Goal: Task Accomplishment & Management: Complete application form

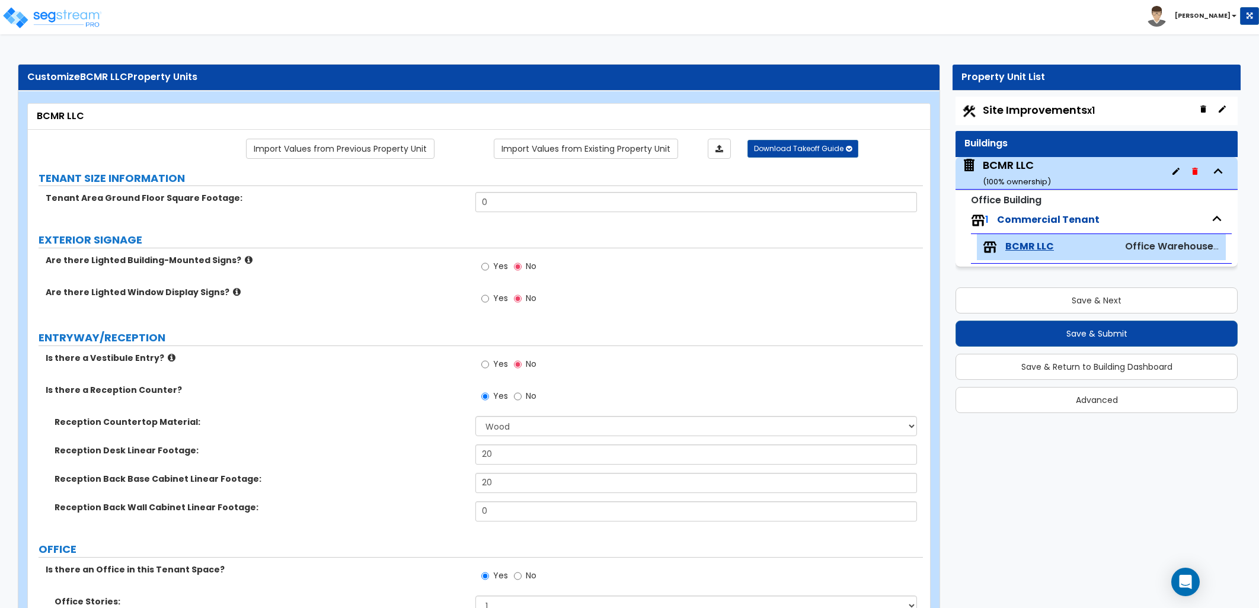
select select "7"
select select "1"
select select "2"
select select "1"
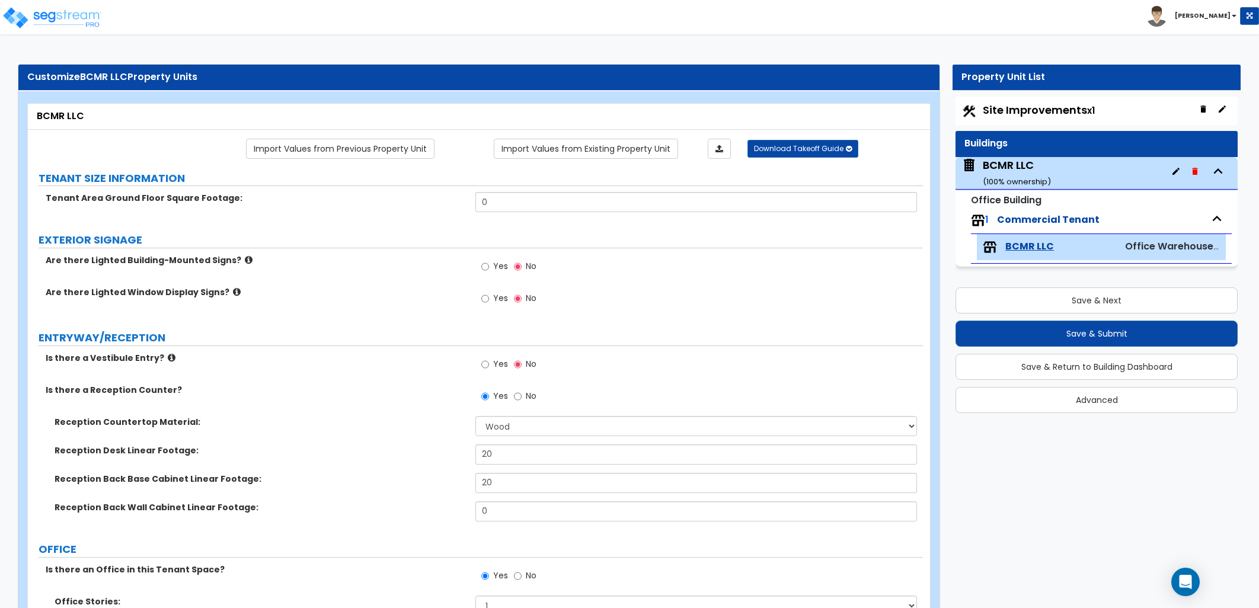
select select "2"
select select "7"
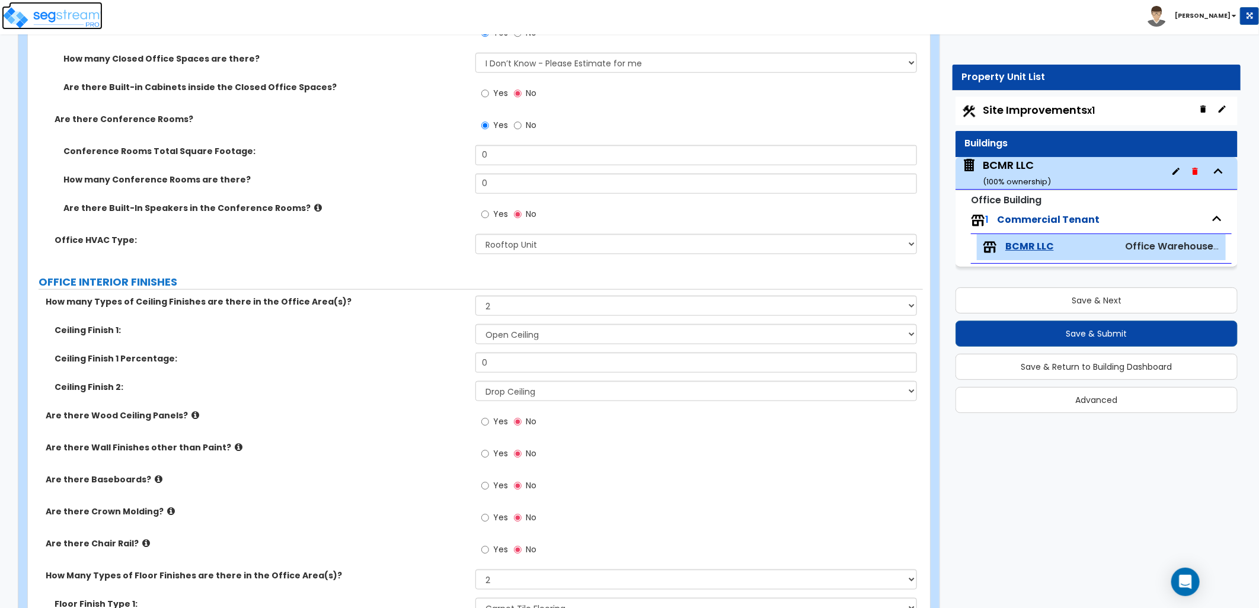
drag, startPoint x: 50, startPoint y: 23, endPoint x: 60, endPoint y: 24, distance: 9.7
click at [50, 23] on img at bounding box center [52, 18] width 101 height 24
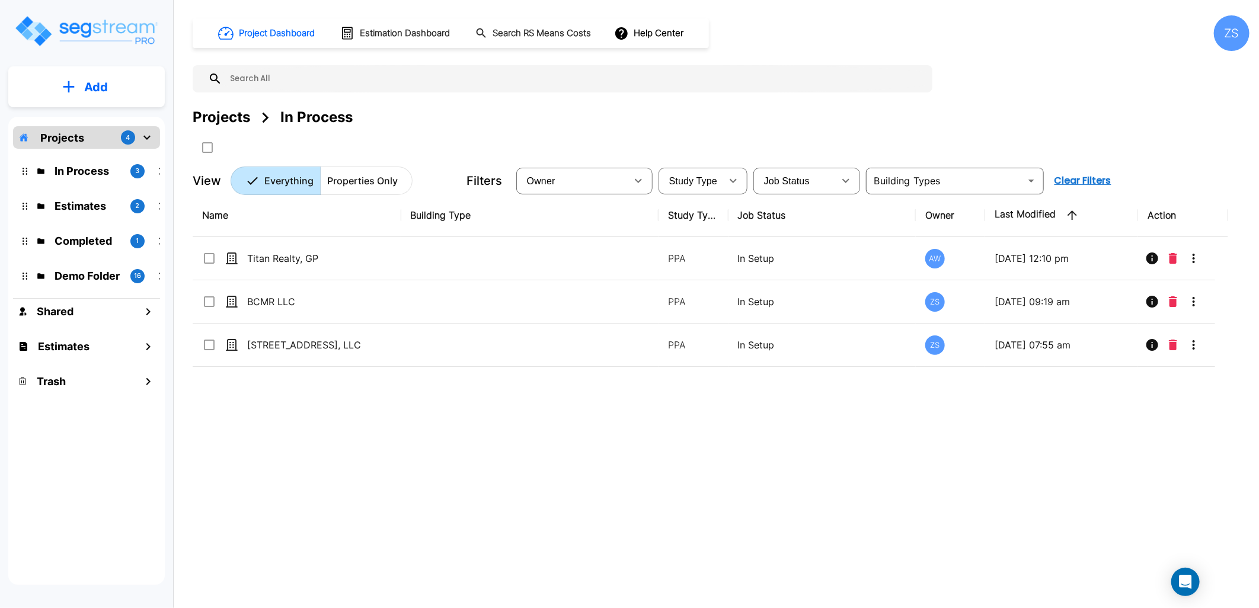
click at [108, 94] on button "Add" at bounding box center [86, 87] width 156 height 34
click at [104, 152] on p "Add Property" at bounding box center [93, 153] width 60 height 14
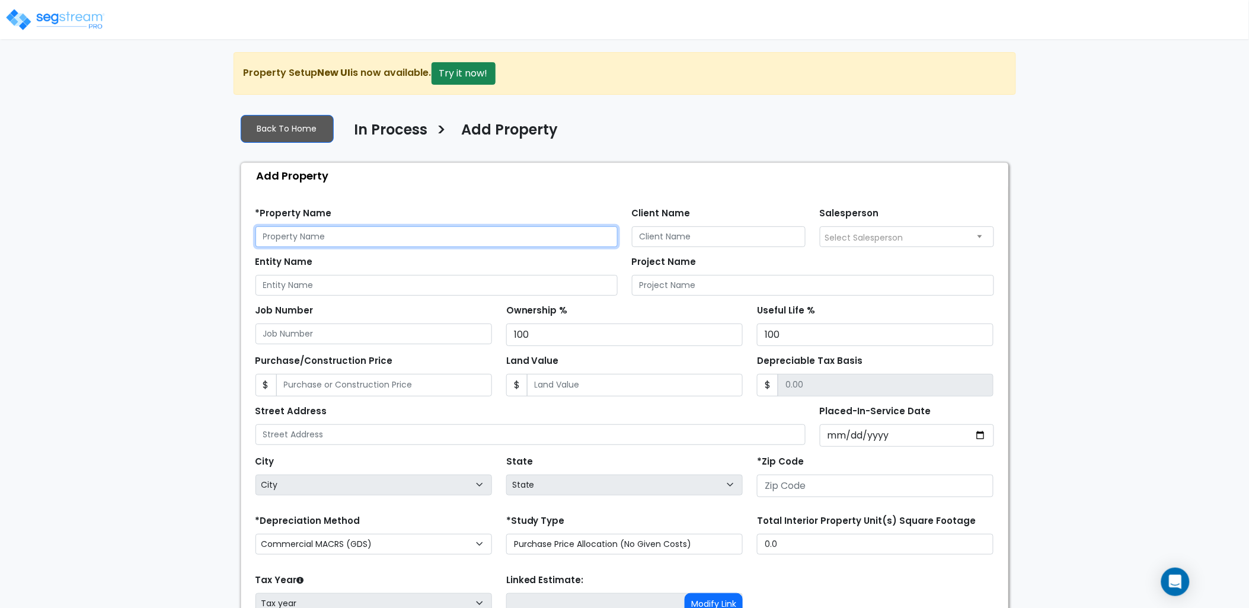
click at [296, 234] on input "text" at bounding box center [436, 236] width 362 height 21
type input "Hangar 5"
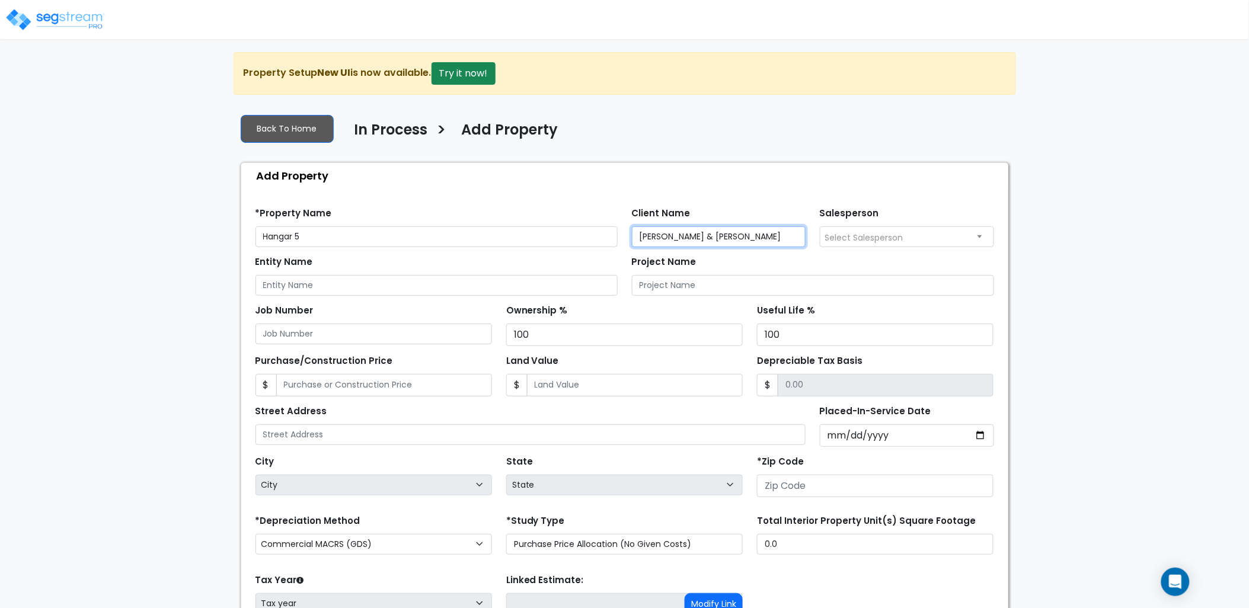
type input "Nicholson & Millan"
click at [739, 240] on input "Nicholson & Millan" at bounding box center [719, 236] width 174 height 21
drag, startPoint x: 709, startPoint y: 241, endPoint x: 570, endPoint y: 245, distance: 139.4
click at [569, 245] on div "*Property Name Hangar 5 Client Name Nicholson & Millan Salesperson Select Sales…" at bounding box center [624, 223] width 753 height 49
click at [472, 288] on input "Entity Name" at bounding box center [436, 285] width 362 height 21
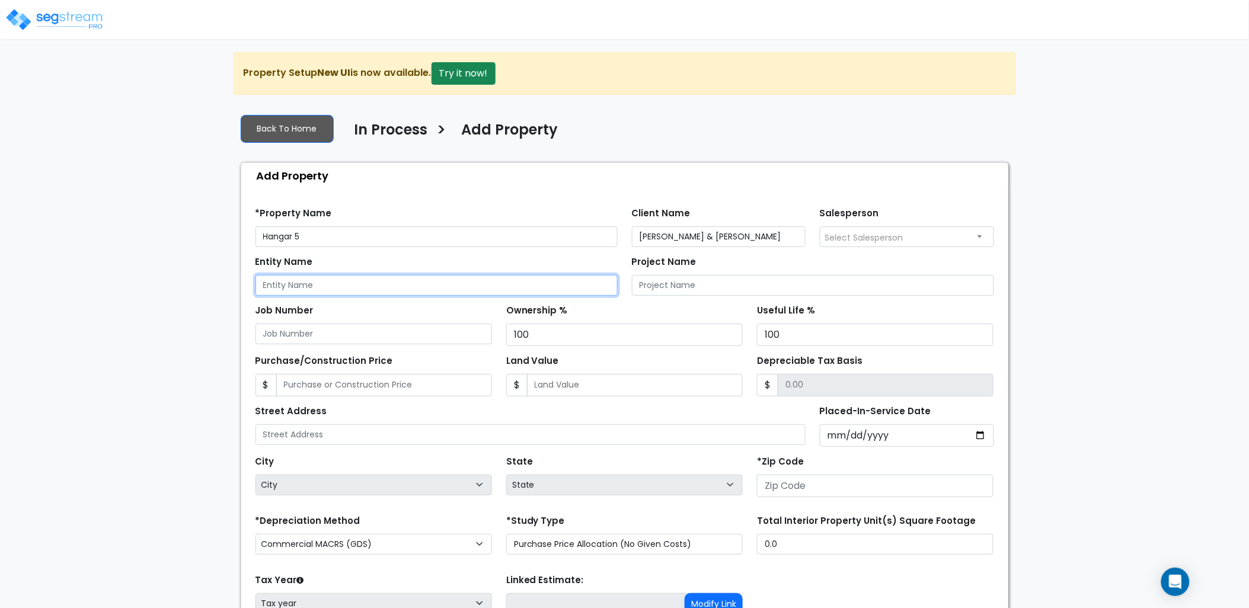
paste input "Nicholson & Millan"
type input "Nicholson & Millan"
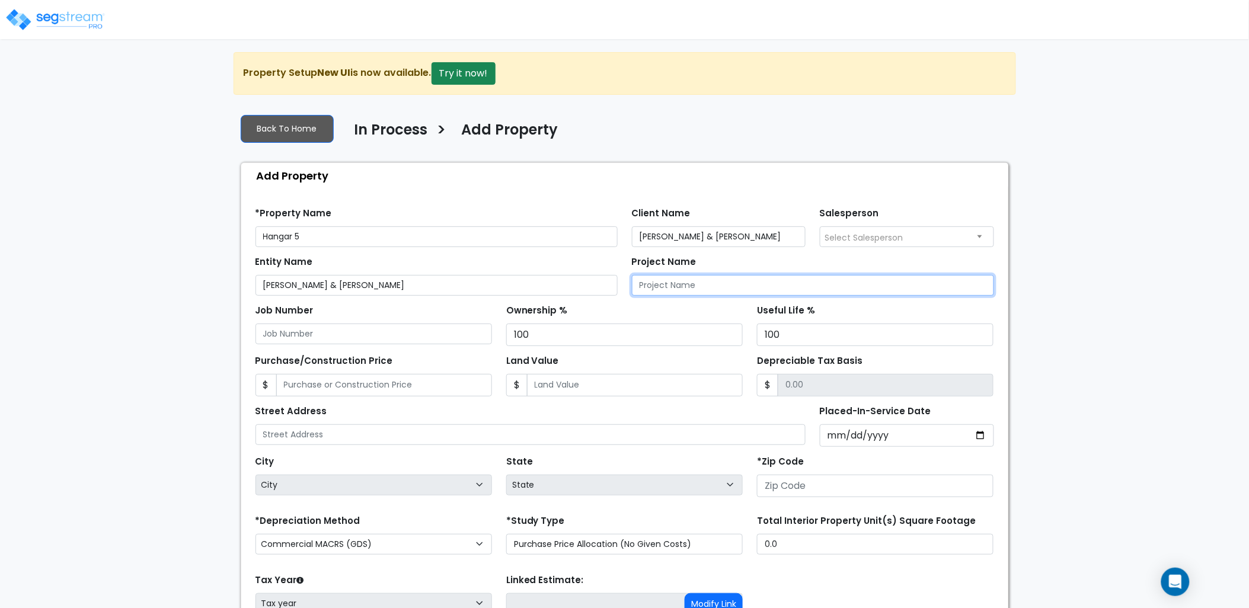
click at [670, 288] on input "Project Name" at bounding box center [813, 285] width 362 height 21
paste input "Nicholson & Millan"
drag, startPoint x: 739, startPoint y: 282, endPoint x: 583, endPoint y: 289, distance: 155.5
click at [583, 289] on div "Entity Name Nicholson & Millan Project Name Nicholson & Millan" at bounding box center [624, 271] width 753 height 49
type input "Hangar 5"
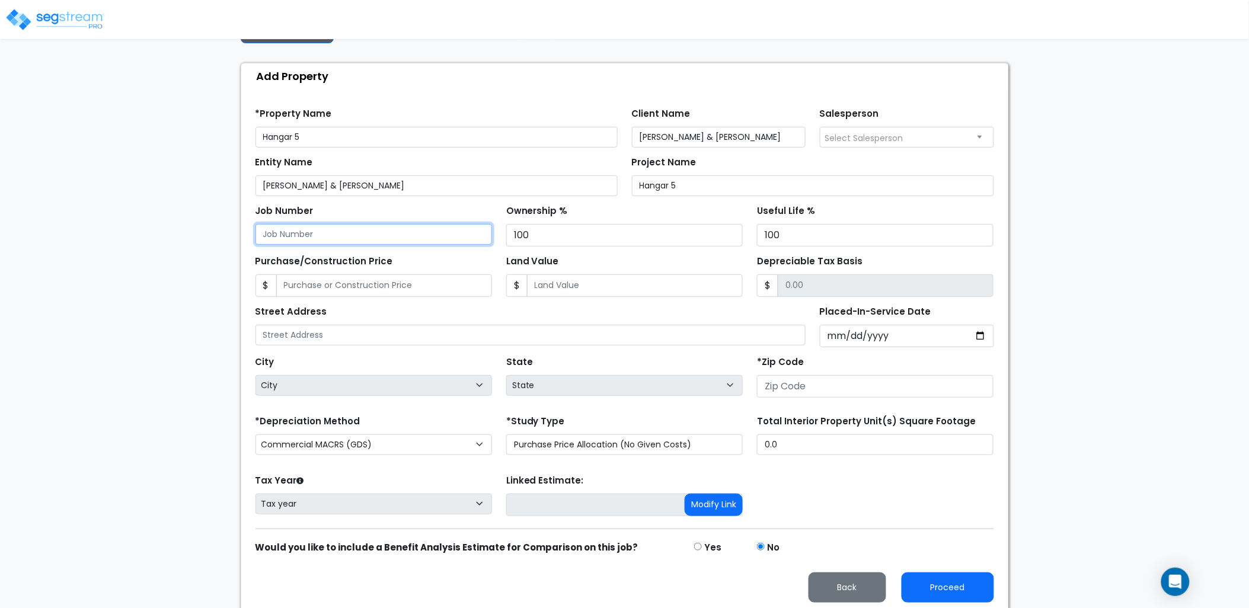
scroll to position [104, 0]
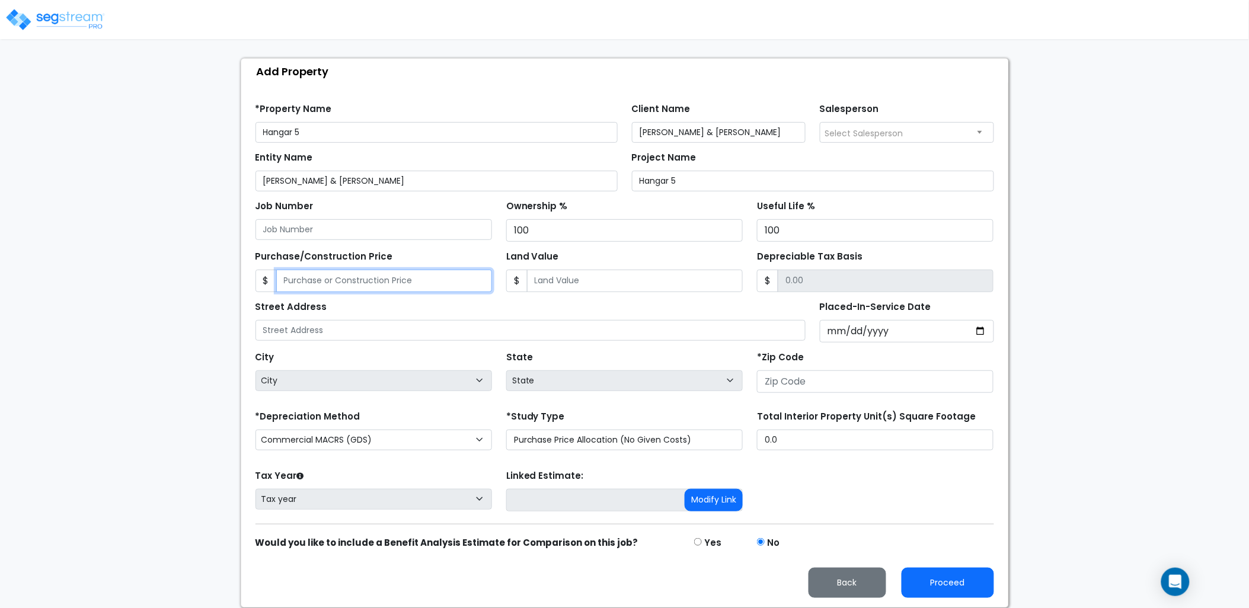
click at [439, 271] on input "Purchase/Construction Price" at bounding box center [384, 281] width 216 height 23
type input "1,126,864.53"
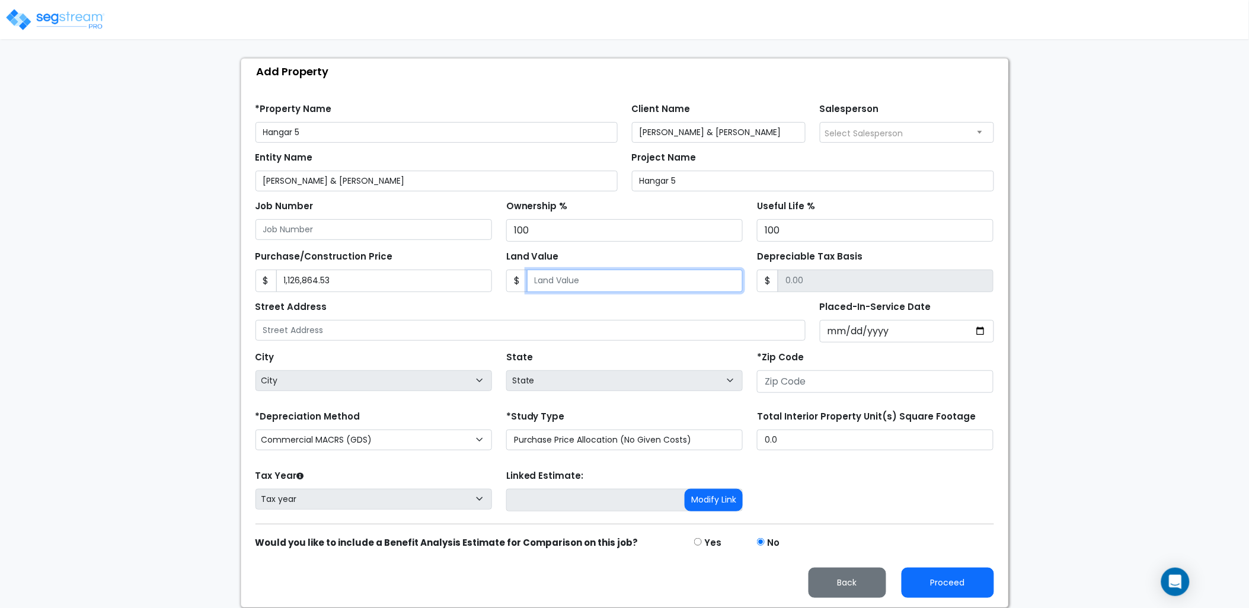
click at [564, 283] on input "Land Value" at bounding box center [635, 281] width 216 height 23
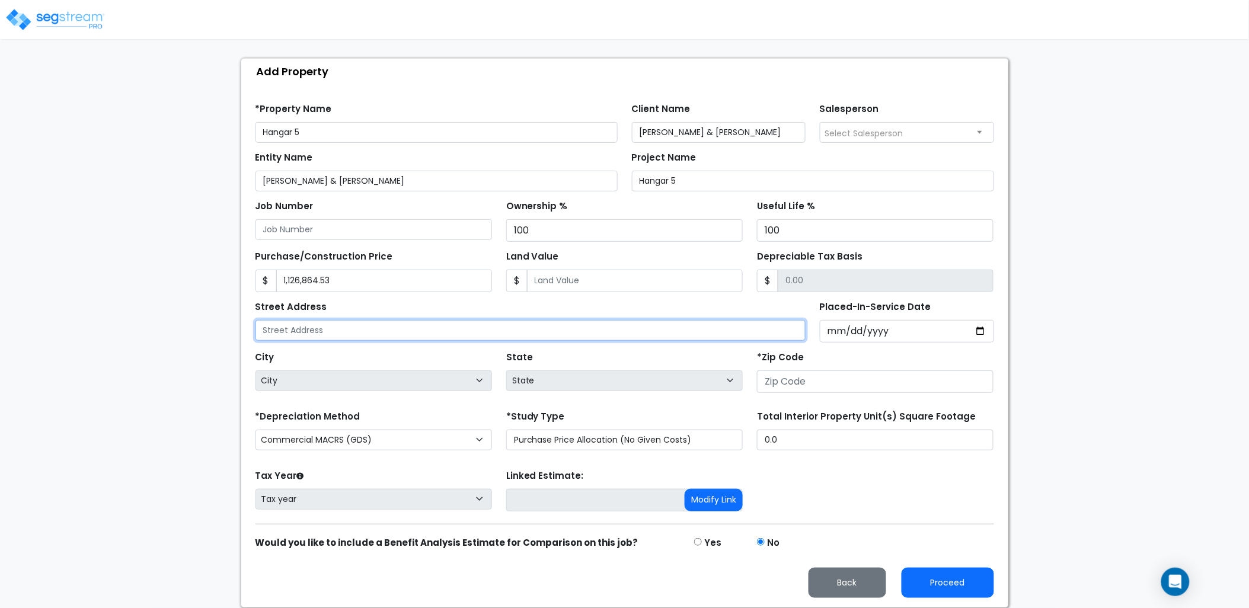
click at [496, 333] on input "text" at bounding box center [530, 330] width 551 height 21
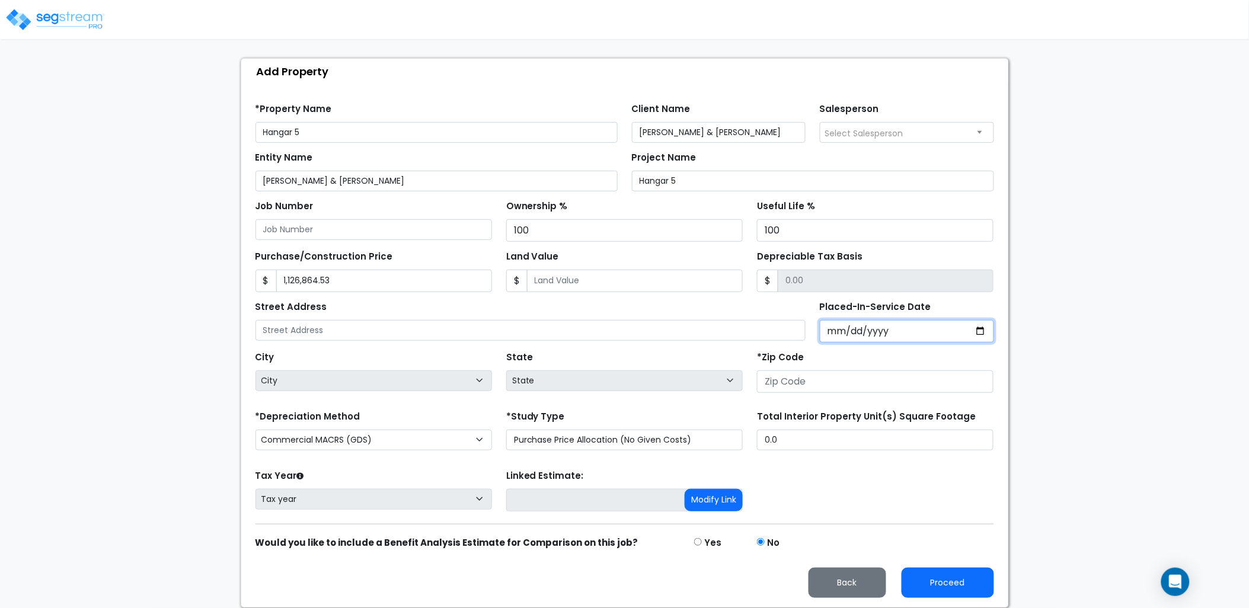
click at [831, 327] on input "Placed-In-Service Date" at bounding box center [907, 331] width 174 height 23
type input "0020-01-01"
select select "20"
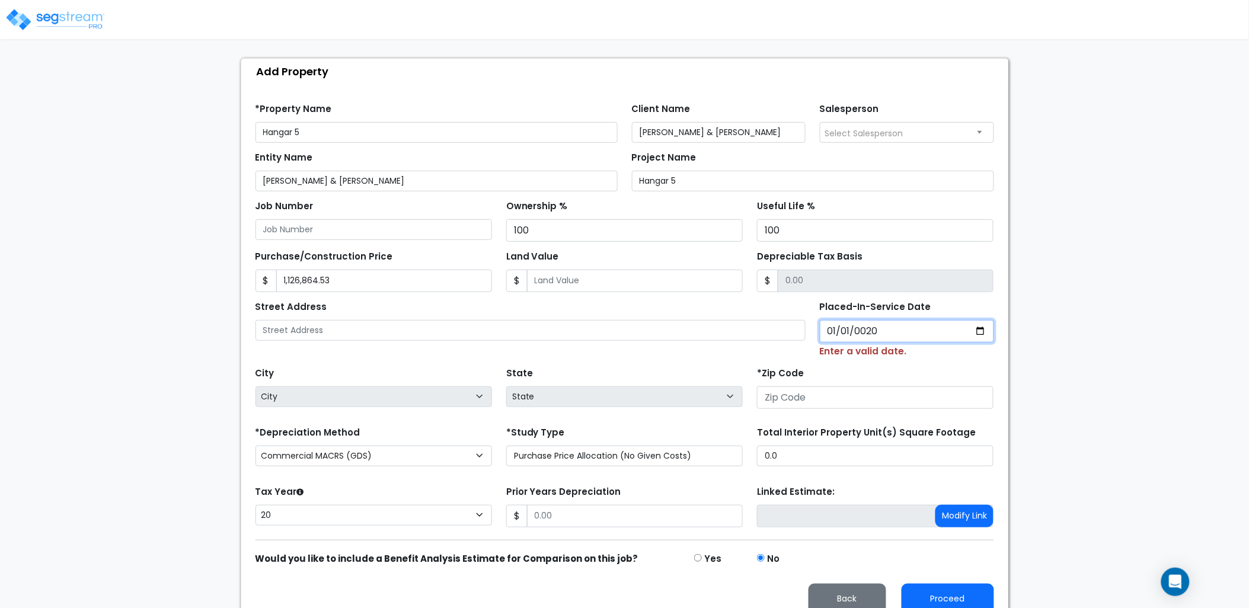
type input "0202-01-01"
select select "202"
type input "20214-01-01"
select select
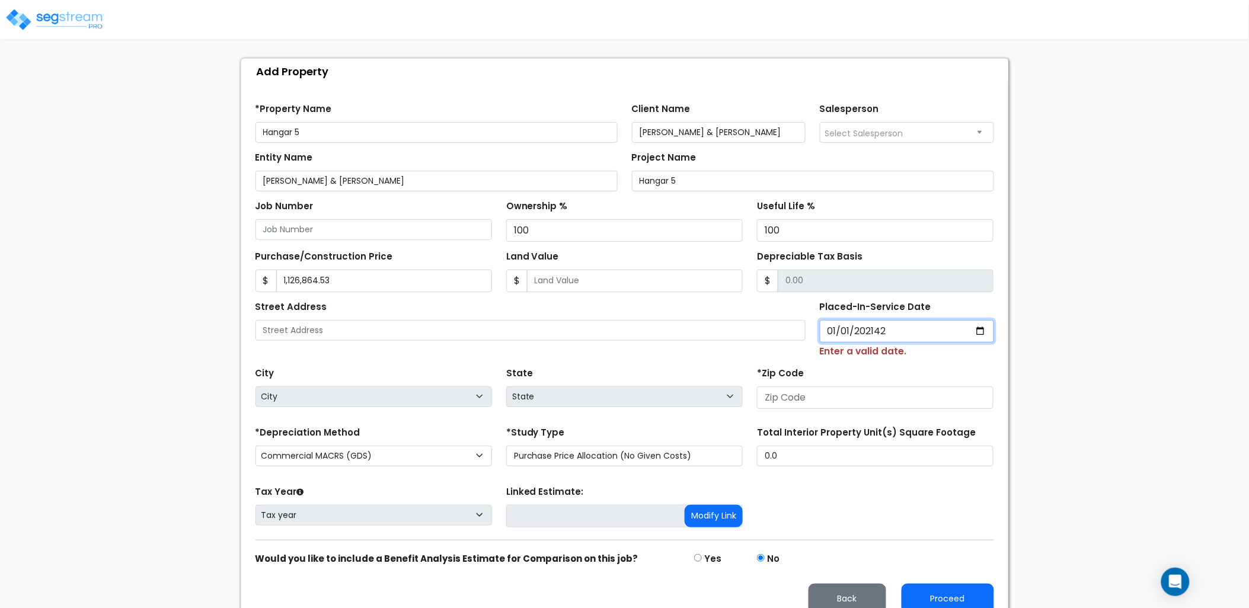
type input "21420-01-01"
click at [844, 325] on input "Placed-In-Service Date" at bounding box center [907, 331] width 174 height 23
type input "0020-01-01"
select select "20"
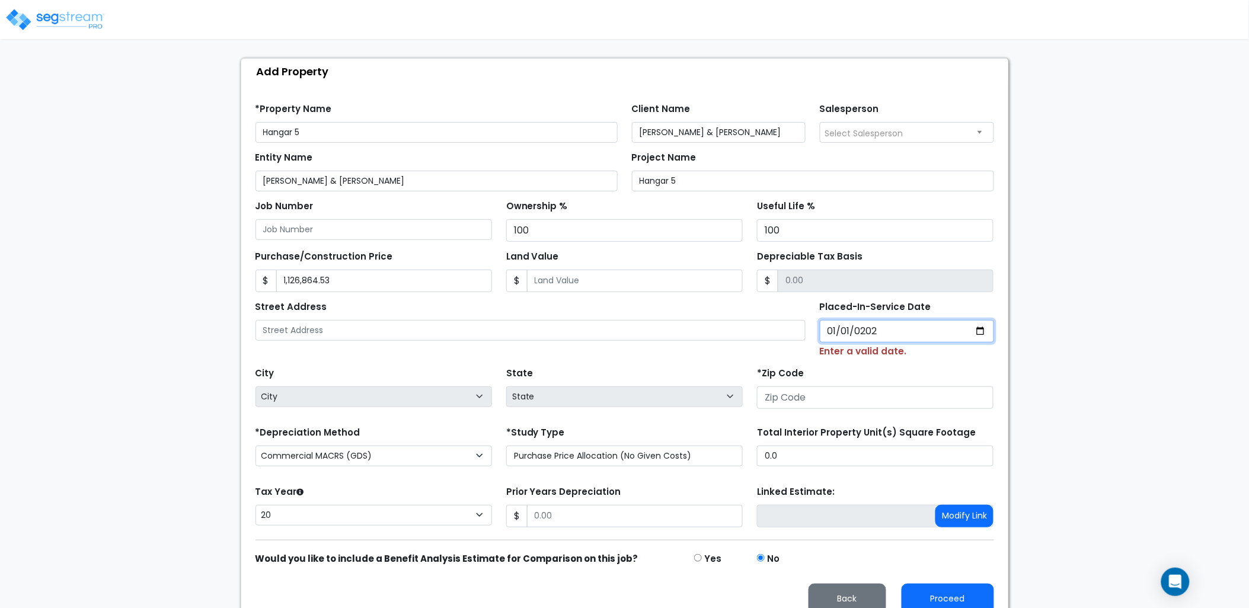
type input "2024-01-01"
select select "2024"
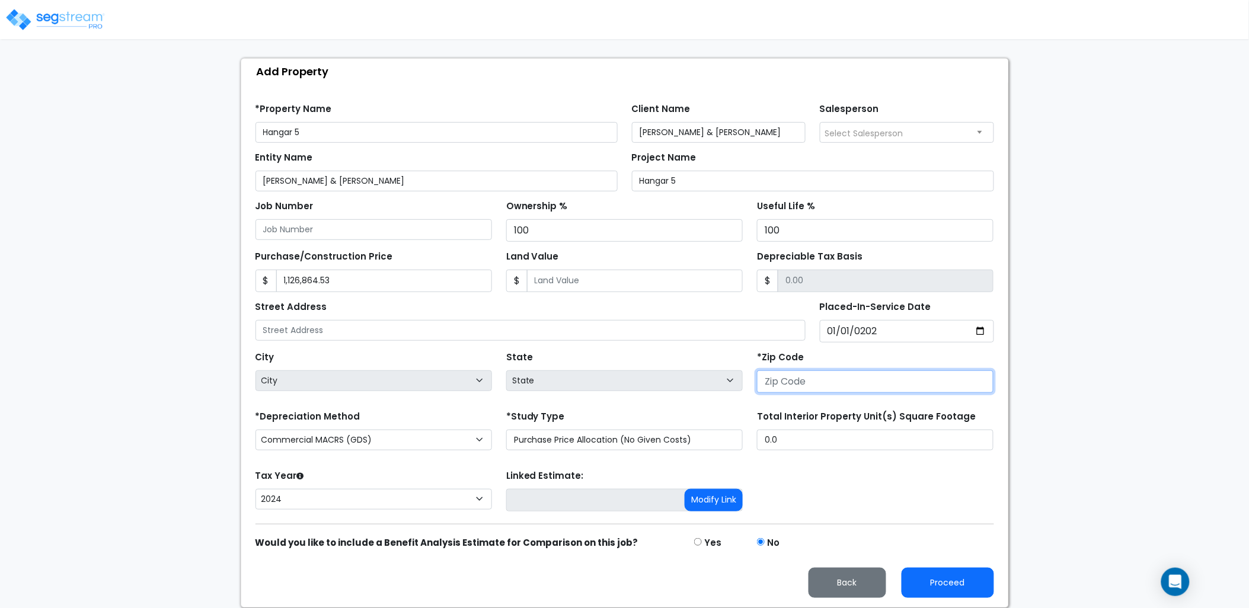
click at [807, 376] on input "number" at bounding box center [875, 382] width 237 height 23
type input "37"
select select "TN"
type input "37042"
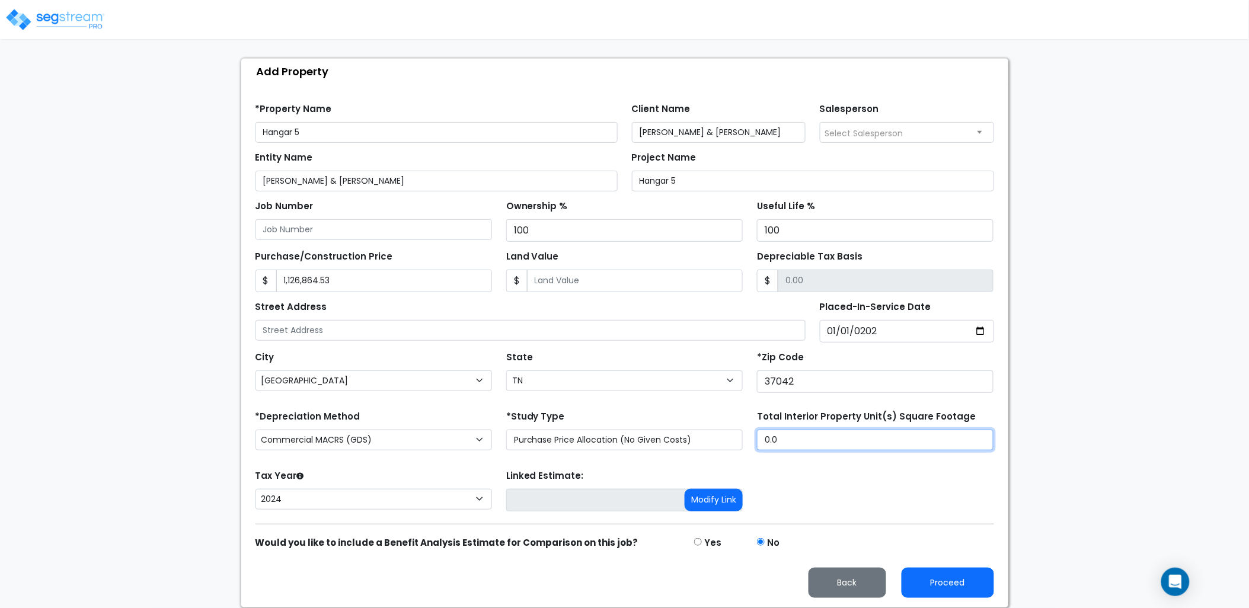
click at [750, 440] on div "Total Interior Property Unit(s) Square Footage 0.0" at bounding box center [875, 431] width 251 height 47
type input "4,500"
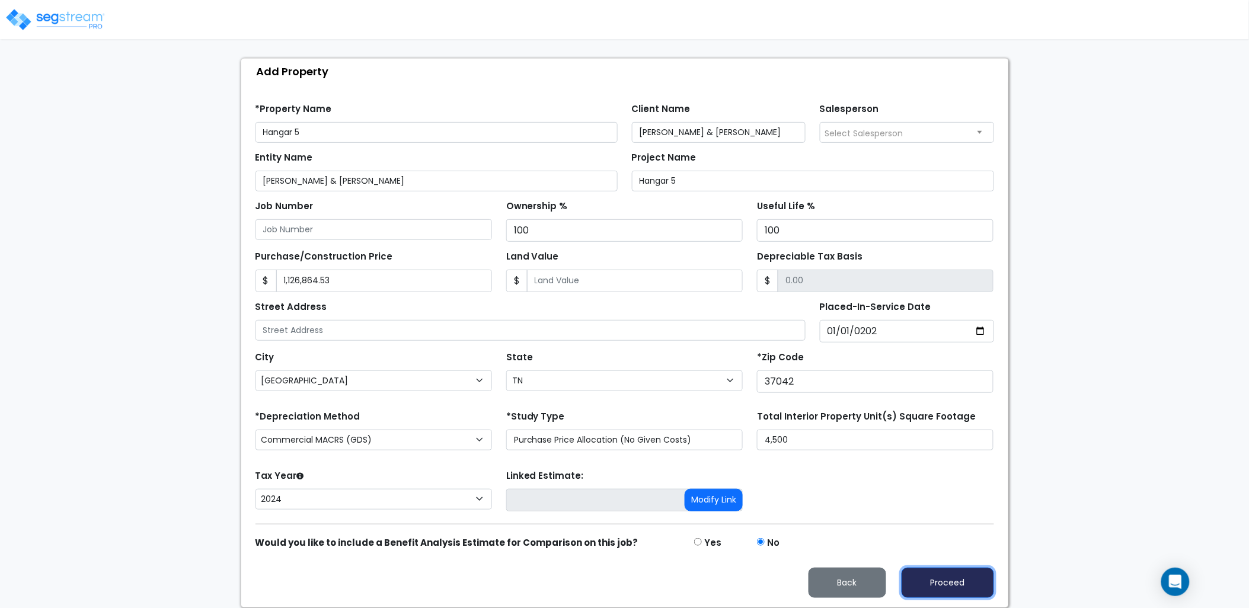
click at [928, 581] on button "Proceed" at bounding box center [948, 583] width 92 height 30
type input "1126864.53"
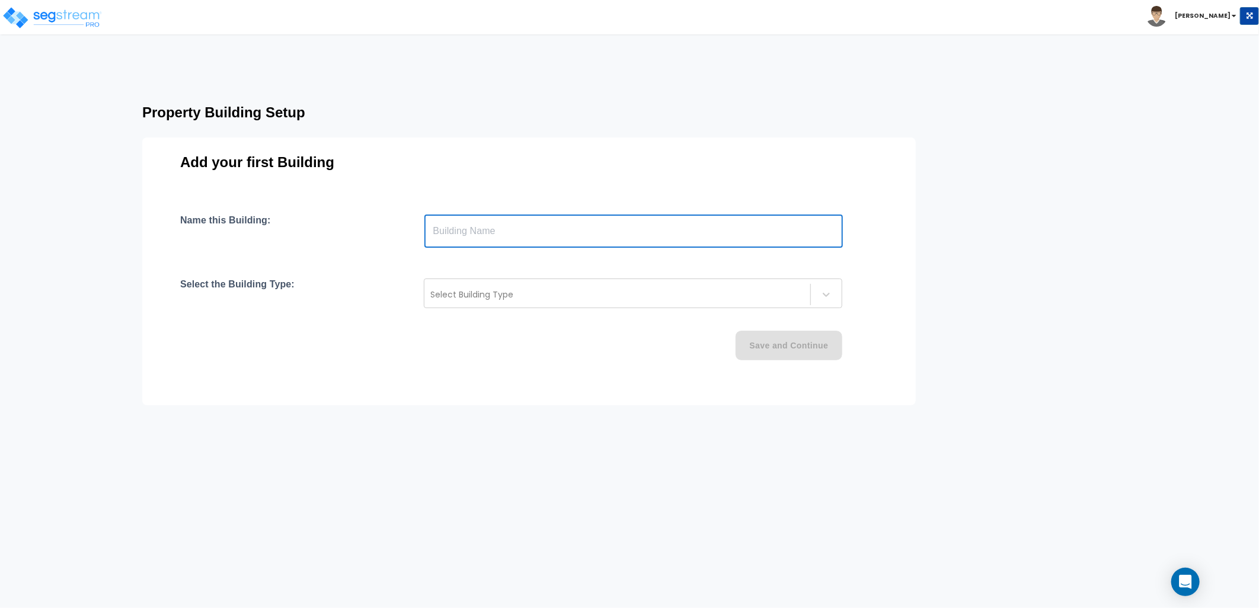
click at [502, 245] on input "text" at bounding box center [633, 231] width 419 height 33
type input "Hangar 5"
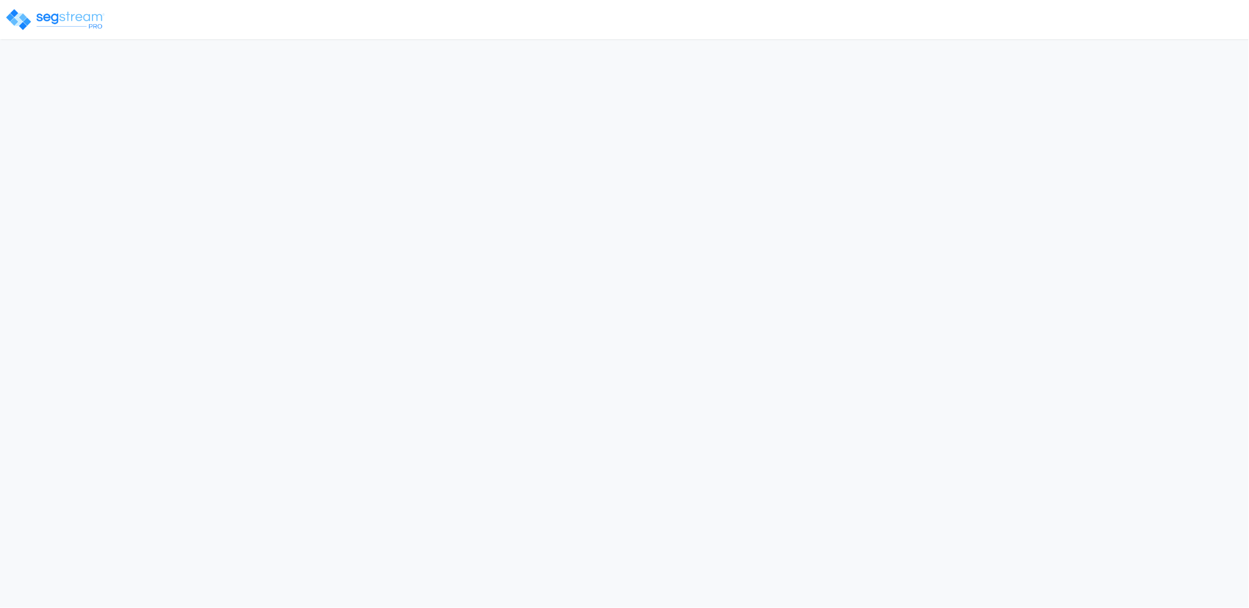
select select "2024"
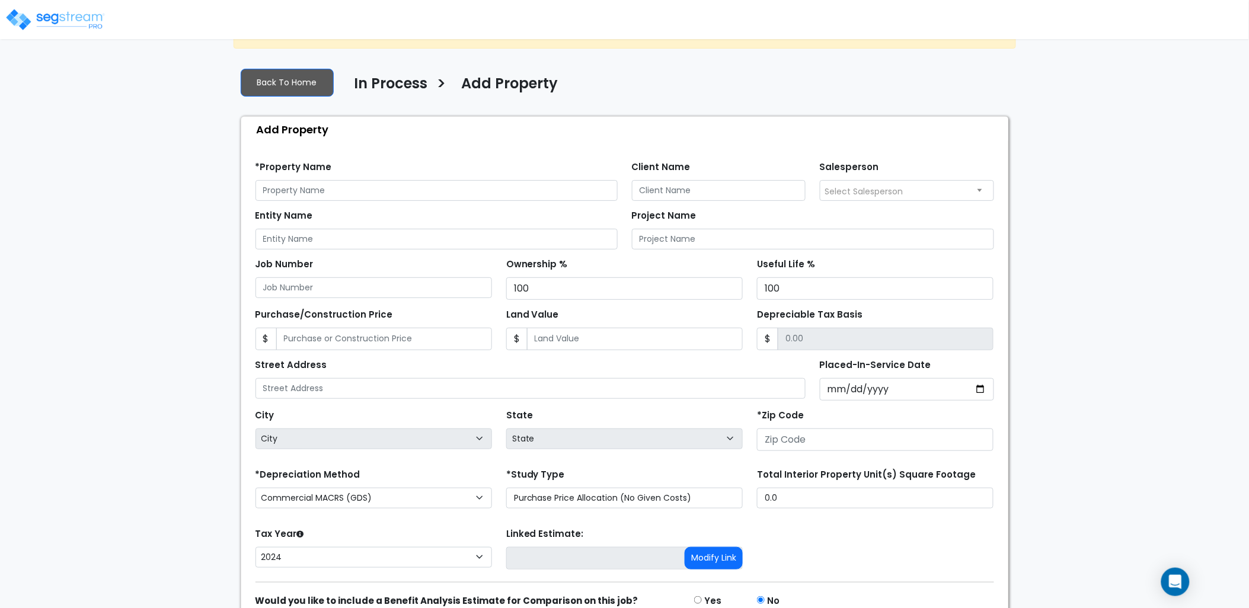
scroll to position [104, 0]
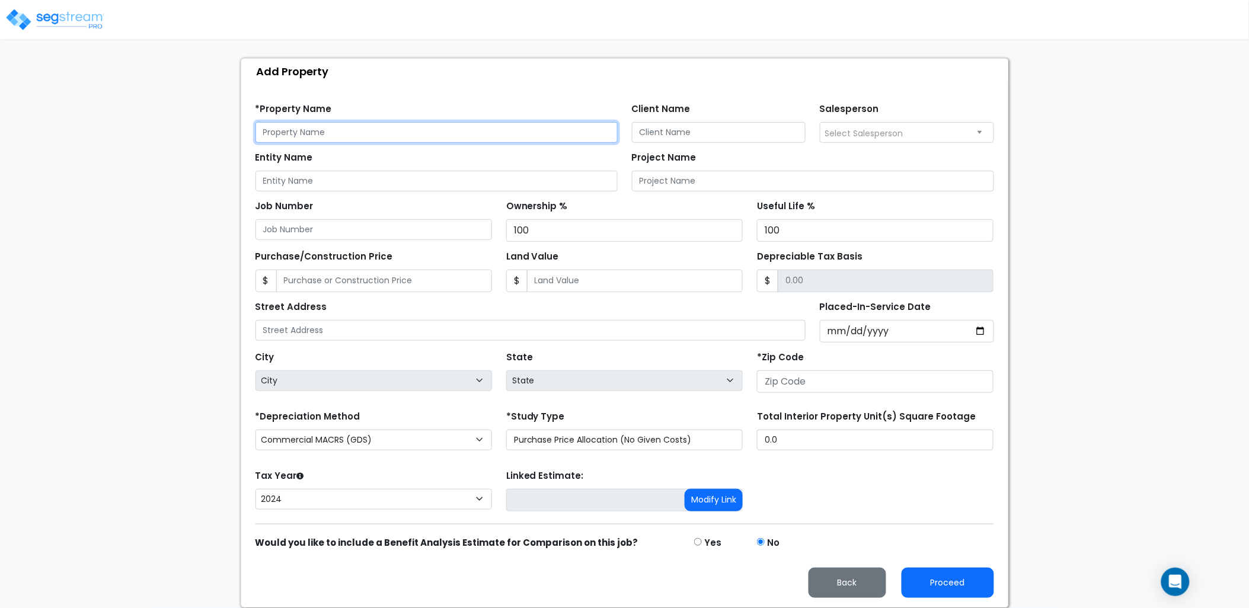
click at [363, 135] on input "text" at bounding box center [436, 132] width 362 height 21
type input "Hangar 5"
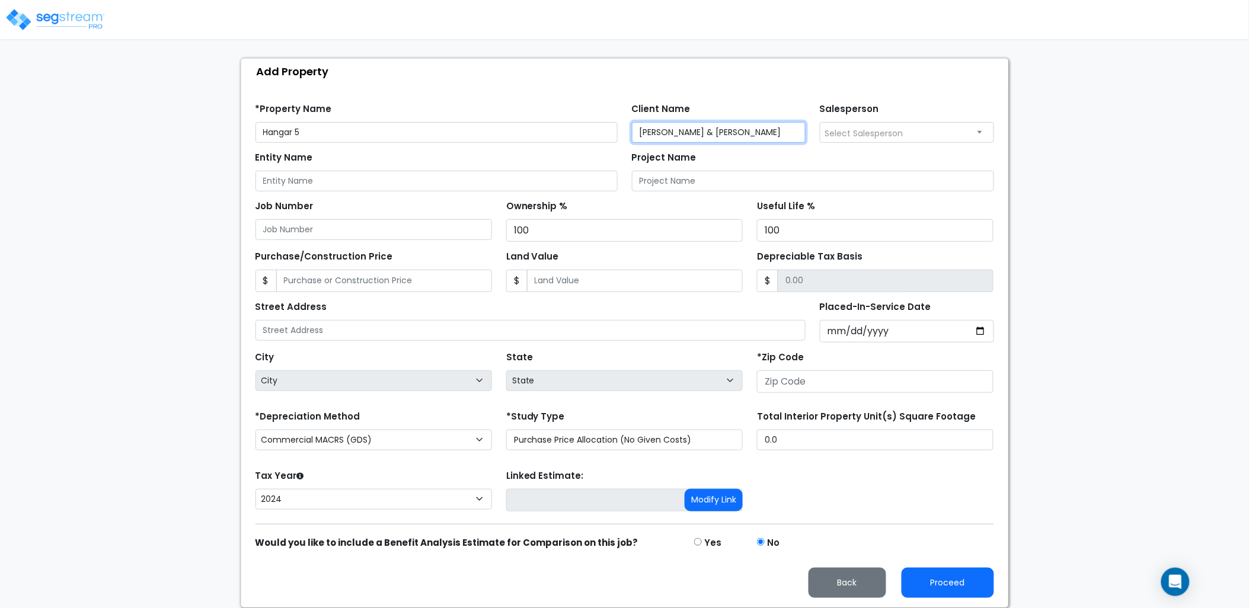
type input "Nicholson & Millan"
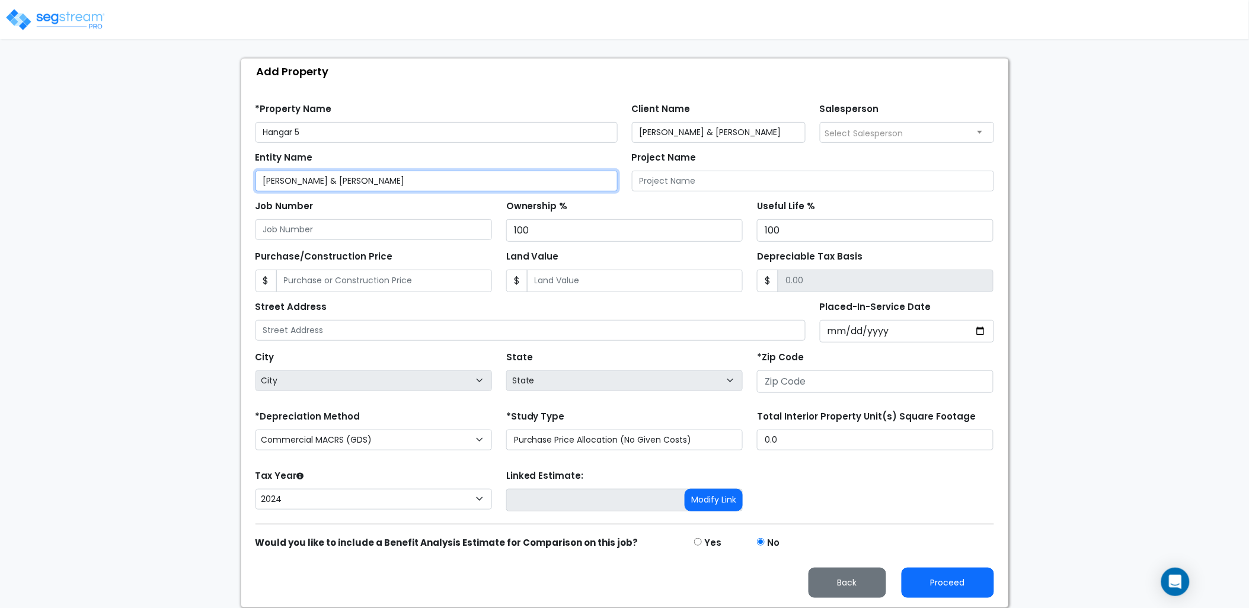
type input "Nicholson & Millan"
click at [390, 155] on div "Entity Name Nicholson & Millan" at bounding box center [436, 170] width 362 height 43
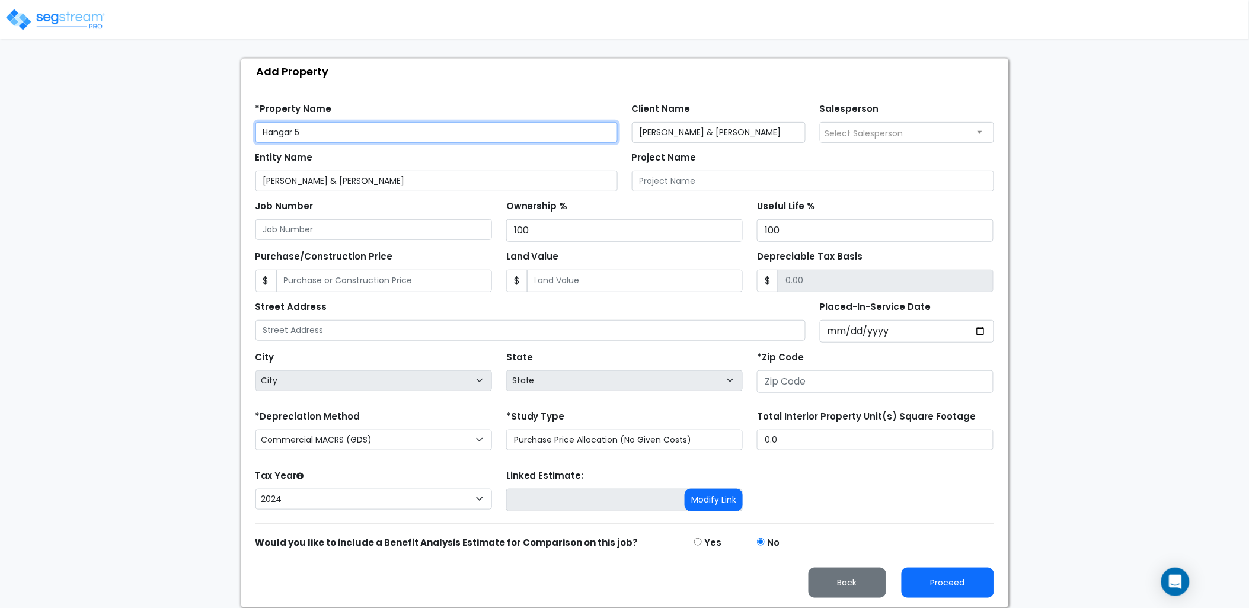
click at [364, 138] on input "Hangar 5" at bounding box center [436, 132] width 362 height 21
drag, startPoint x: 282, startPoint y: 140, endPoint x: 218, endPoint y: 135, distance: 64.8
click at [218, 136] on div "We are Building your Property. So please grab a coffee and let us do the heavy …" at bounding box center [624, 278] width 1249 height 660
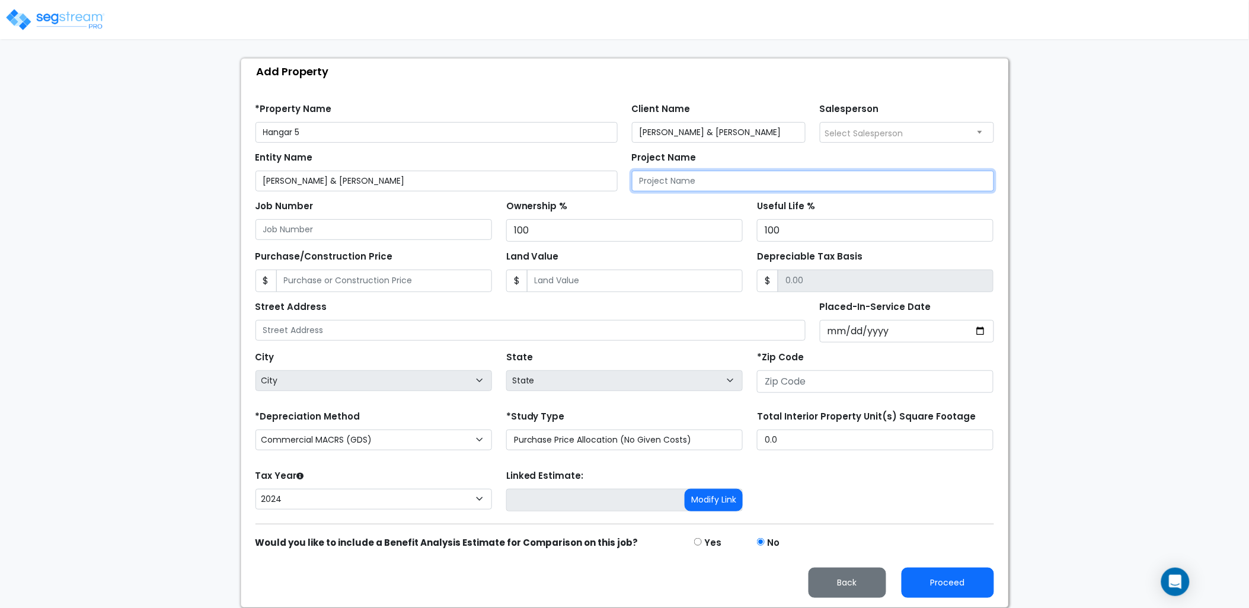
click at [666, 186] on input "Project Name" at bounding box center [813, 181] width 362 height 21
paste input "Hangar 5"
type input "Hangar 5"
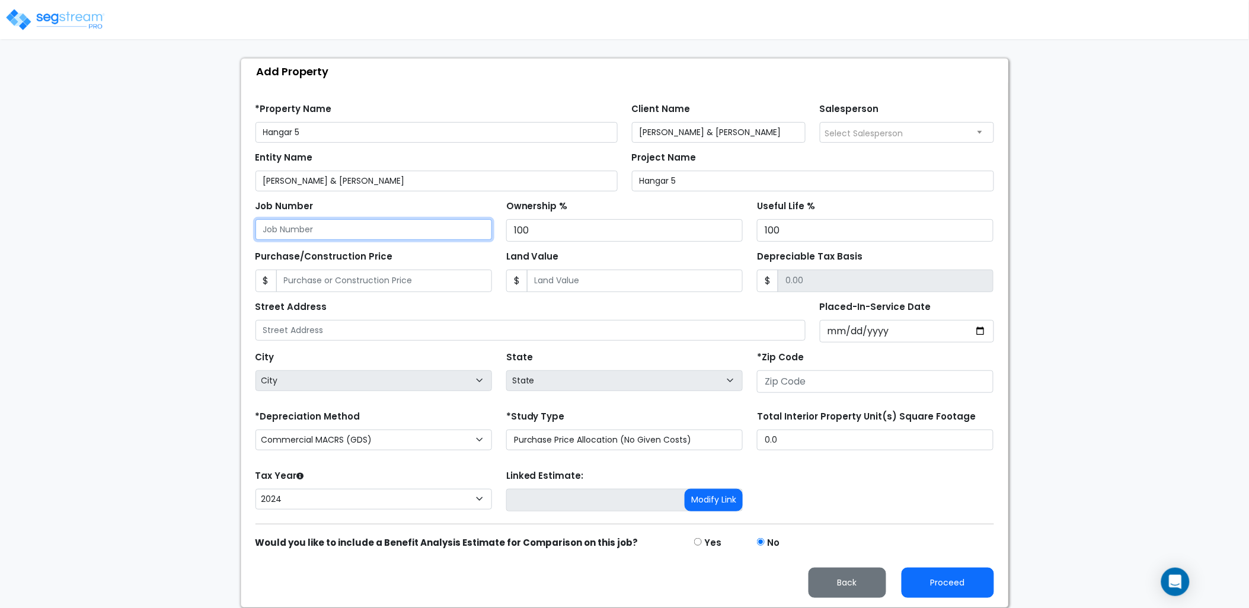
click at [385, 232] on input "Job Number" at bounding box center [373, 229] width 237 height 21
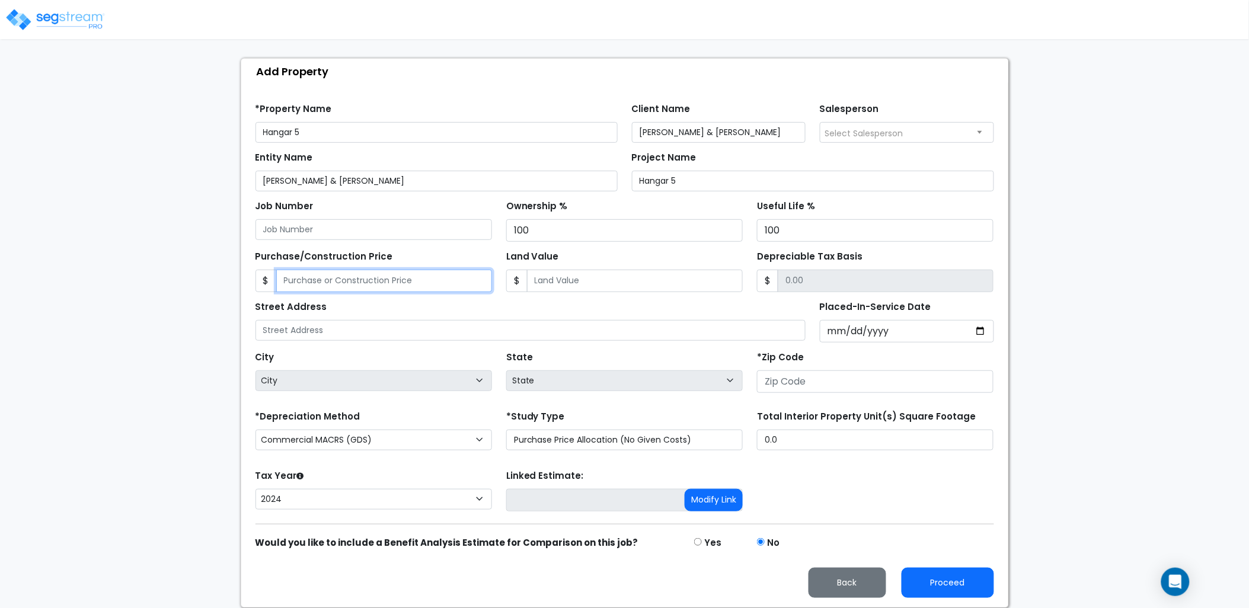
click at [453, 277] on input "Purchase/Construction Price" at bounding box center [384, 281] width 216 height 23
type input "1,126,865"
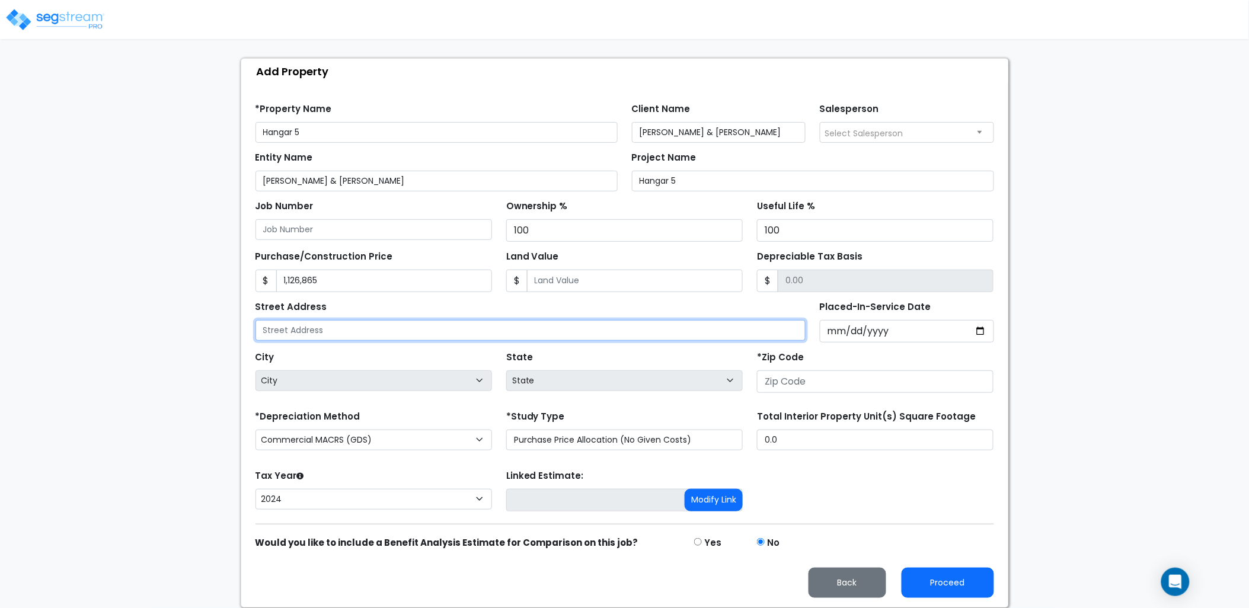
click at [545, 334] on input "text" at bounding box center [530, 330] width 551 height 21
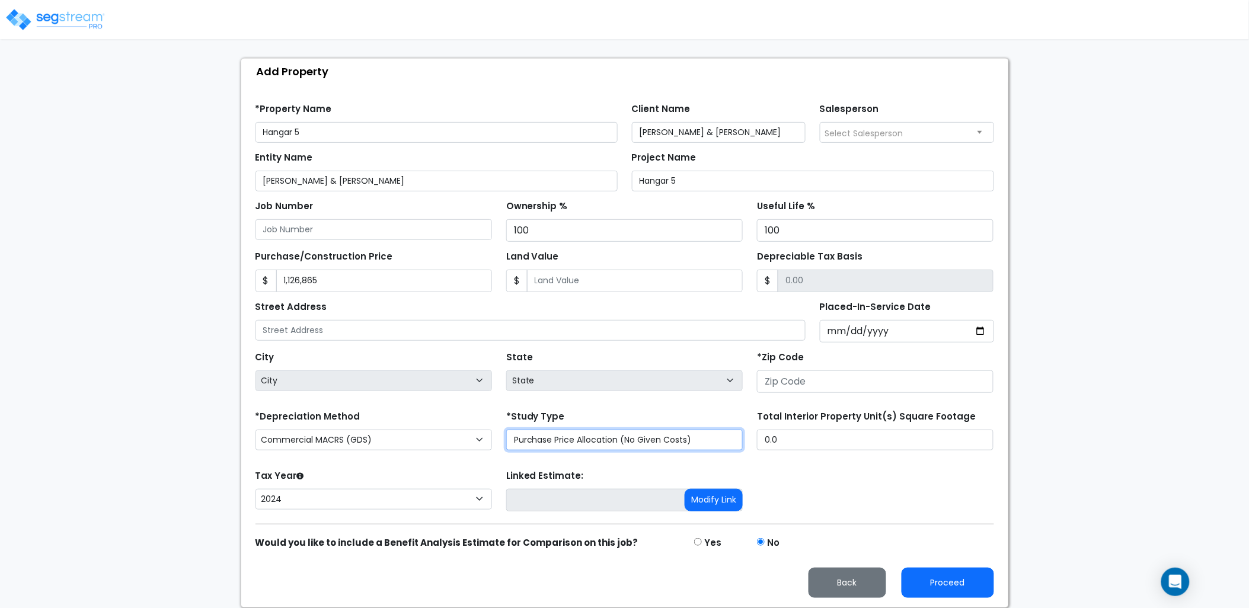
click at [583, 439] on select "Purchase Price Allocation (No Given Costs) New Construction / Reno / TI's (Give…" at bounding box center [624, 440] width 237 height 21
select select "NEW"
click at [506, 430] on select "Purchase Price Allocation (No Given Costs) New Construction / Reno / TI's (Give…" at bounding box center [624, 440] width 237 height 21
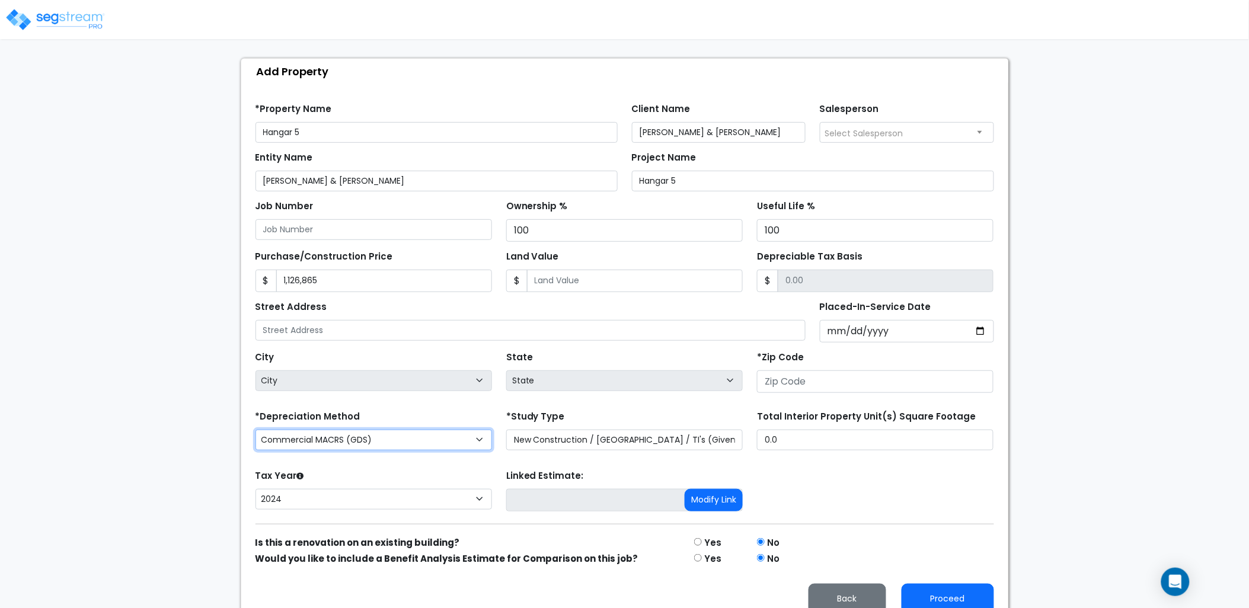
click at [420, 439] on select "Commercial MACRS (GDS) Residential Rental MACRS (GDS) Commercial MACRS (GDS) QIP" at bounding box center [373, 440] width 237 height 21
click at [255, 430] on select "Commercial MACRS (GDS) Residential Rental MACRS (GDS) Commercial MACRS (GDS) QIP" at bounding box center [373, 440] width 237 height 21
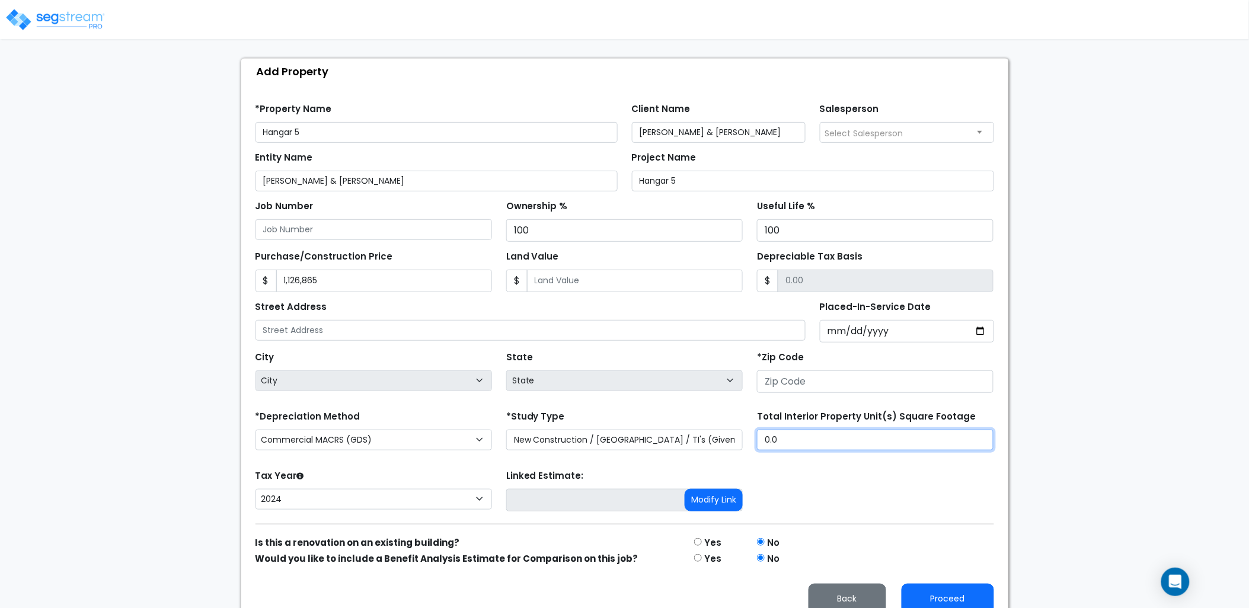
click at [822, 440] on input "0.0" at bounding box center [875, 440] width 237 height 21
click at [743, 439] on div "*Depreciation Method Commercial MACRS (GDS) Residential Rental MACRS (GDS) Comm…" at bounding box center [624, 431] width 753 height 47
type input "4,500"
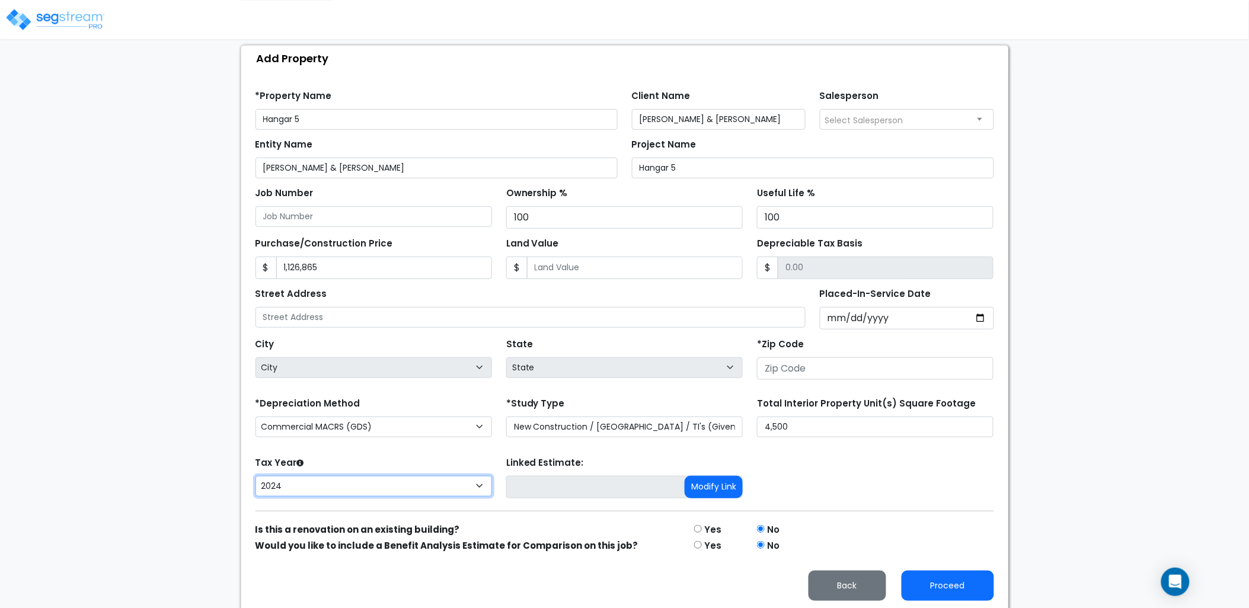
scroll to position [121, 0]
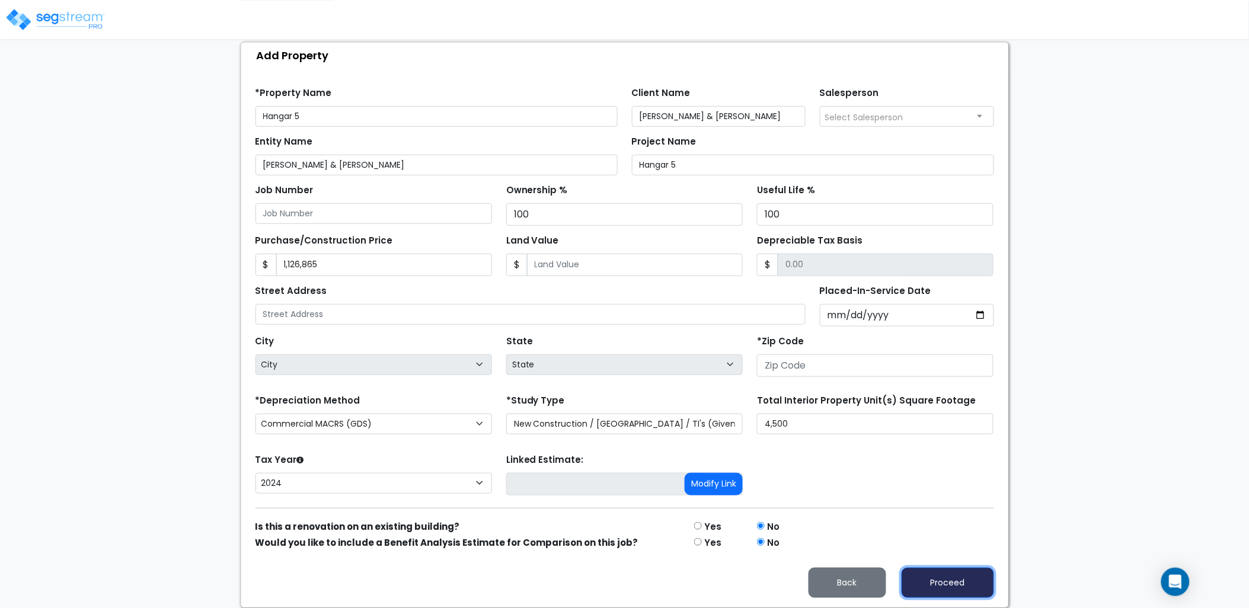
click at [940, 574] on button "Proceed" at bounding box center [948, 583] width 92 height 30
type input "1126865"
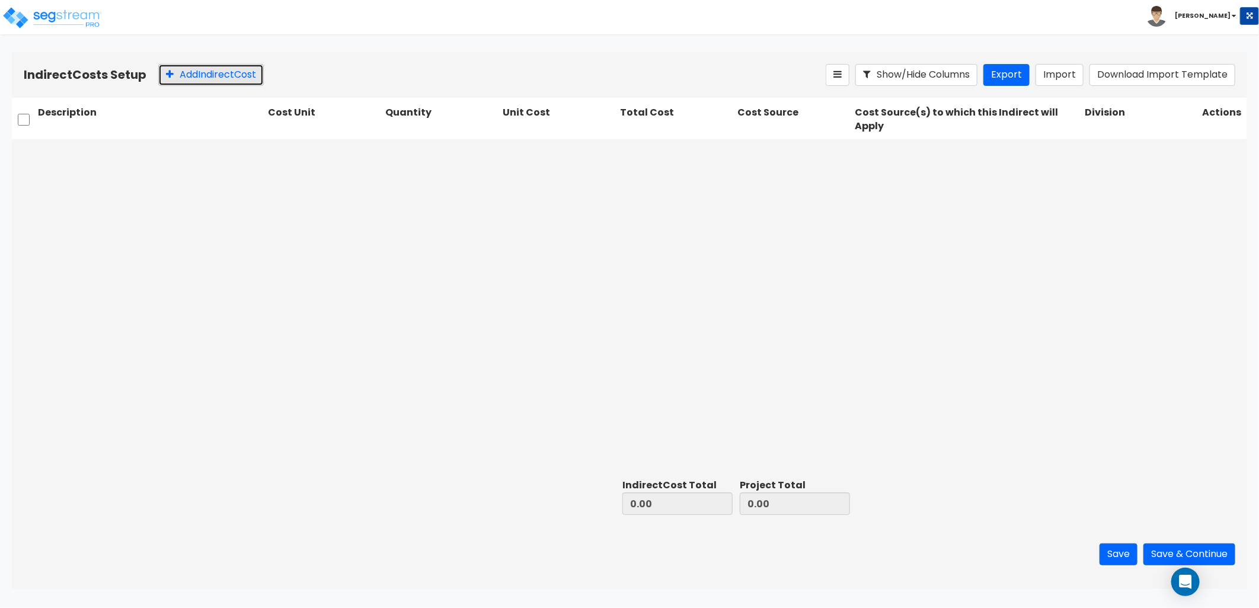
click at [208, 75] on button "Add Indirect Cost" at bounding box center [211, 75] width 106 height 22
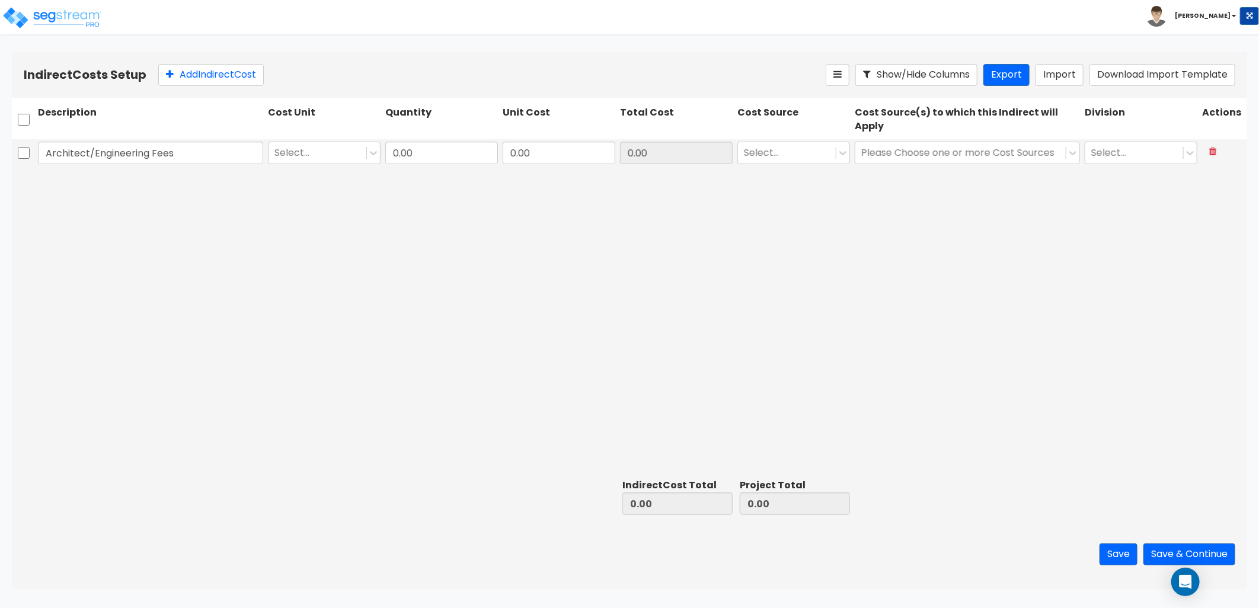
type input "Architect/Engineering Fees"
type input "t"
click at [437, 151] on input "0.00" at bounding box center [441, 153] width 113 height 23
type input "1"
type input "8,150"
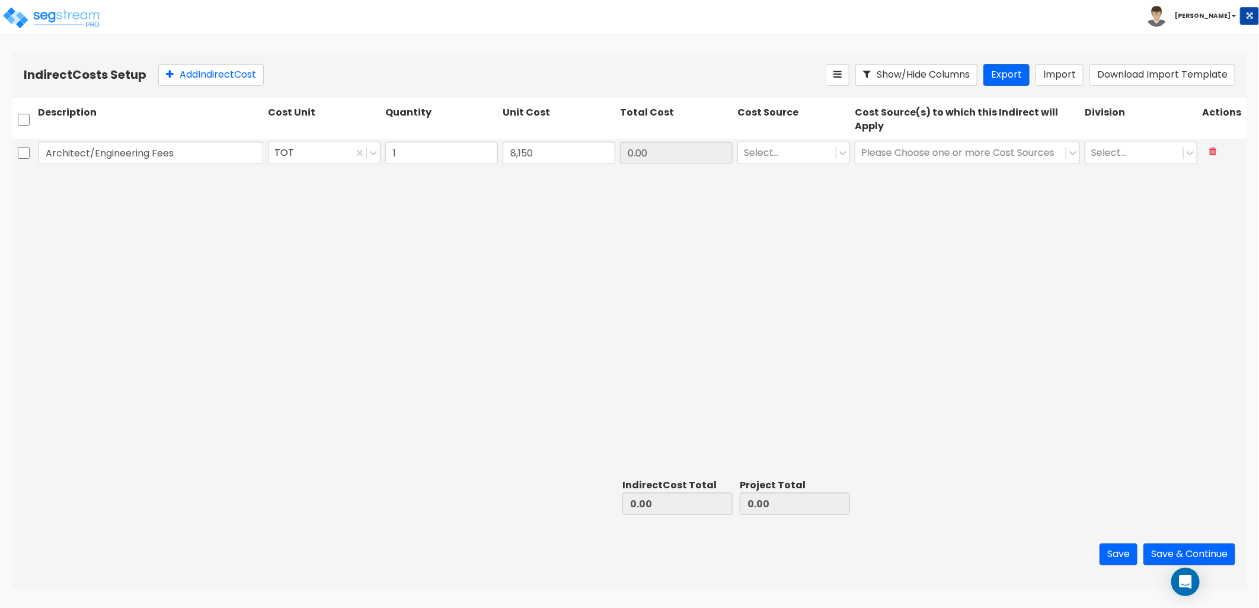
type input "8,150.00"
type input "cl"
drag, startPoint x: 793, startPoint y: 181, endPoint x: 887, endPoint y: 180, distance: 93.7
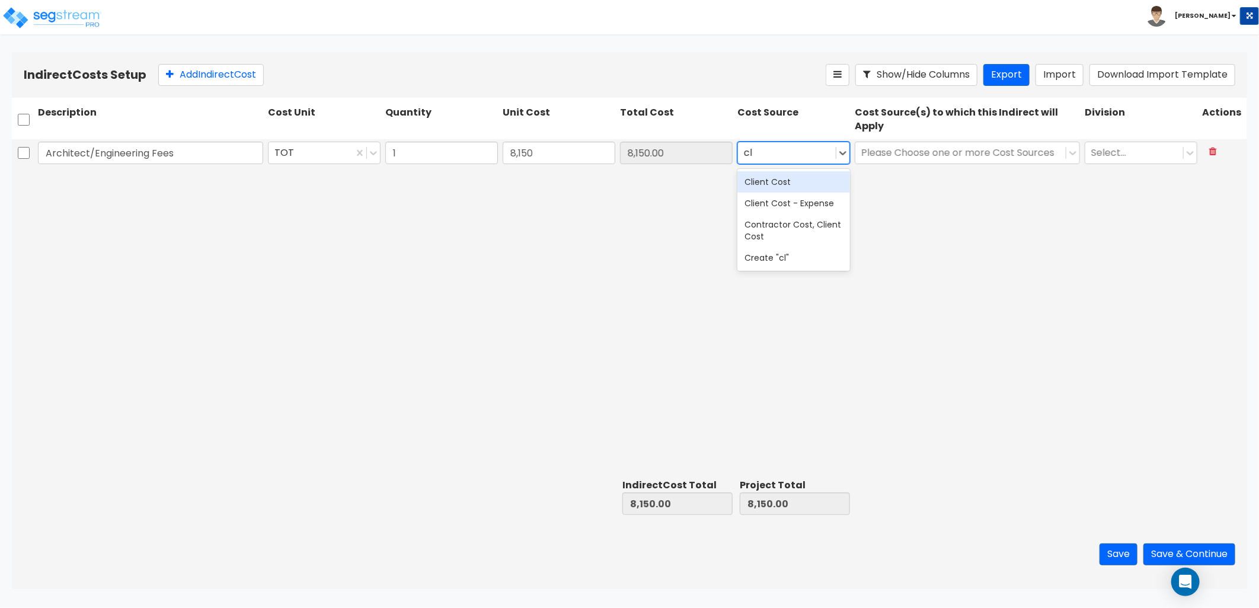
click at [796, 181] on div "Client Cost" at bounding box center [793, 181] width 113 height 21
click at [915, 156] on div at bounding box center [960, 153] width 199 height 16
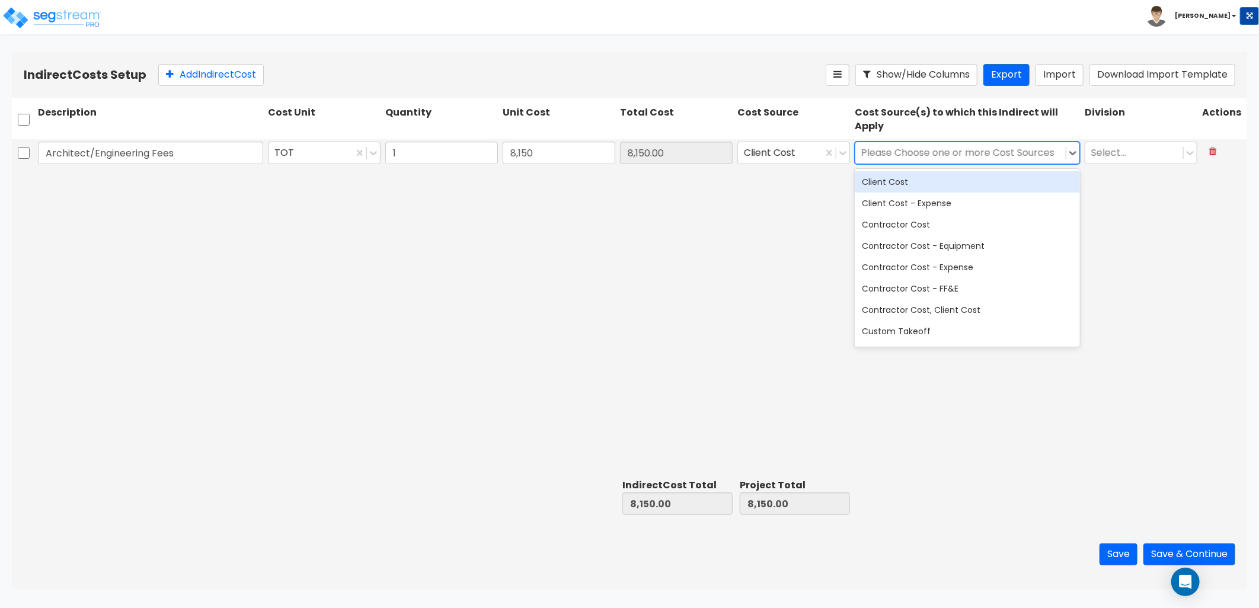
click at [925, 180] on div "Client Cost" at bounding box center [967, 181] width 225 height 21
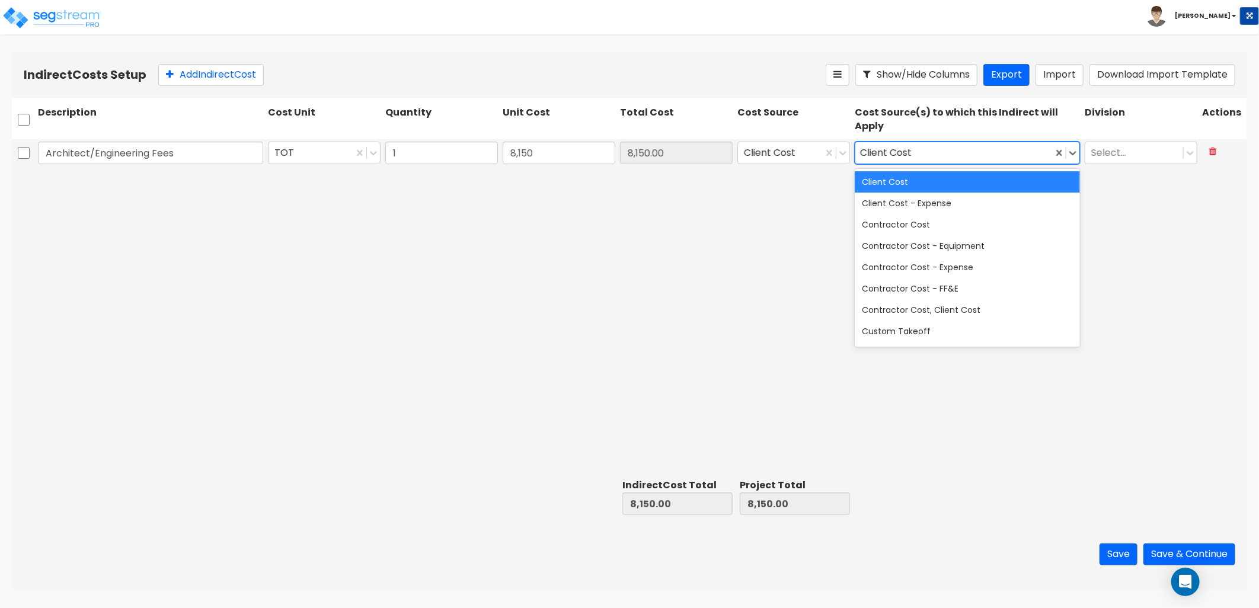
click at [973, 185] on div "Client Cost" at bounding box center [967, 181] width 225 height 21
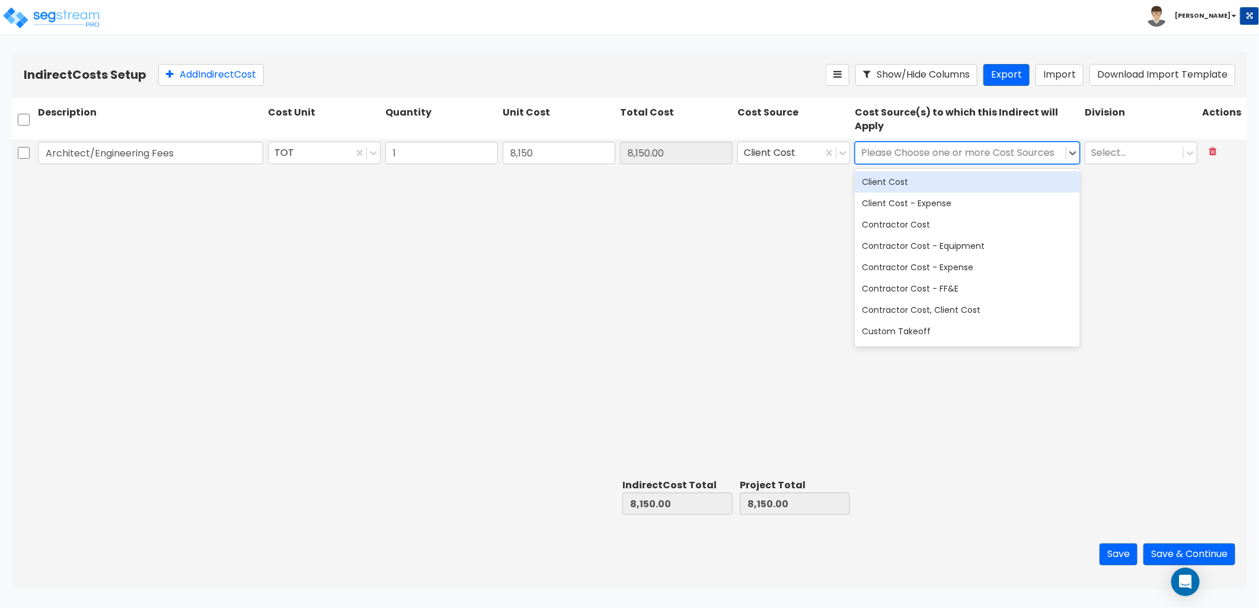
click at [946, 186] on div "Client Cost" at bounding box center [967, 181] width 225 height 21
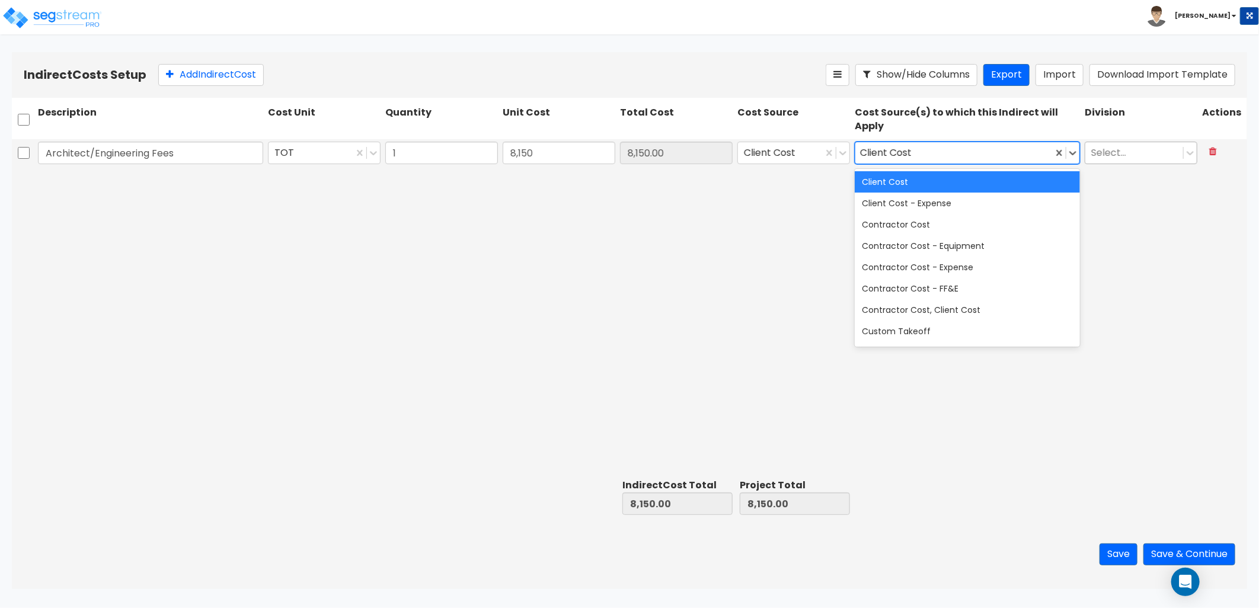
click at [1119, 150] on div at bounding box center [1134, 153] width 86 height 16
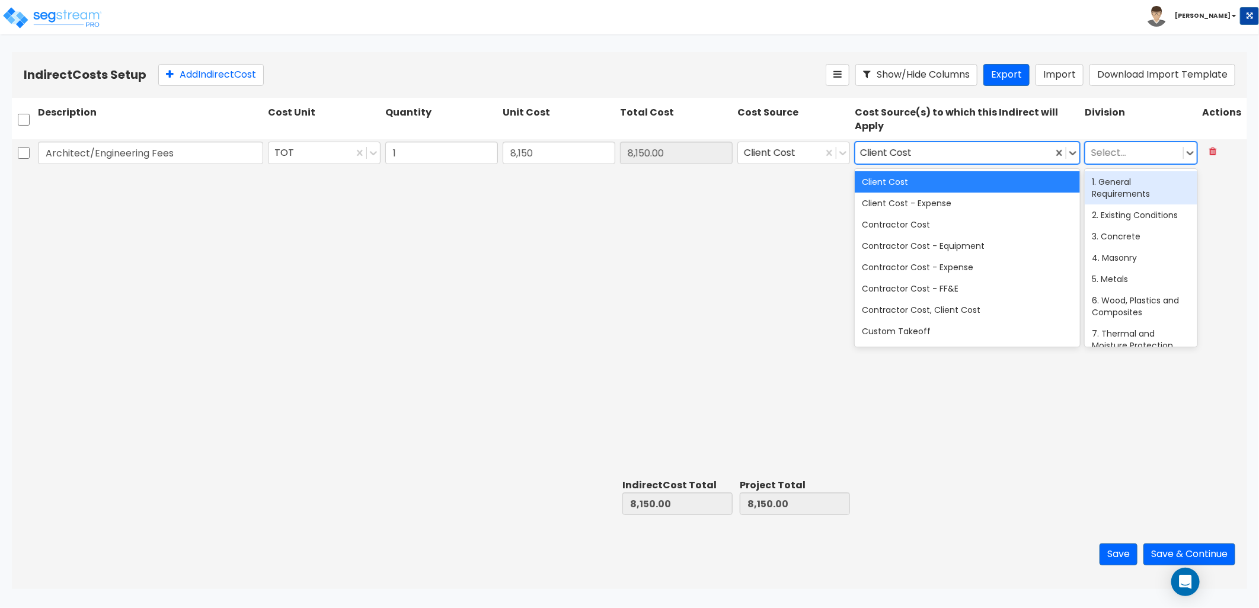
click at [1125, 178] on div "1. General Requirements" at bounding box center [1141, 187] width 113 height 33
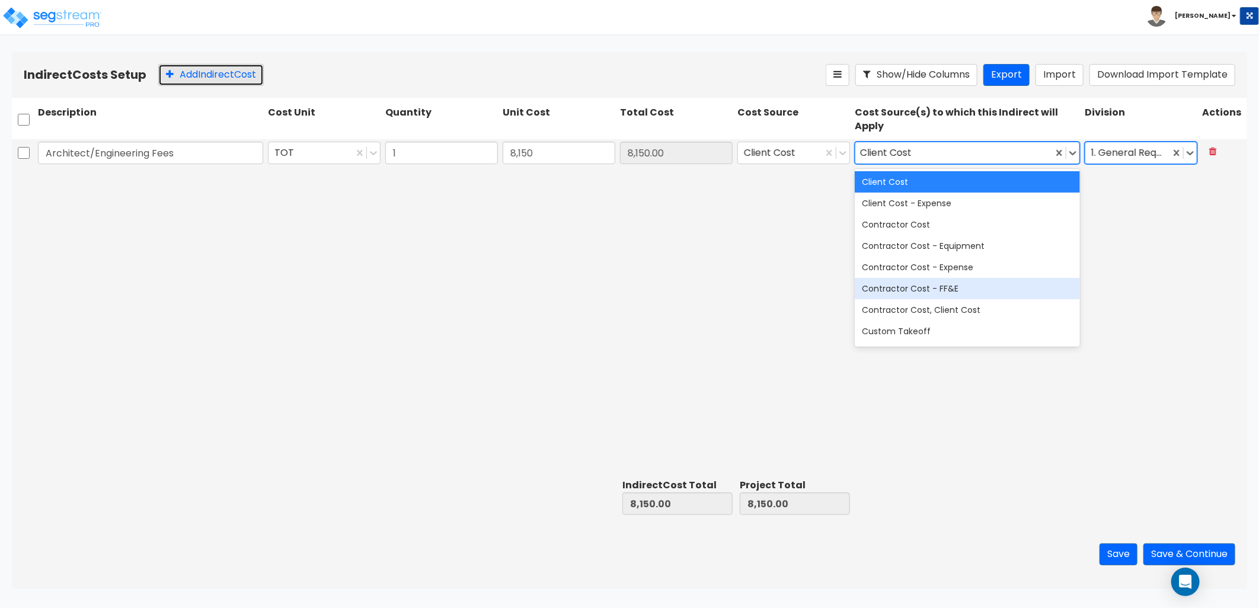
click at [225, 70] on button "Add Indirect Cost" at bounding box center [211, 75] width 106 height 22
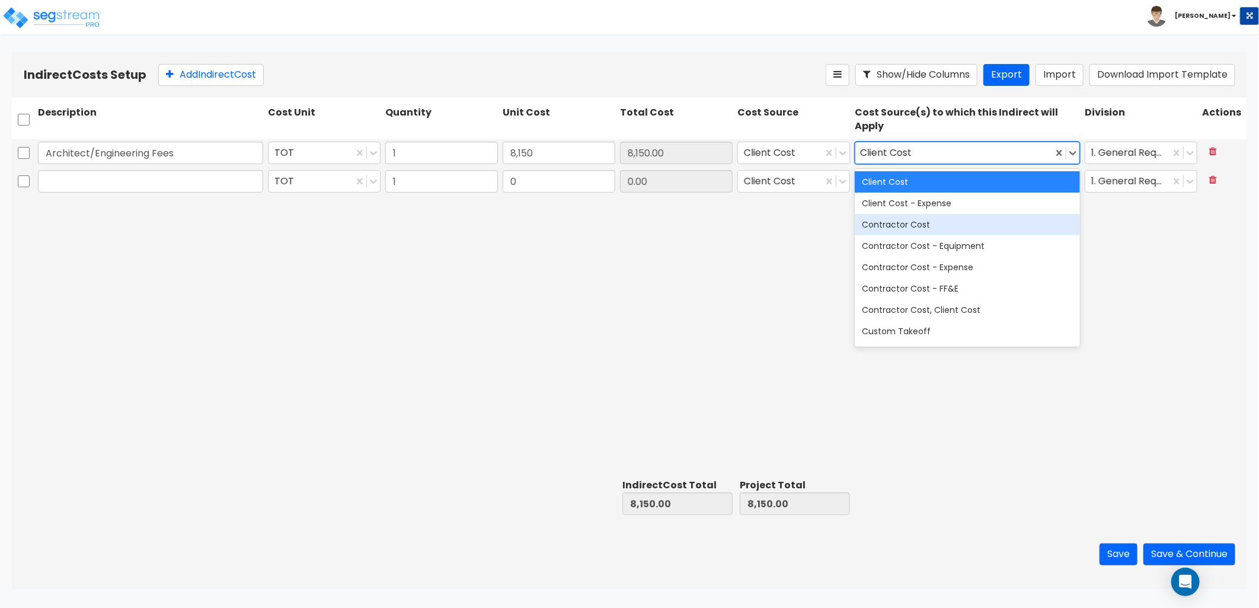
click at [913, 228] on div "Contractor Cost" at bounding box center [967, 224] width 225 height 21
click at [918, 183] on div "Client Cost" at bounding box center [967, 181] width 225 height 21
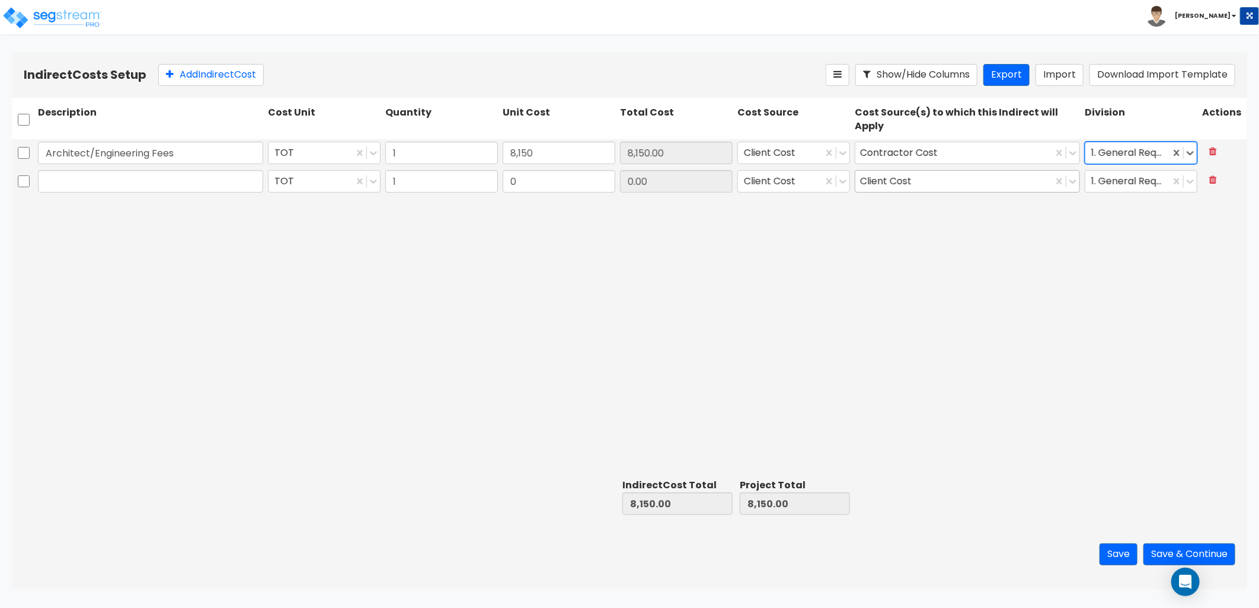
click at [923, 191] on div "Client Cost" at bounding box center [953, 181] width 197 height 21
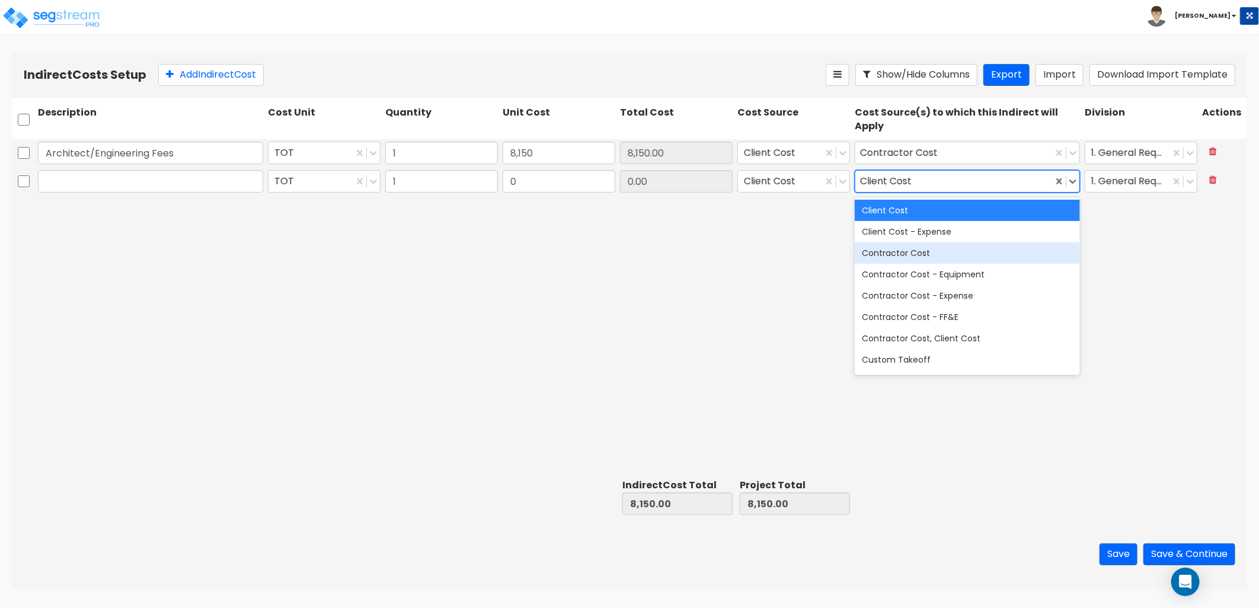
click at [937, 253] on div "Contractor Cost" at bounding box center [967, 252] width 225 height 21
click at [926, 212] on div "Client Cost" at bounding box center [967, 210] width 225 height 21
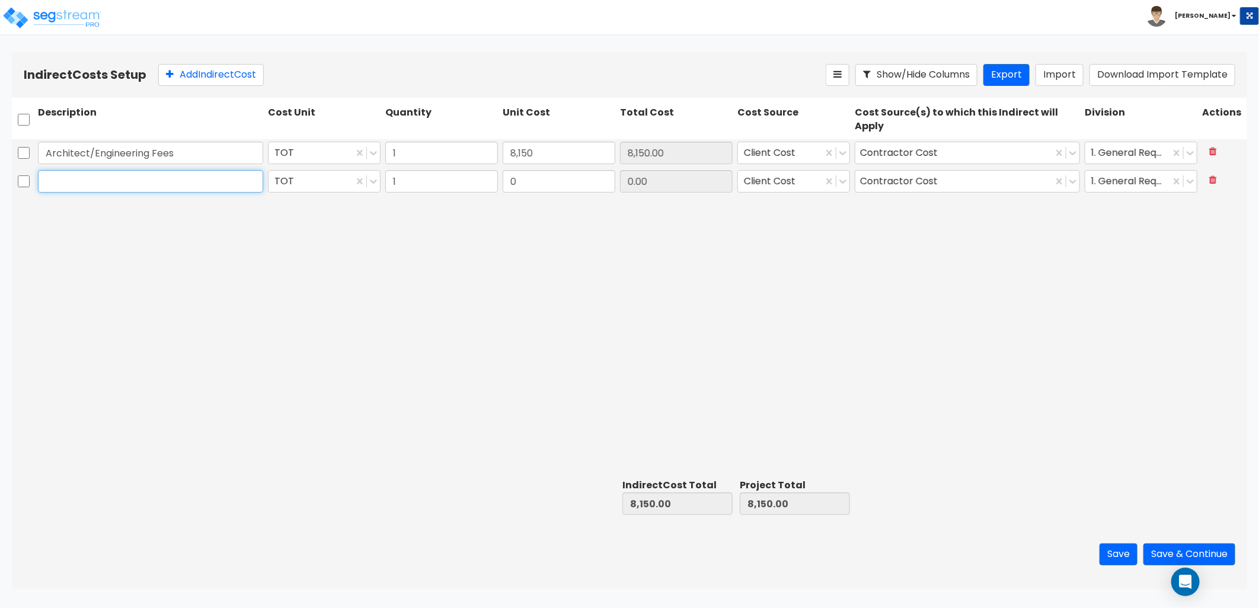
click at [187, 186] on input "text" at bounding box center [150, 181] width 225 height 23
type input "Building Permit"
type input "3,390"
type input "11,540.00"
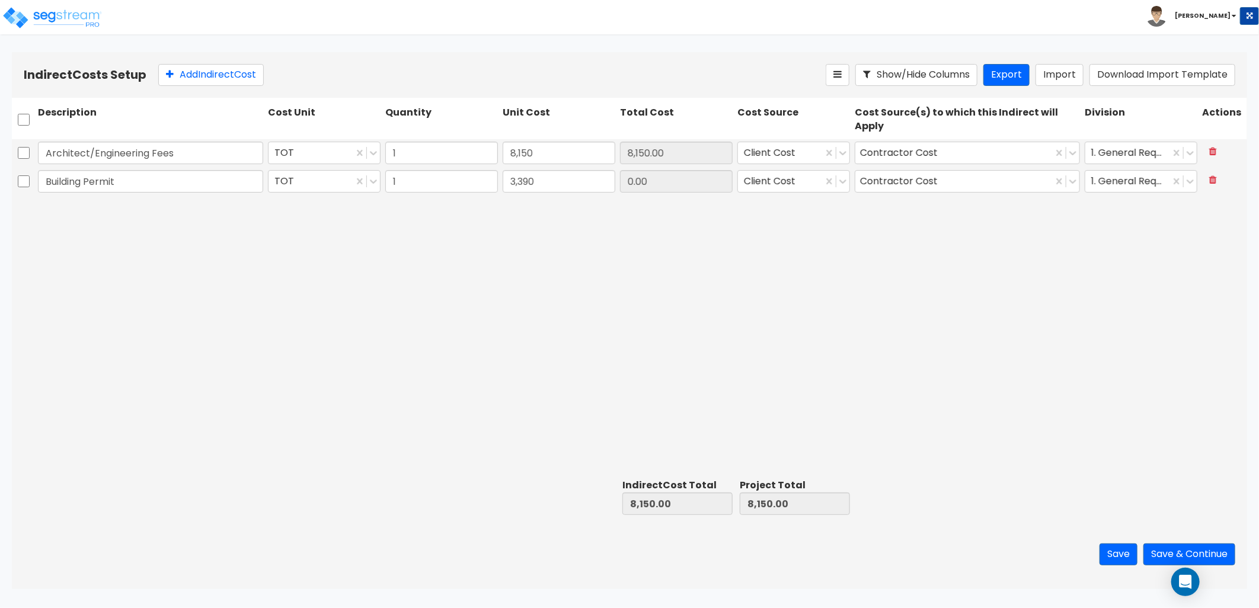
type input "3,390.00"
click at [1177, 548] on button "Save & Continue" at bounding box center [1190, 555] width 92 height 22
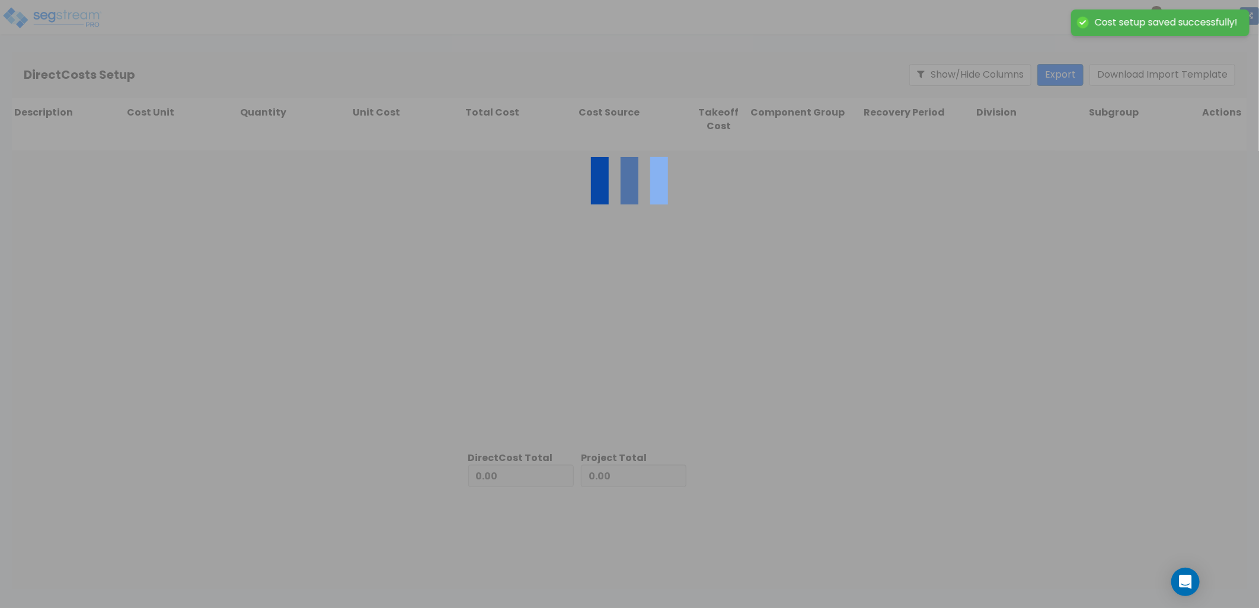
type input "11,540.00"
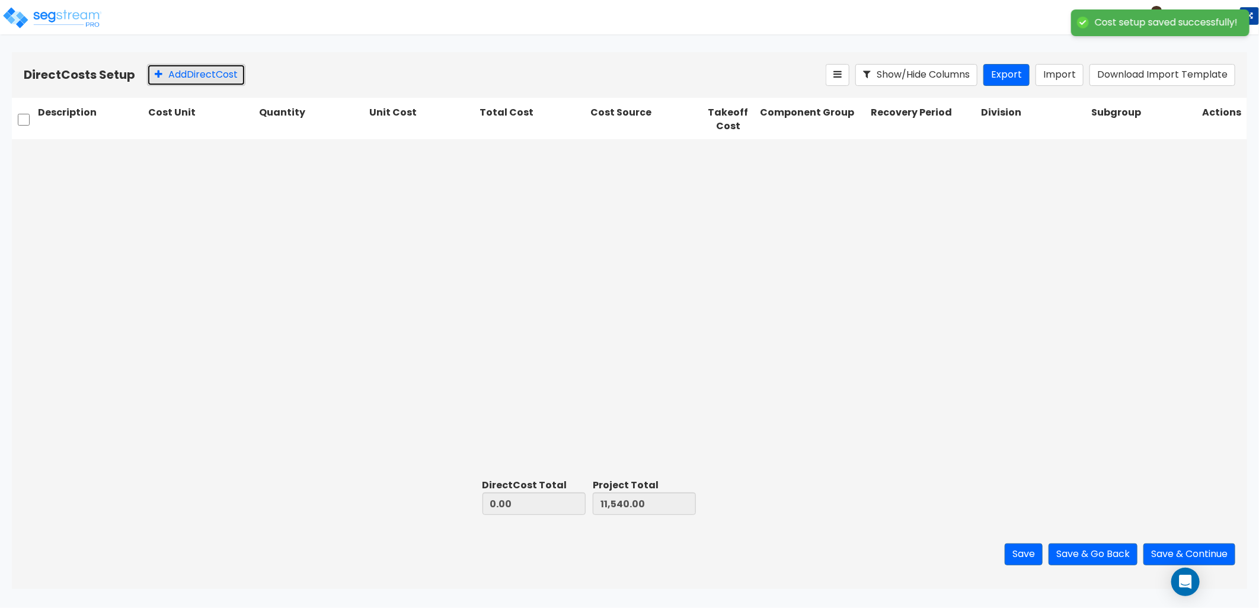
click at [191, 75] on button "Add Direct Cost" at bounding box center [196, 75] width 98 height 22
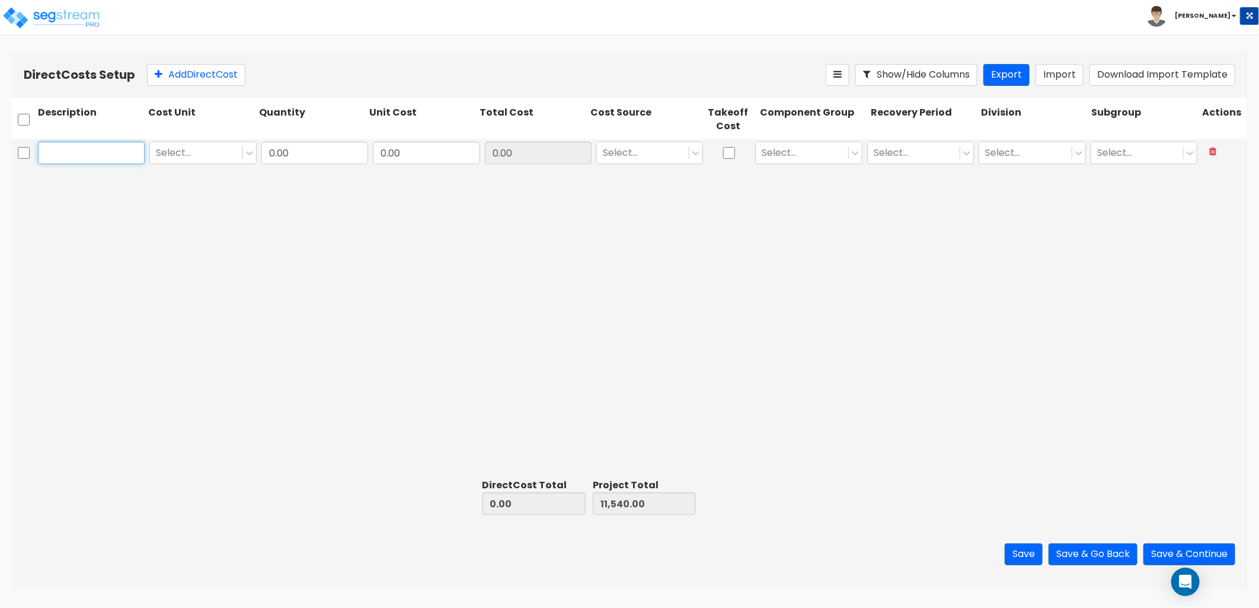
click at [111, 155] on input "text" at bounding box center [91, 153] width 107 height 23
type input "Epoxy Flooring"
click at [210, 151] on div at bounding box center [196, 153] width 80 height 16
type input "tot"
click at [334, 145] on input "0.00" at bounding box center [314, 153] width 107 height 23
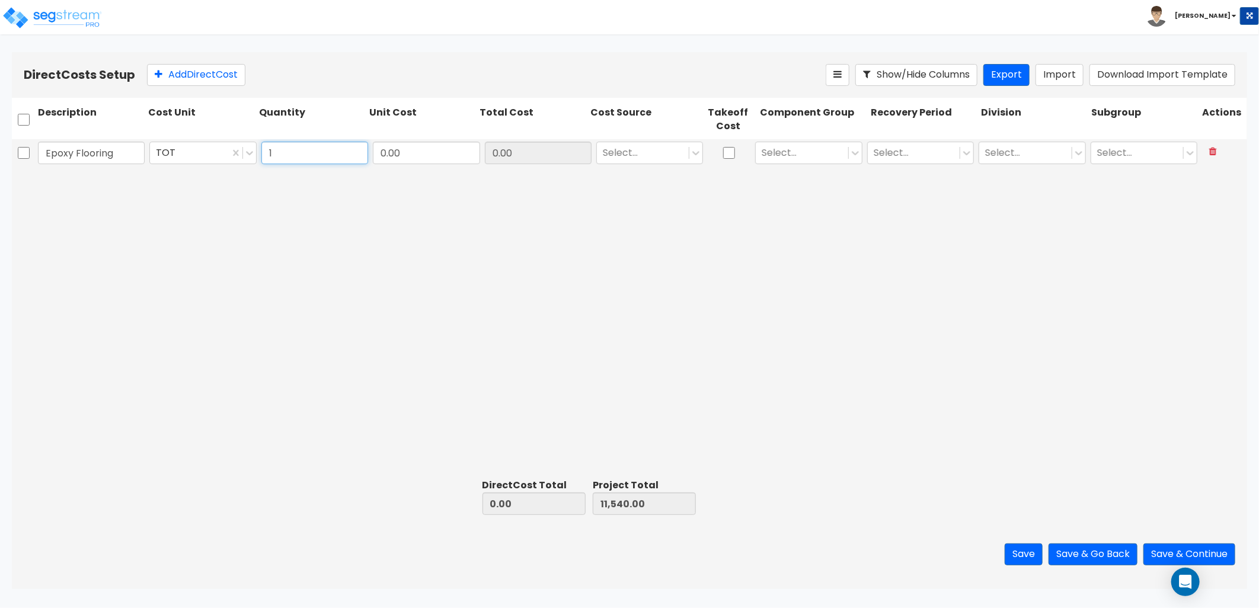
type input "1"
type input "26,852"
type input "26,852.00"
type input "38,392.00"
type input "26,852.00"
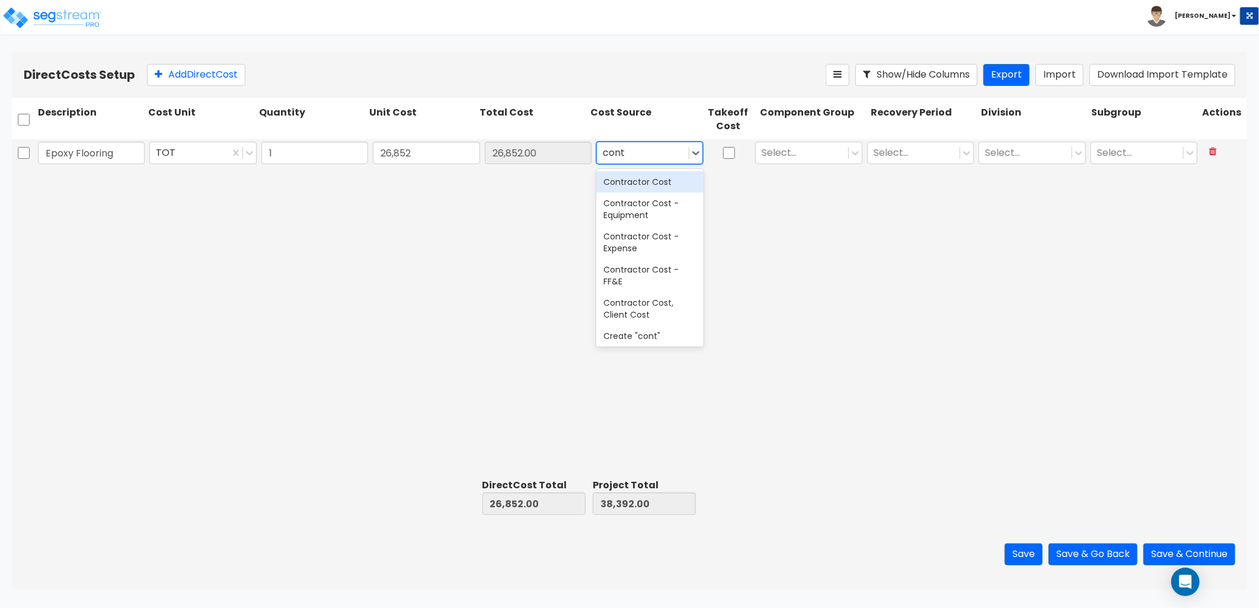
type input "contr"
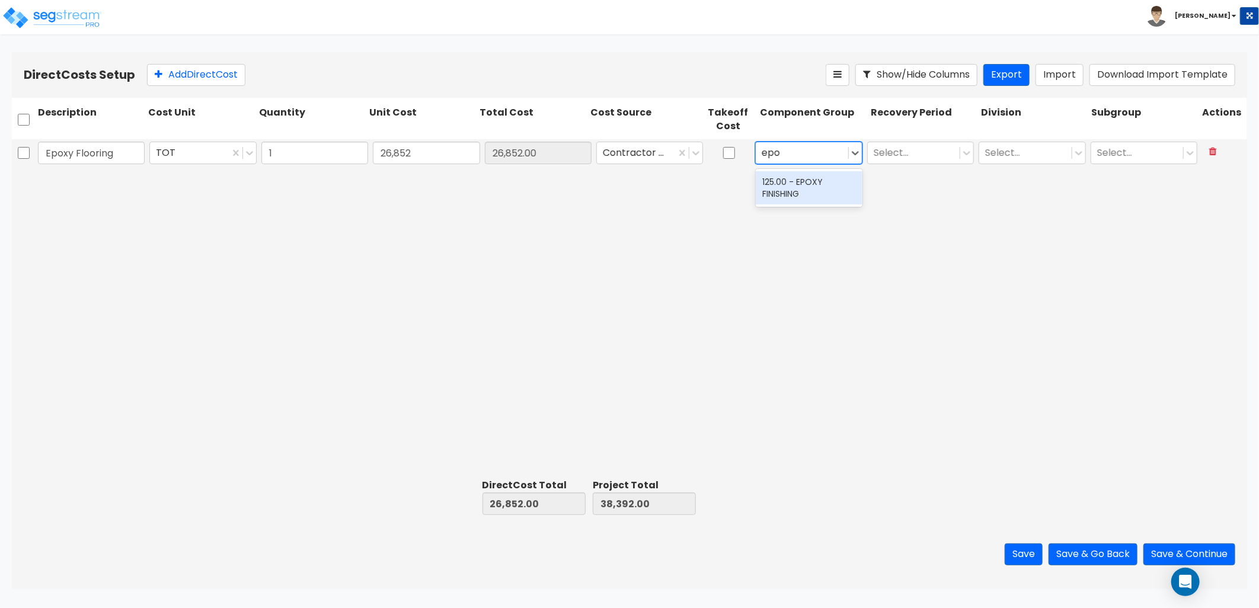
type input "epox"
click at [799, 194] on div "125.00 - EPOXY FINISHING" at bounding box center [809, 187] width 107 height 33
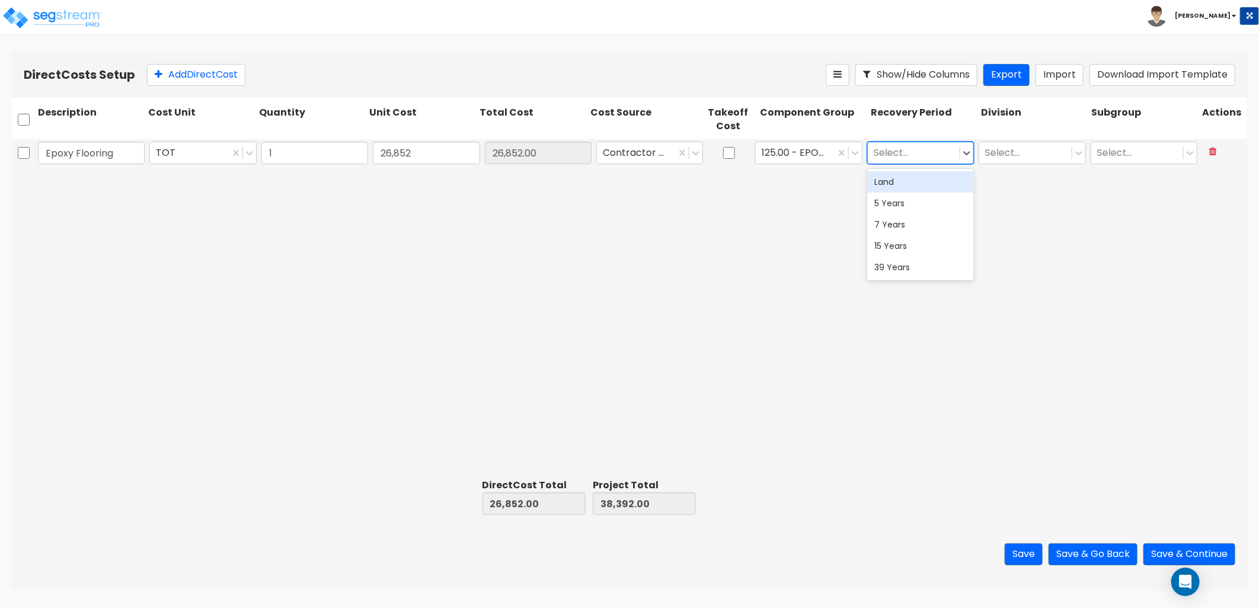
click at [907, 155] on div at bounding box center [914, 153] width 80 height 16
drag, startPoint x: 907, startPoint y: 266, endPoint x: 922, endPoint y: 253, distance: 19.4
click at [908, 266] on div "39 Years" at bounding box center [920, 267] width 107 height 21
click at [1004, 146] on div "Select..." at bounding box center [1025, 153] width 92 height 21
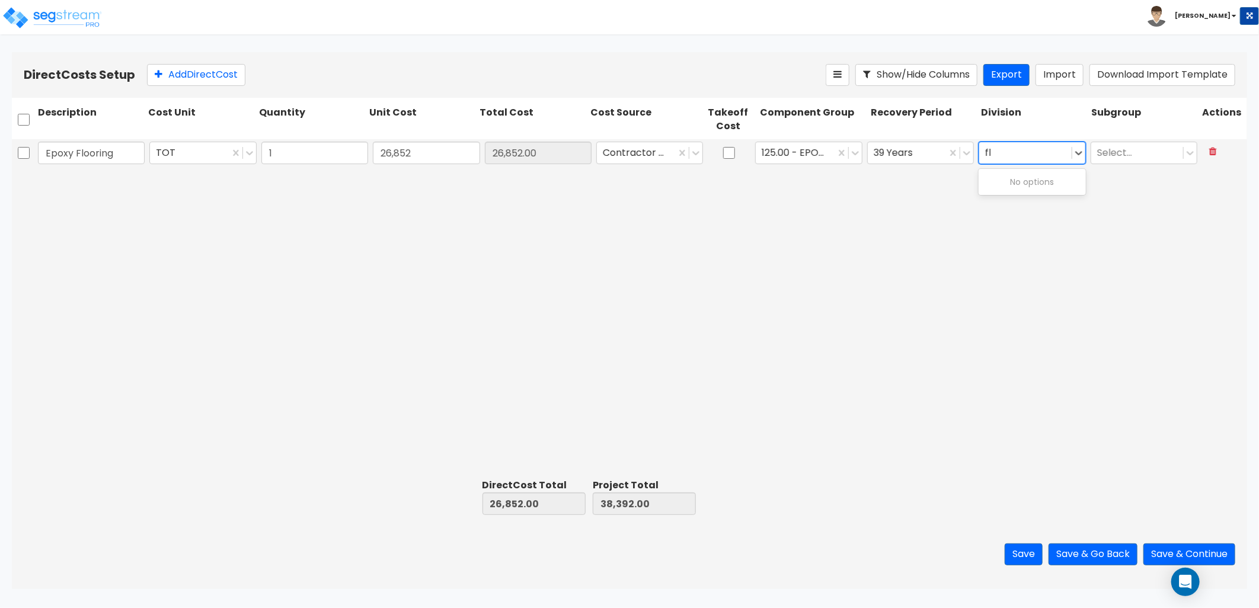
type input "f"
click at [1006, 153] on div at bounding box center [1025, 153] width 80 height 16
type input "fin"
click at [1114, 151] on div at bounding box center [1137, 153] width 80 height 16
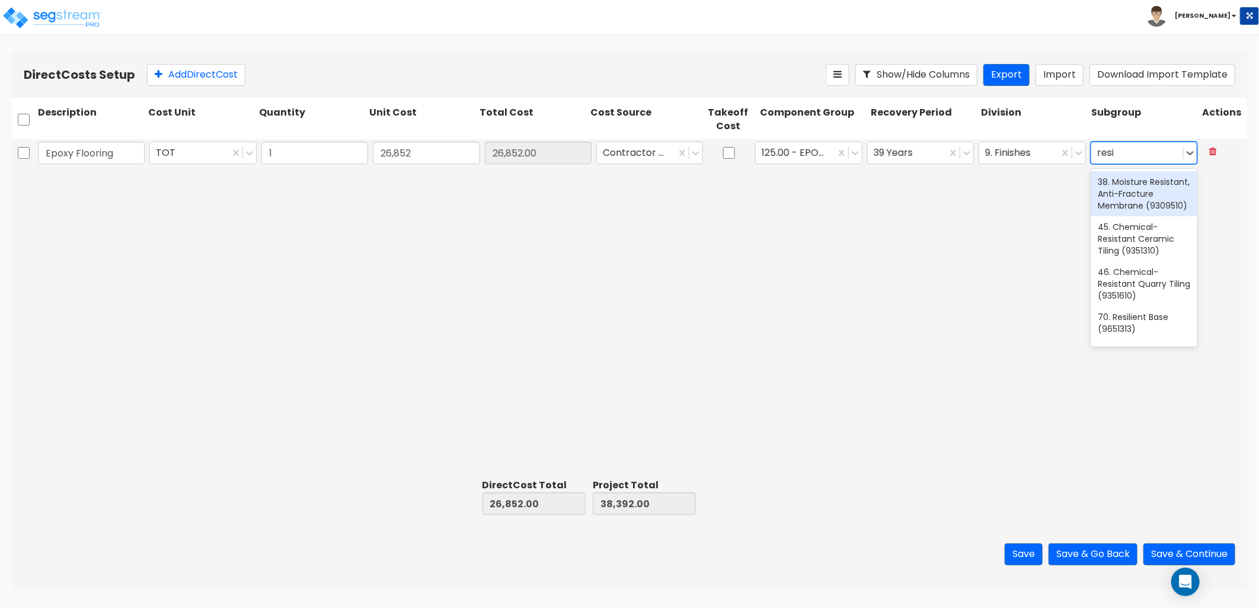
type input "resin"
click at [1149, 197] on div "85. Epoxy-Resin Terrazzo Flooring (9662316)" at bounding box center [1144, 193] width 107 height 45
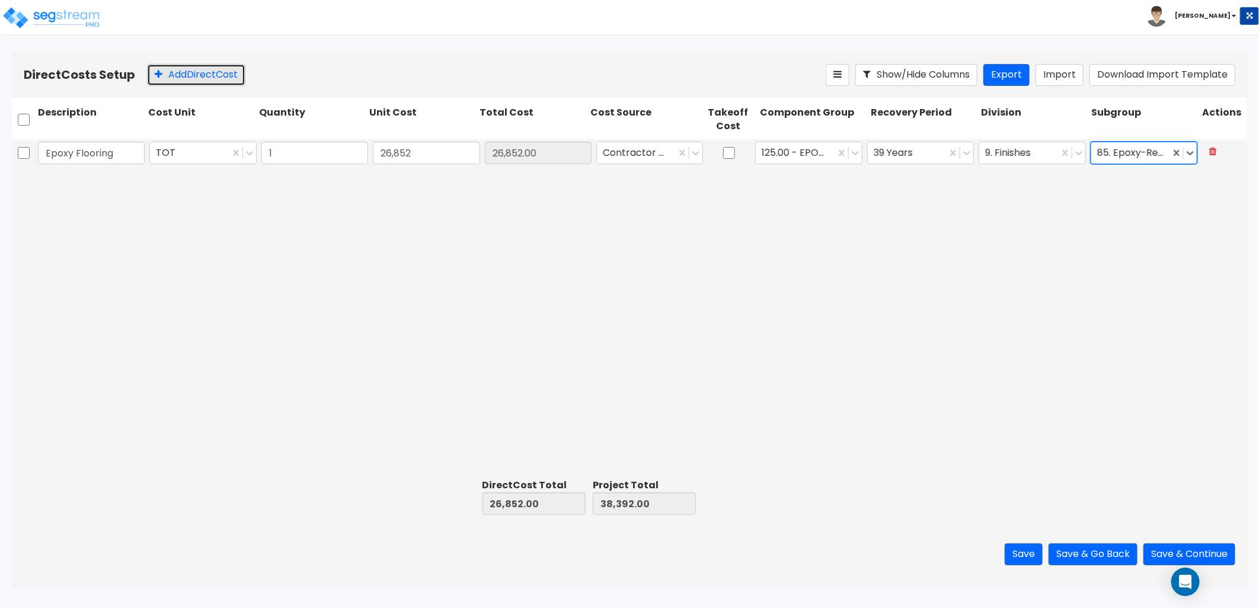
click at [212, 74] on button "Add Direct Cost" at bounding box center [196, 75] width 98 height 22
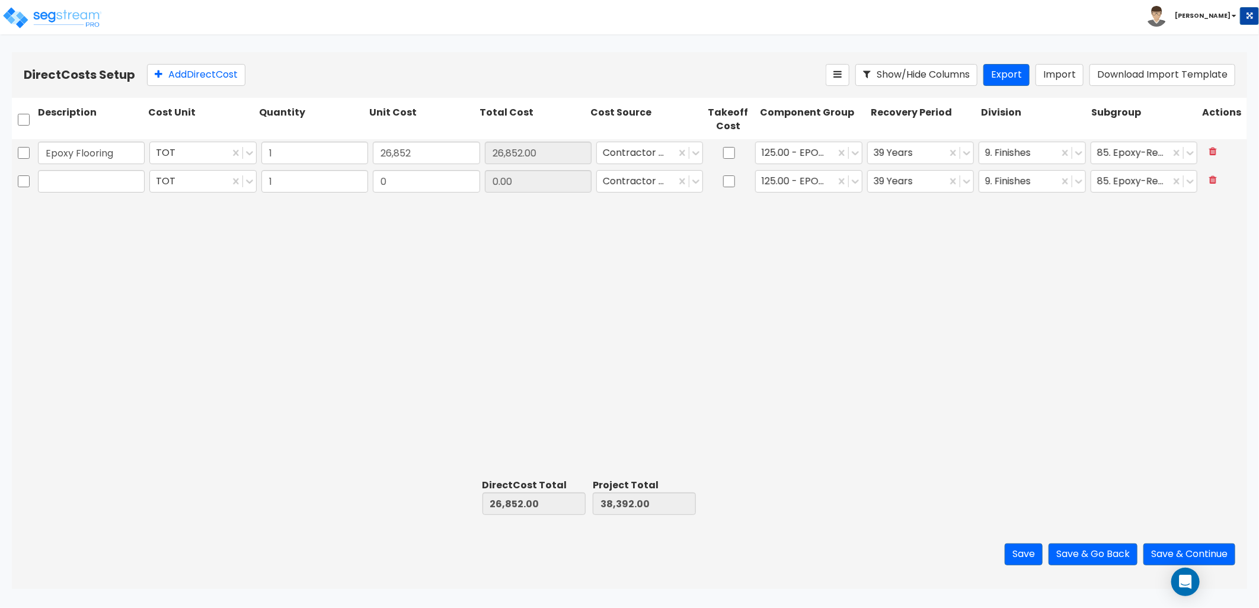
drag, startPoint x: 1156, startPoint y: 307, endPoint x: 1104, endPoint y: 304, distance: 51.7
click at [1156, 307] on div "Epoxy Flooring TOT 1 26,852 26,852.00 Contractor Cost 125.00 - EPOXY FINISHING …" at bounding box center [629, 306] width 1235 height 335
click at [109, 181] on input "text" at bounding box center [91, 181] width 107 height 23
click at [1207, 151] on button at bounding box center [1213, 152] width 22 height 21
type input "0.00"
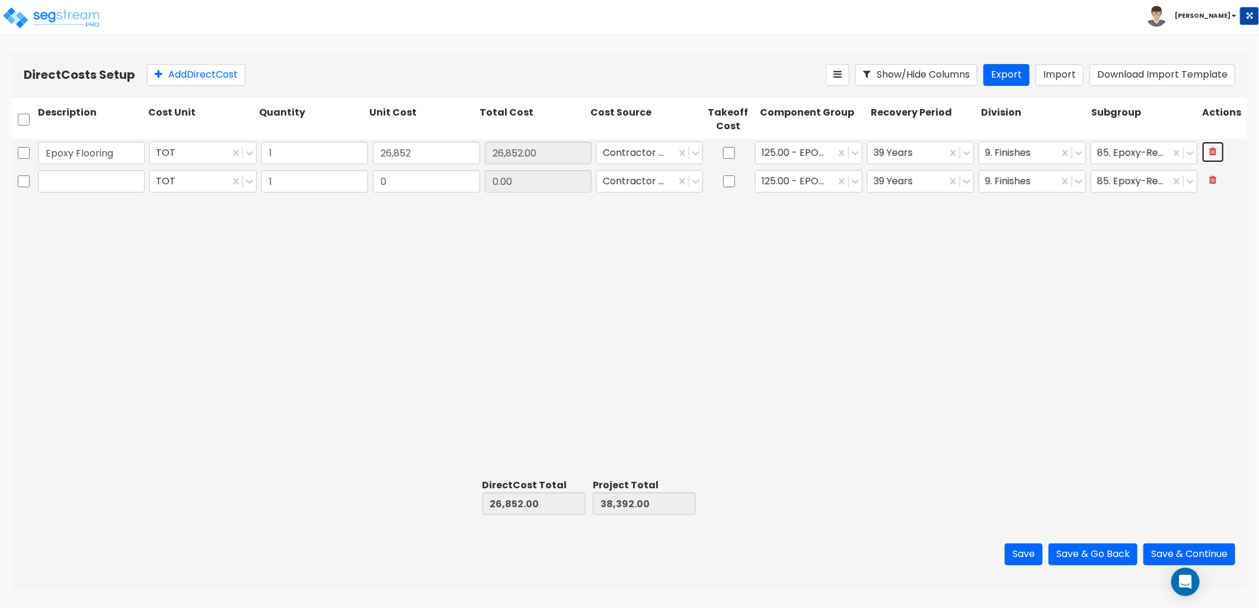
type input "11,540.00"
type input "0.00"
type input "0"
click at [1208, 156] on button at bounding box center [1213, 152] width 22 height 21
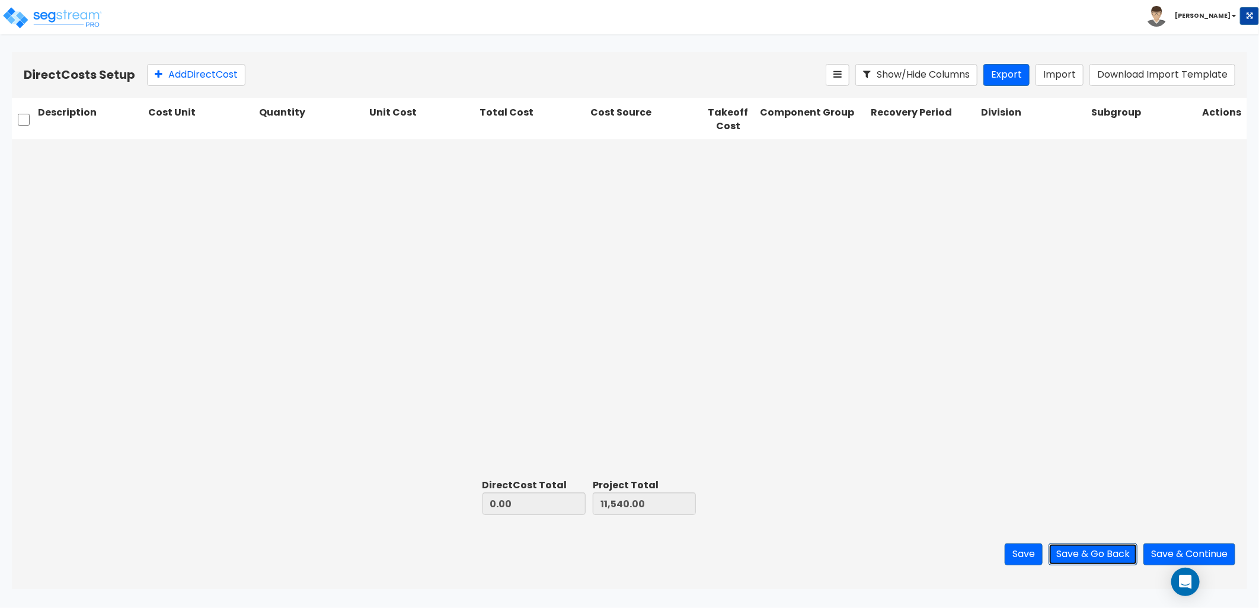
click at [1078, 550] on button "Save & Go Back" at bounding box center [1093, 555] width 89 height 22
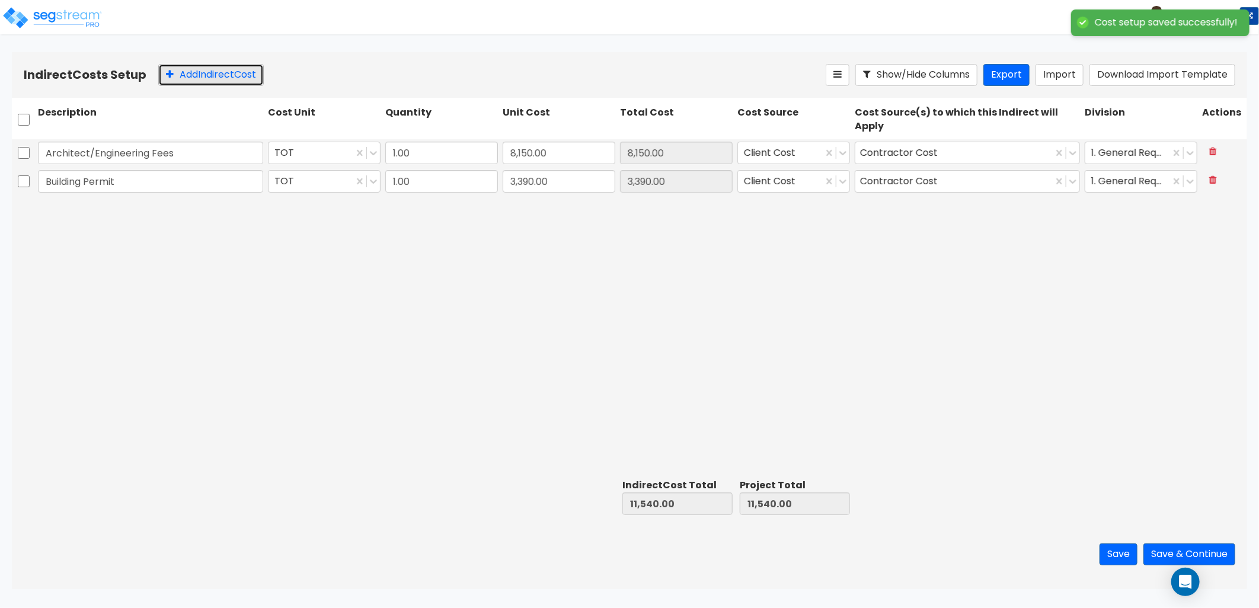
click at [230, 74] on button "Add Indirect Cost" at bounding box center [211, 75] width 106 height 22
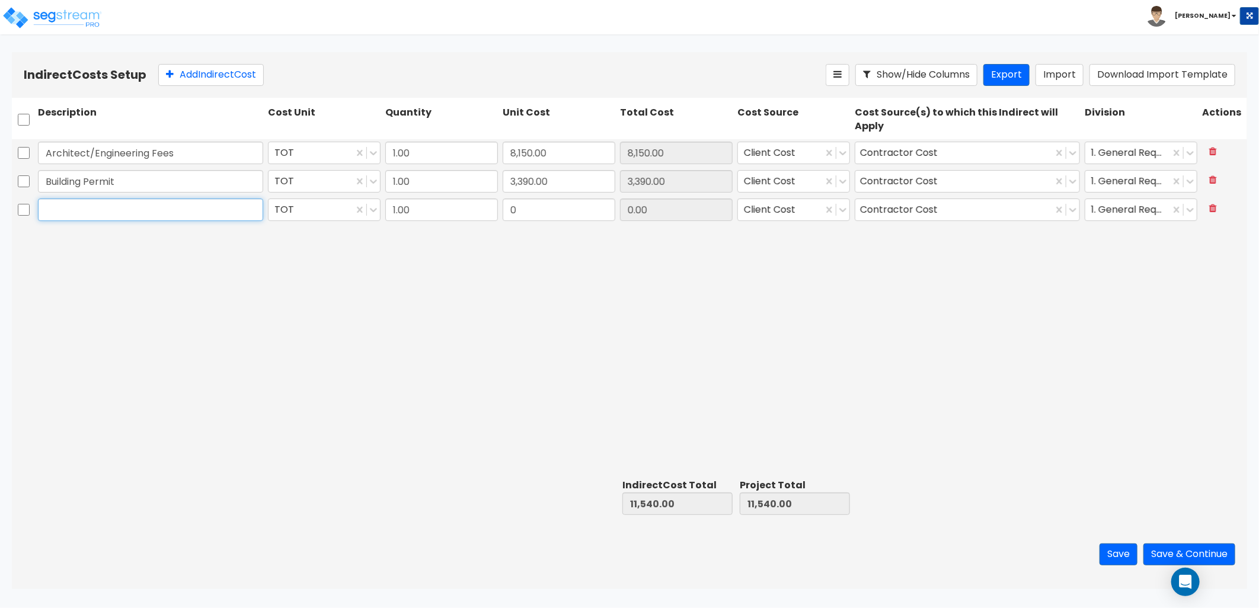
click at [79, 218] on input "text" at bounding box center [150, 210] width 225 height 23
type input "General Conditions & Fees"
type input "143,268.65"
type input "154,808.65"
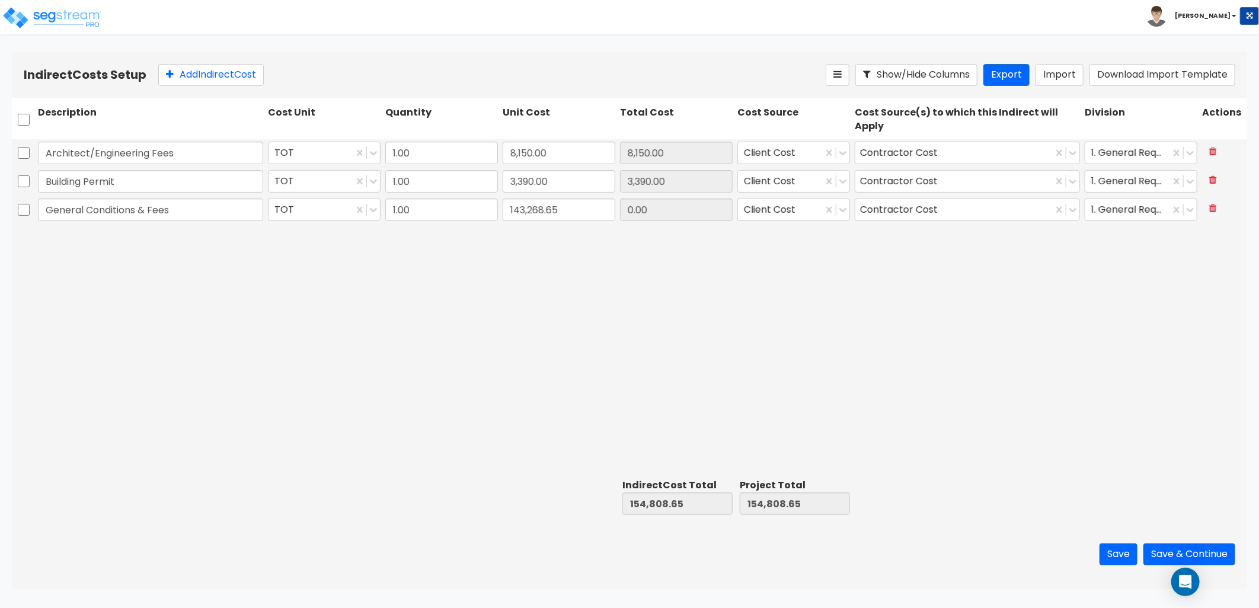
type input "143,268.65"
click at [206, 78] on button "Add Indirect Cost" at bounding box center [211, 75] width 106 height 22
type input "Design Fee"
type input "10,219.83"
type input "165,028.48"
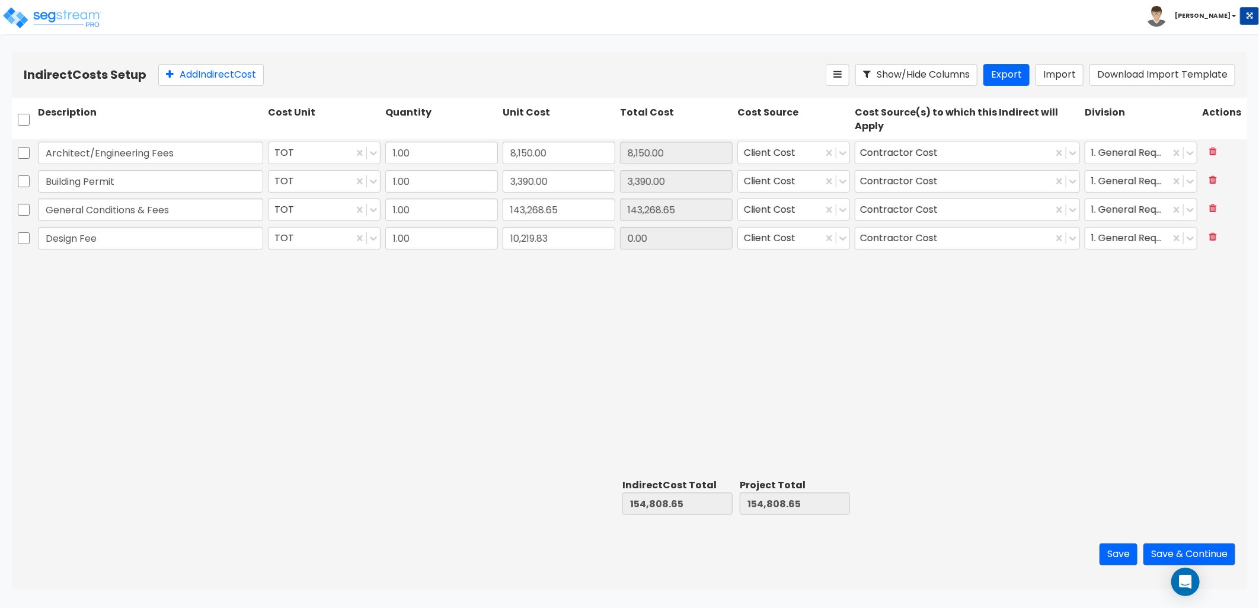
type input "165,028.48"
type input "10,219.83"
click at [1186, 549] on button "Save & Continue" at bounding box center [1190, 555] width 92 height 22
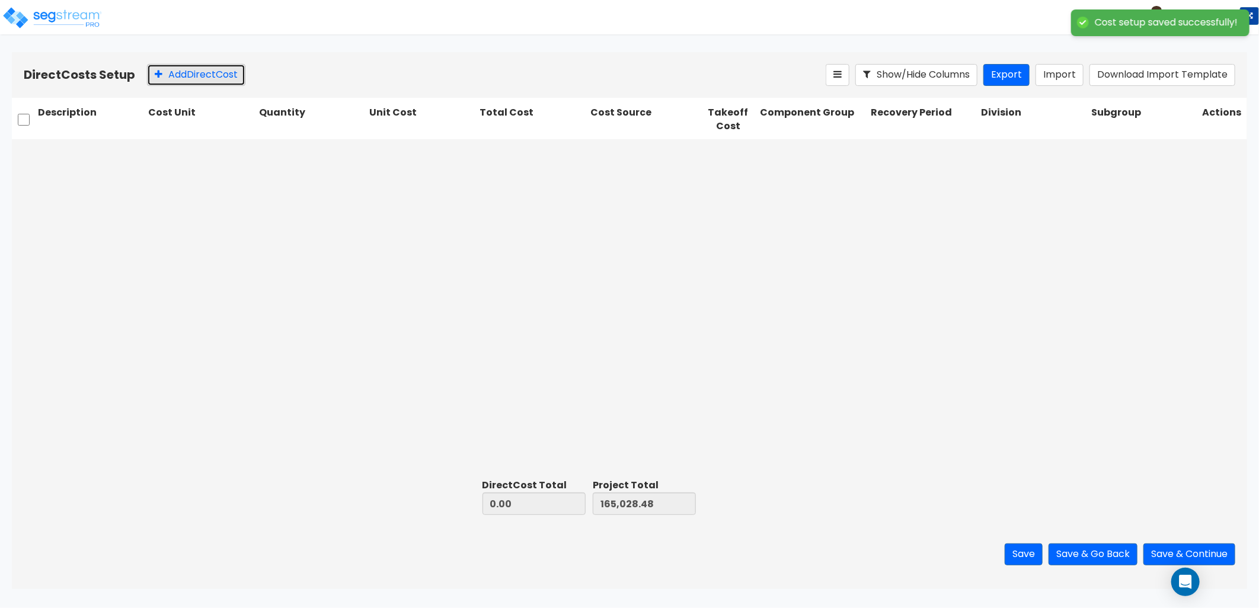
click at [197, 79] on button "Add Direct Cost" at bounding box center [196, 75] width 98 height 22
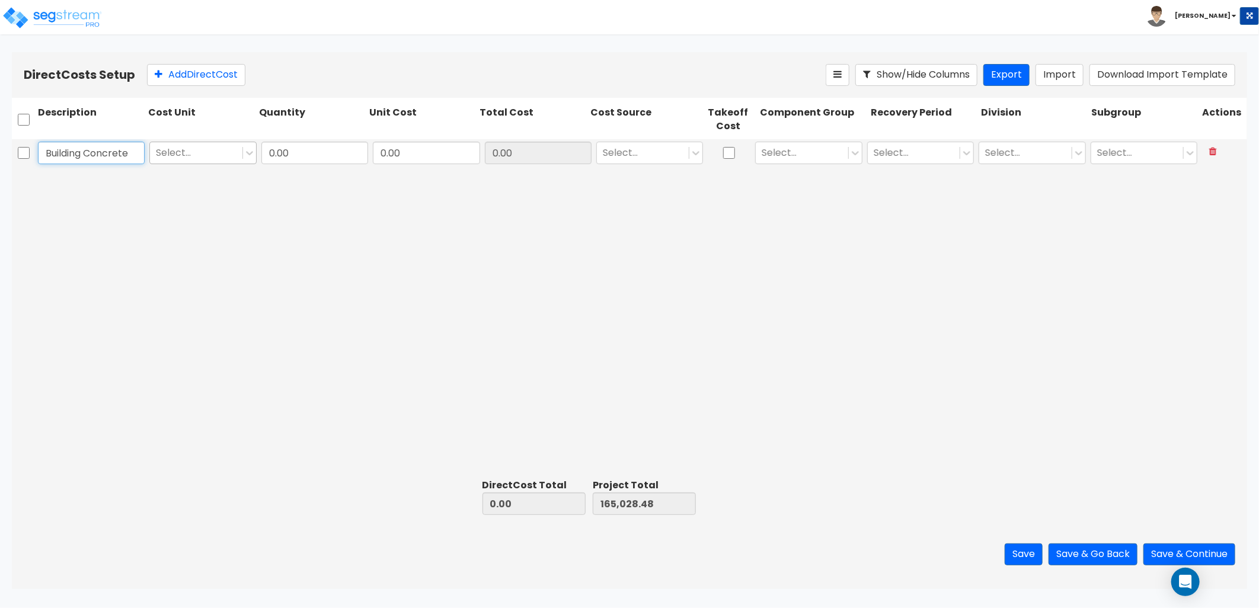
type input "Building Concrete"
click at [193, 153] on div at bounding box center [196, 153] width 80 height 16
type input "tot"
click at [307, 145] on input "0.00" at bounding box center [314, 153] width 107 height 23
type input "1"
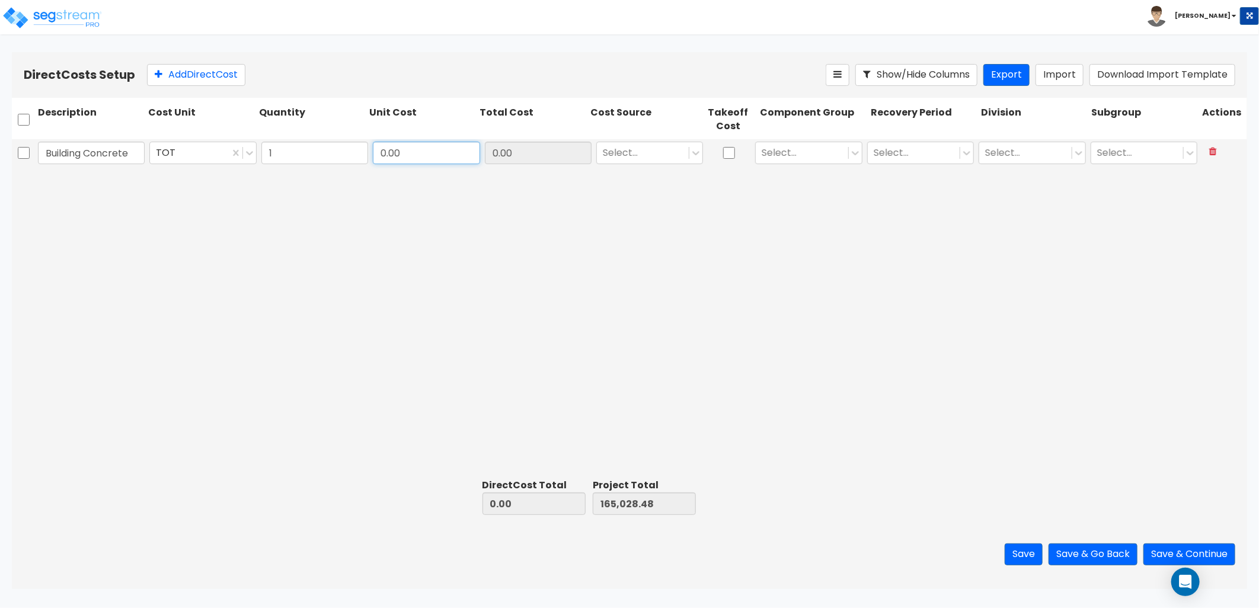
drag, startPoint x: 394, startPoint y: 154, endPoint x: 407, endPoint y: 154, distance: 13.0
click at [395, 154] on input "0.00" at bounding box center [426, 153] width 107 height 23
type input "1"
type input "138,493"
type input "138,493.00"
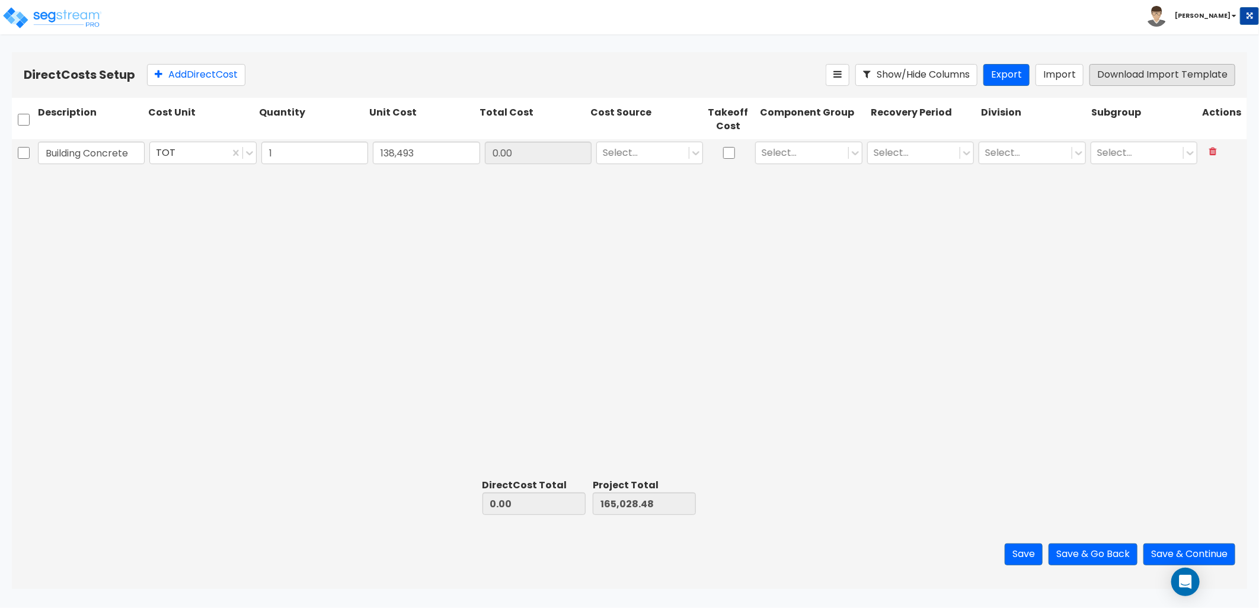
type input "303,521.48"
type input "138,493.00"
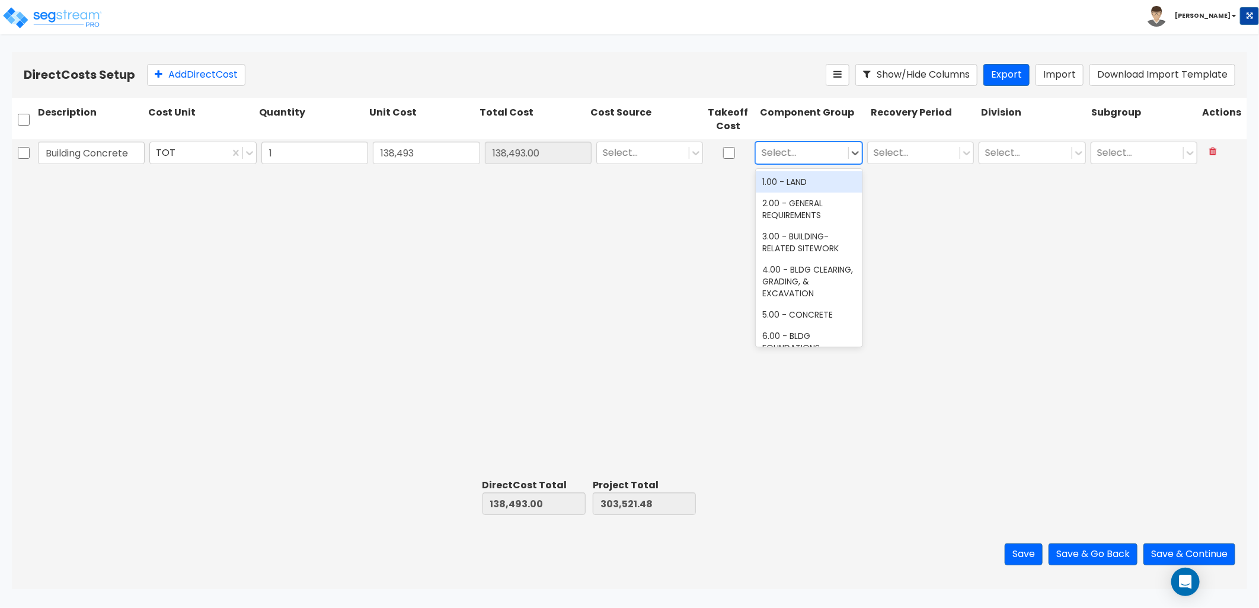
click at [804, 155] on div at bounding box center [802, 153] width 80 height 16
click at [798, 297] on div "5.00 - CONCRETE" at bounding box center [809, 292] width 107 height 21
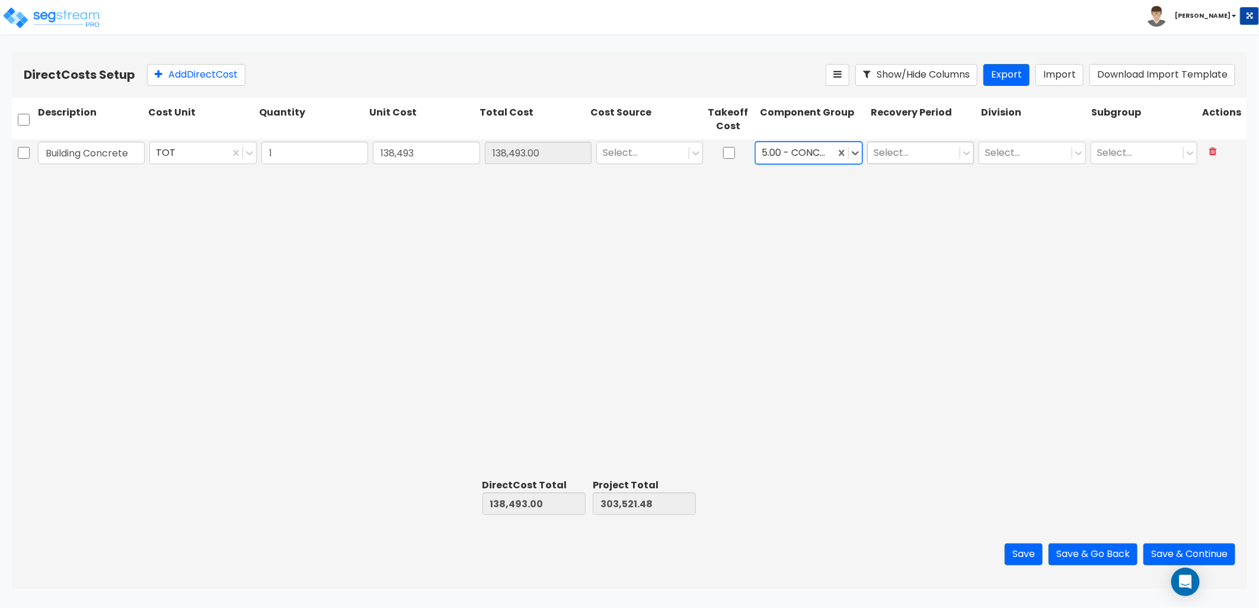
click at [918, 153] on div at bounding box center [914, 153] width 80 height 16
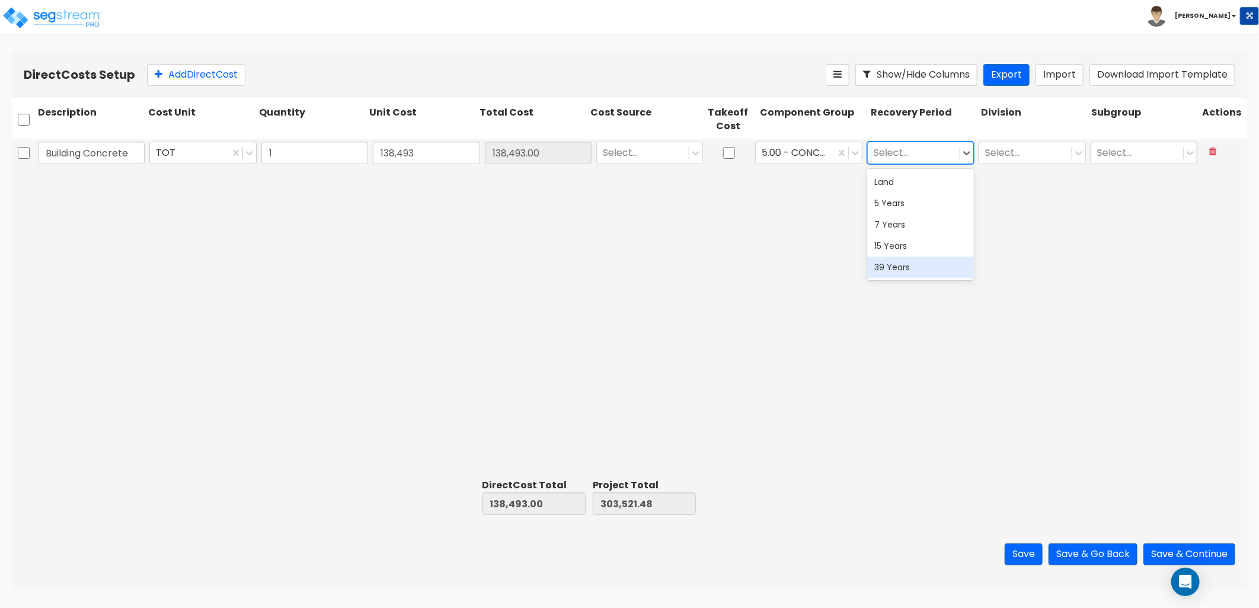
click at [921, 267] on div "39 Years" at bounding box center [920, 267] width 107 height 21
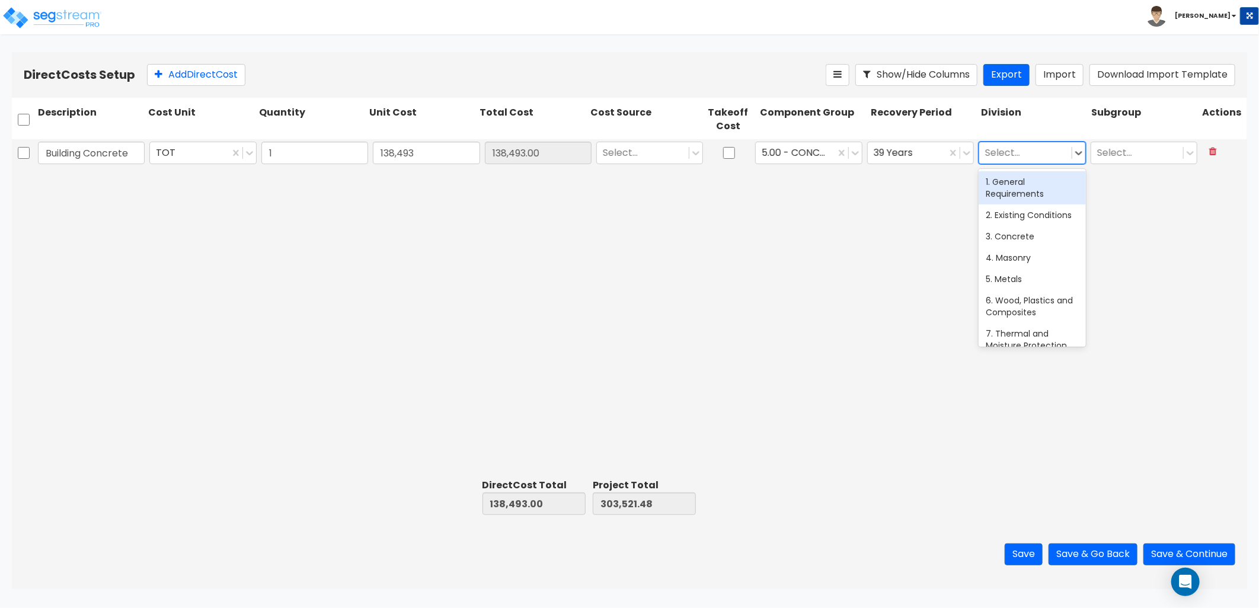
click at [1034, 157] on div at bounding box center [1025, 153] width 80 height 16
click at [1022, 247] on div "3. Concrete" at bounding box center [1032, 236] width 107 height 21
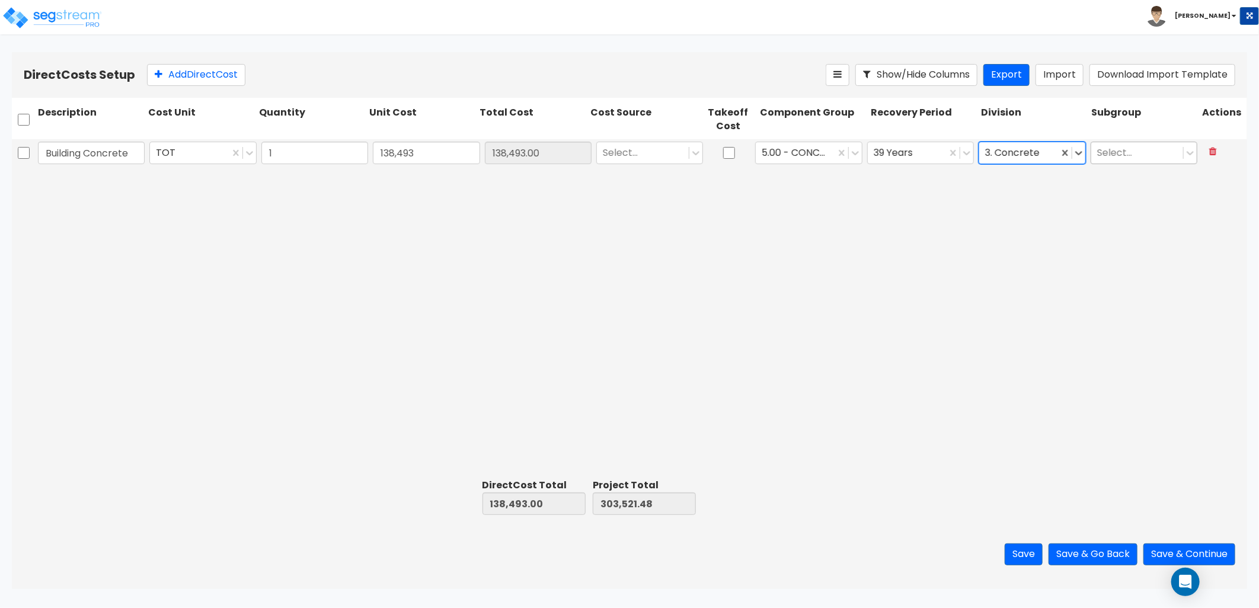
click at [1129, 149] on div at bounding box center [1137, 153] width 80 height 16
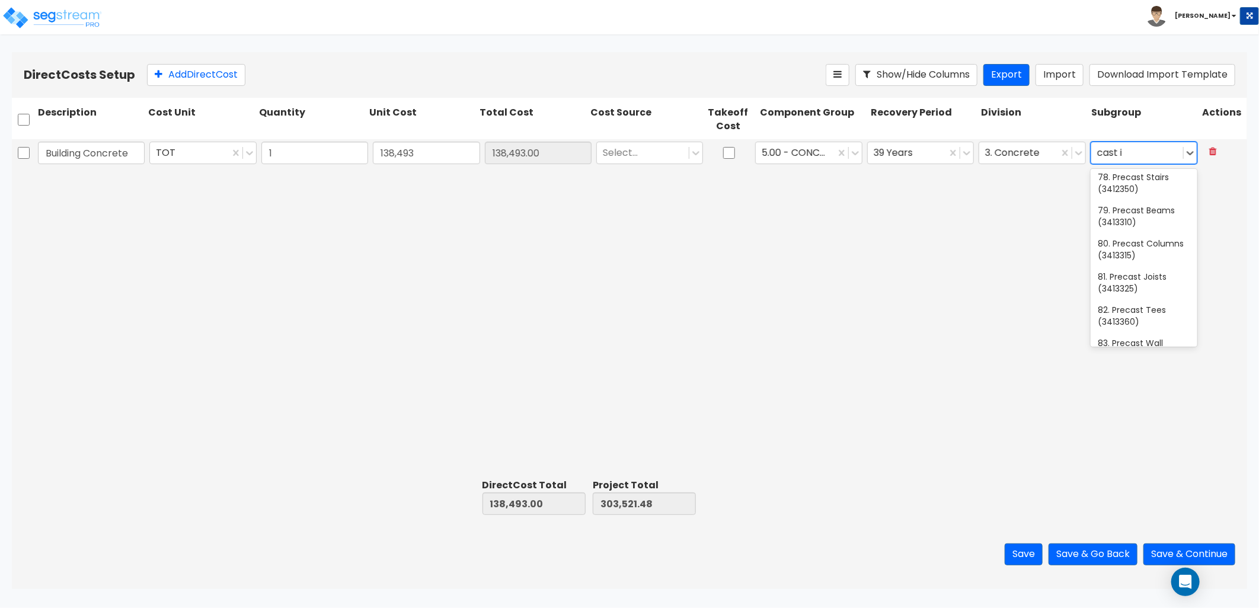
scroll to position [0, 0]
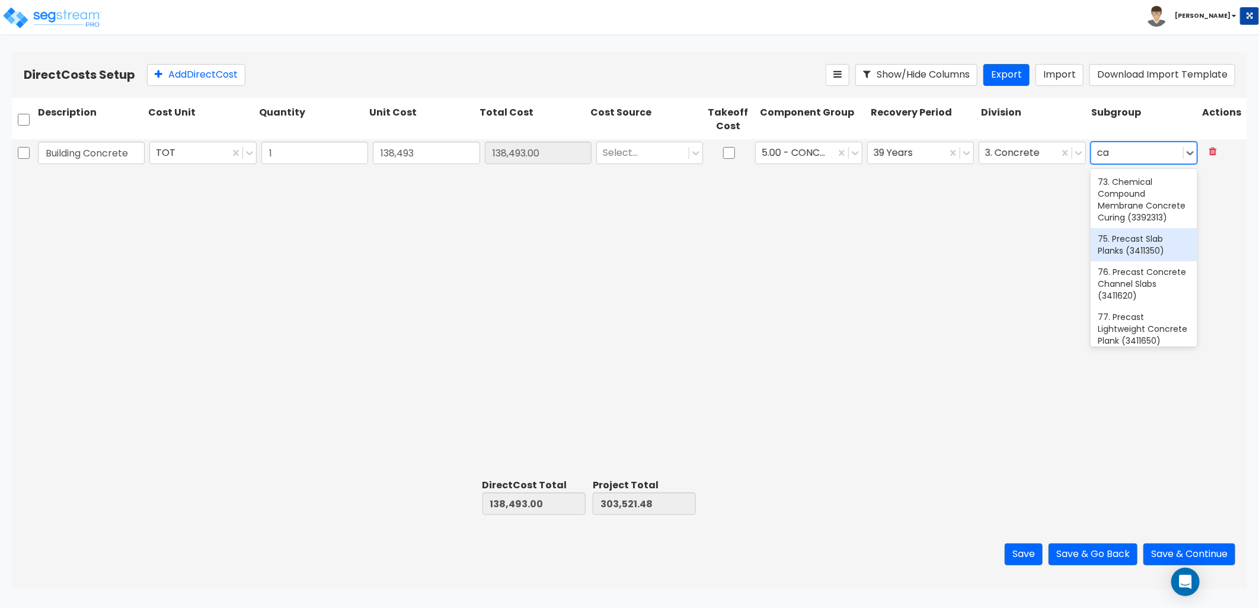
type input "c"
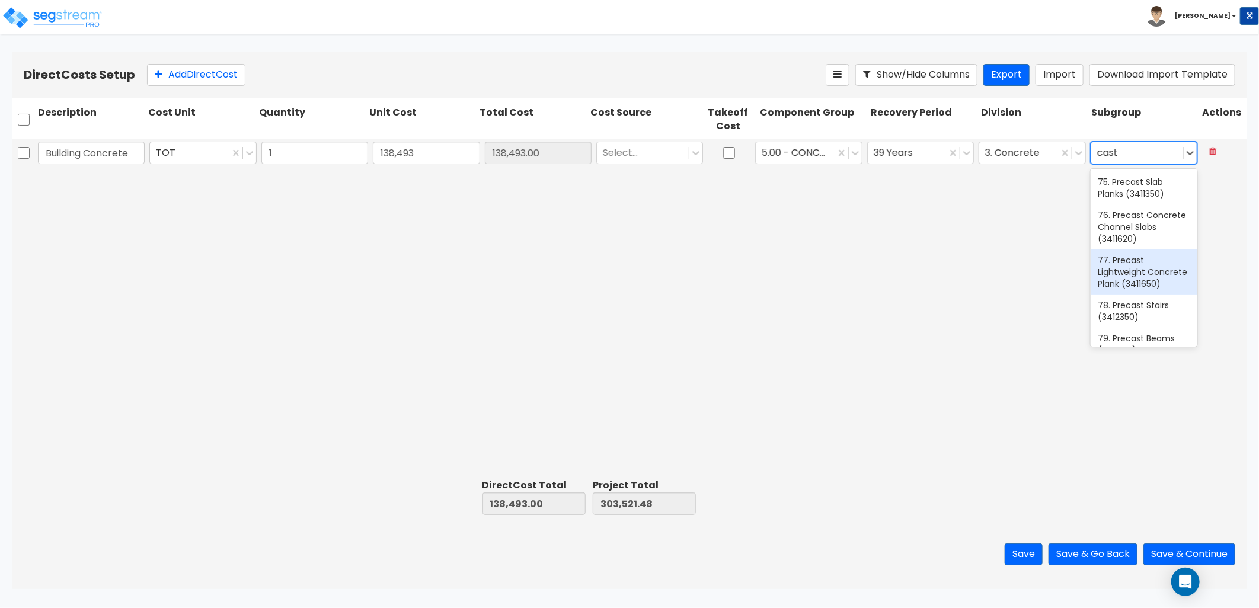
type input "cast"
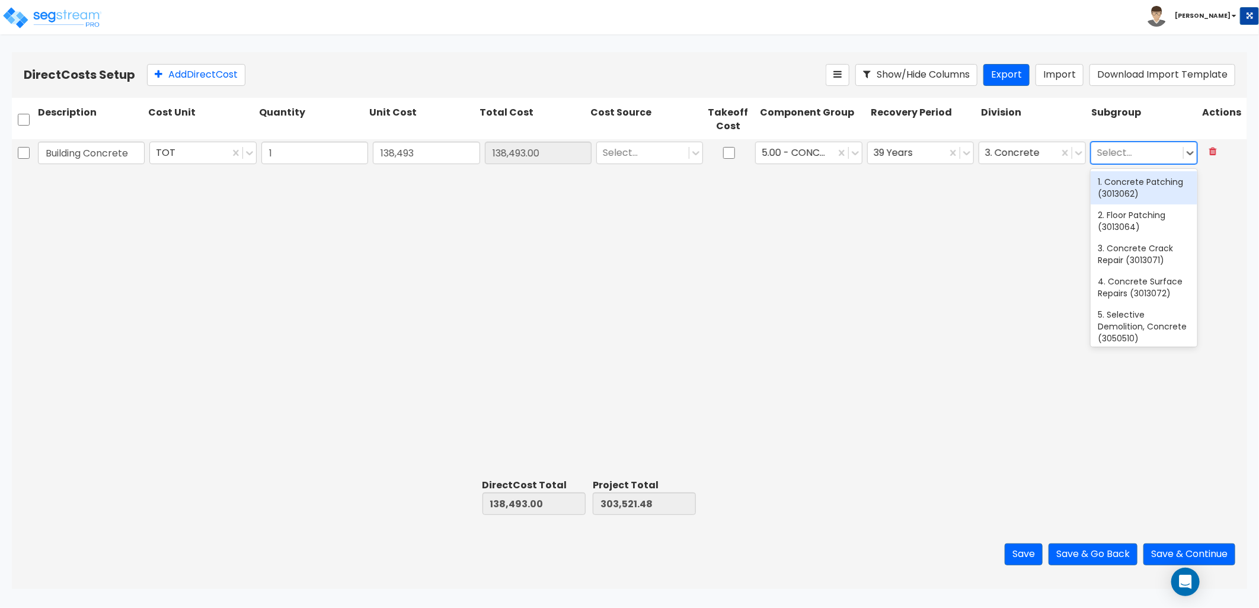
click at [1134, 159] on div at bounding box center [1137, 153] width 80 height 16
type input "s"
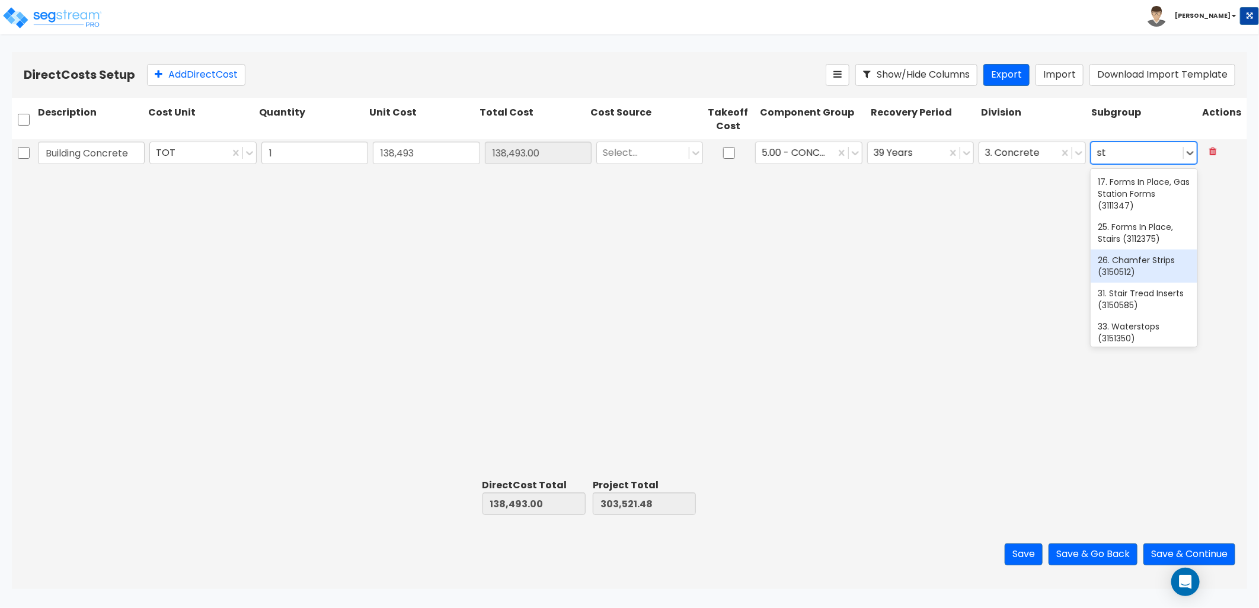
type input "s"
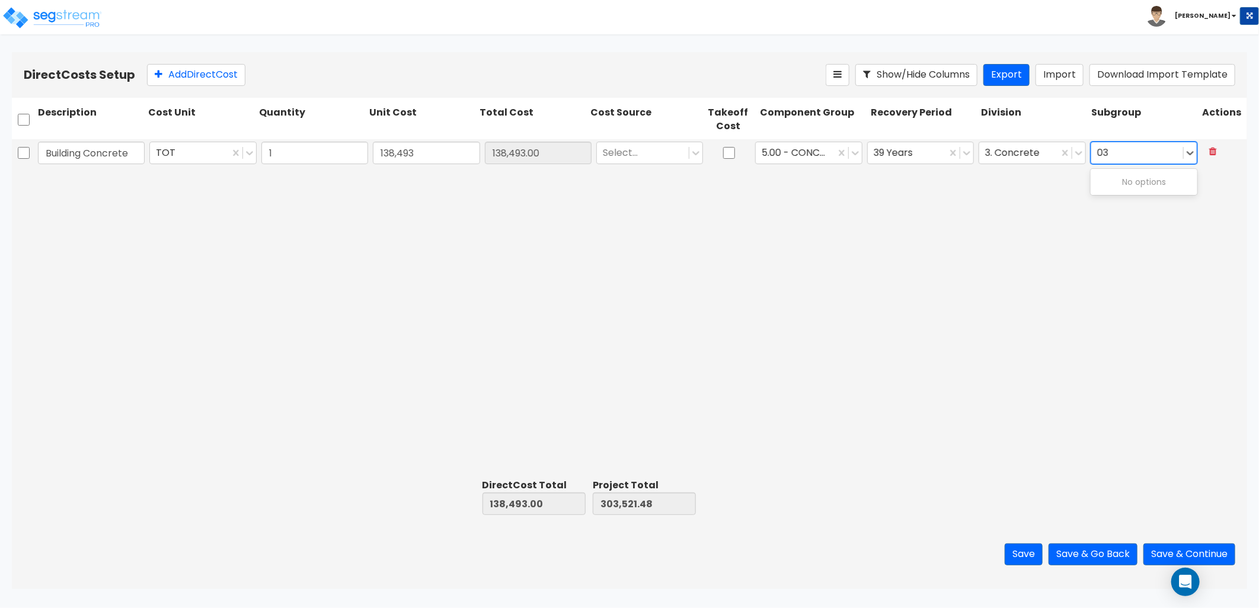
type input "0"
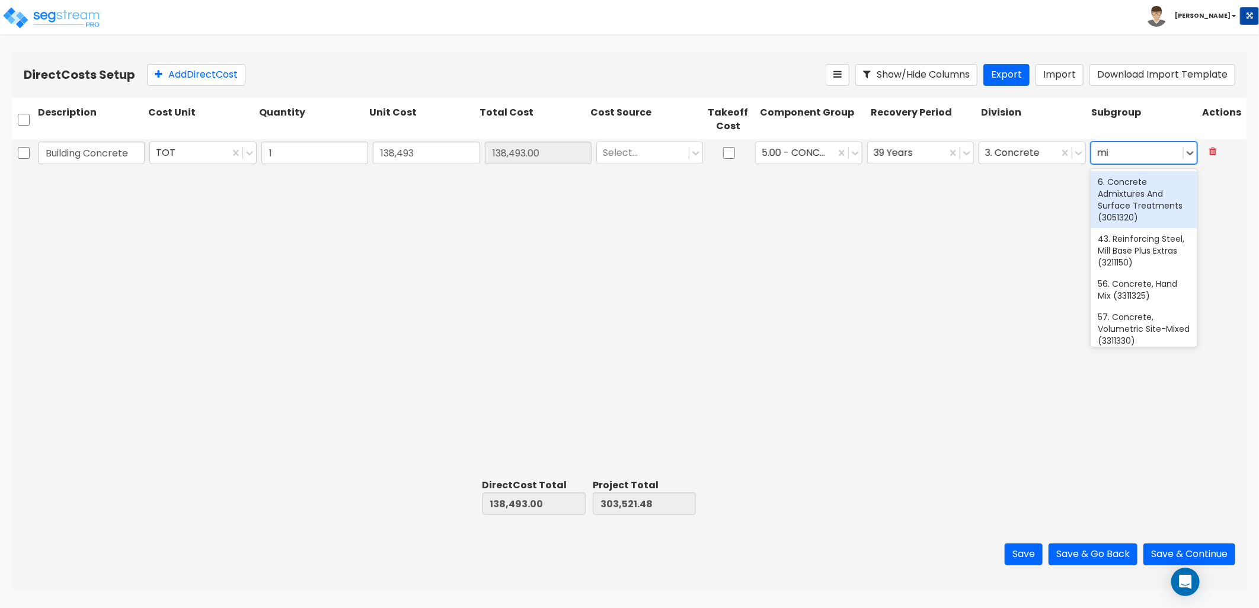
type input "m"
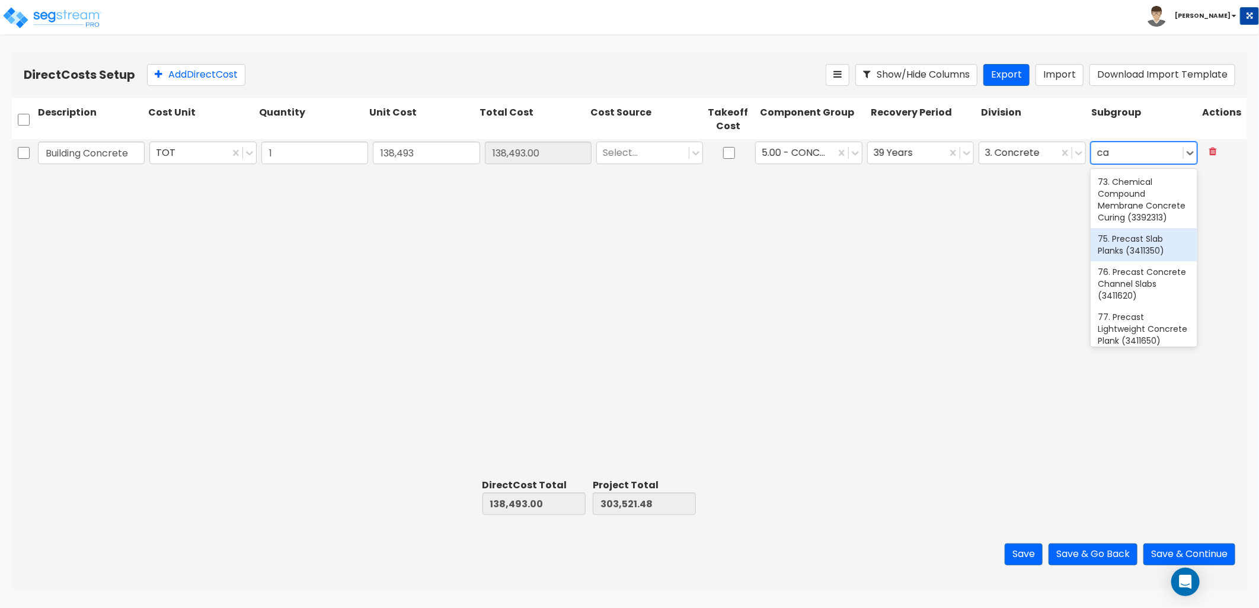
type input "c"
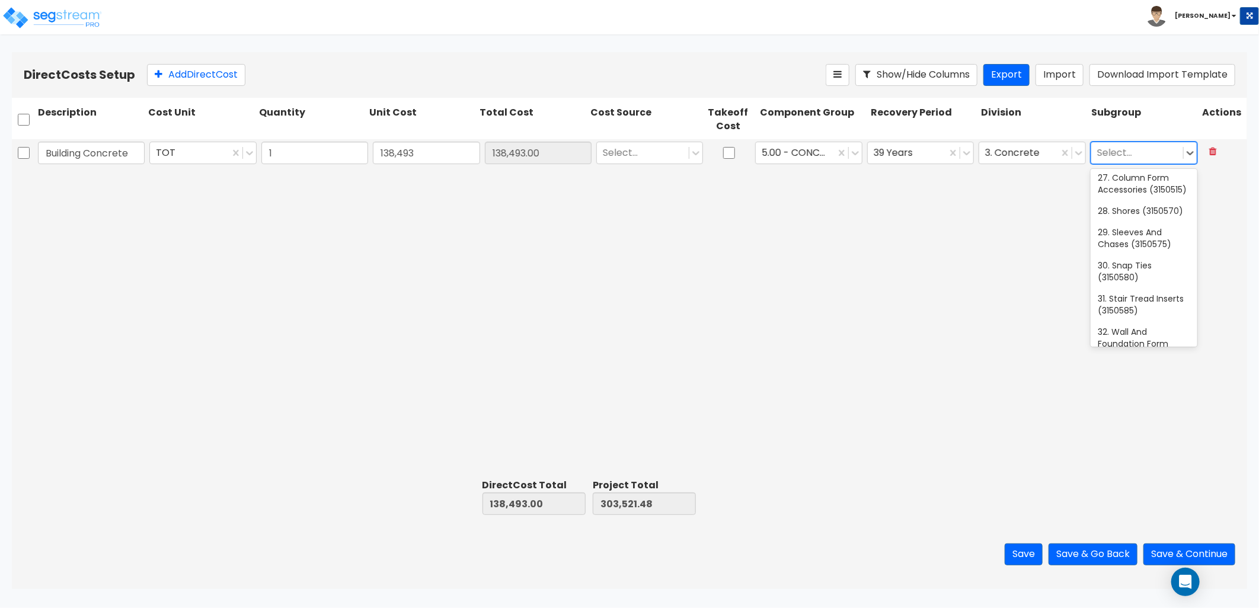
scroll to position [988, 0]
click at [998, 251] on div "Building Concrete TOT 1 138,493 138,493.00 Select... 5.00 - CONCRETE 39 Years 3…" at bounding box center [629, 306] width 1235 height 335
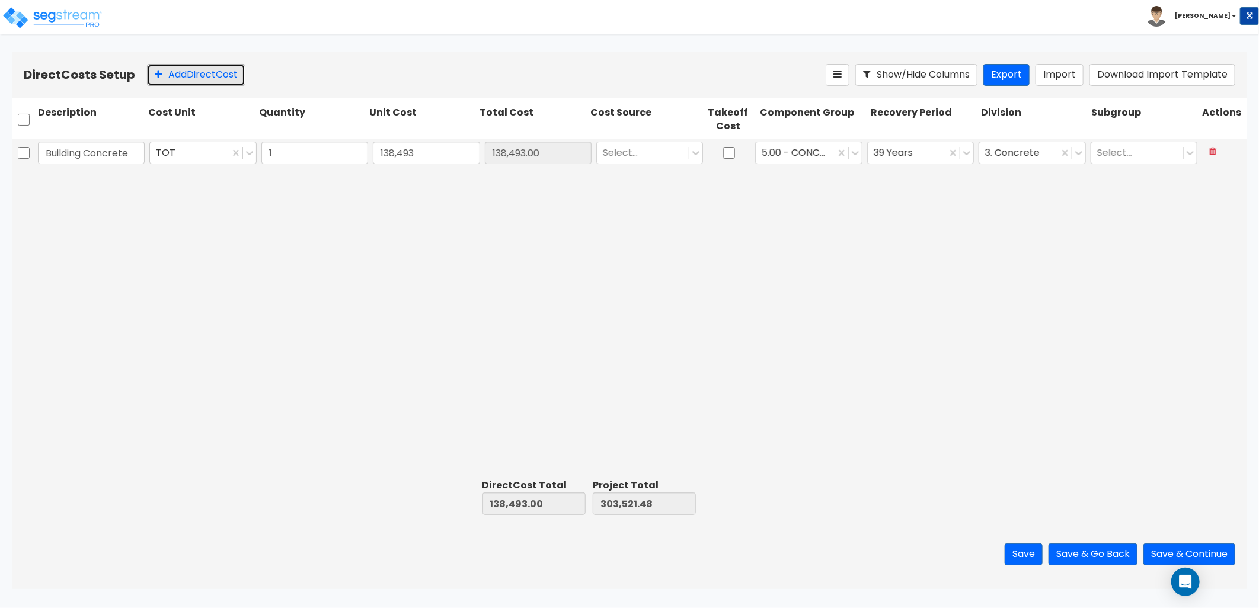
click at [192, 73] on button "Add Direct Cost" at bounding box center [196, 75] width 98 height 22
click at [1015, 549] on button "Save" at bounding box center [1024, 555] width 38 height 22
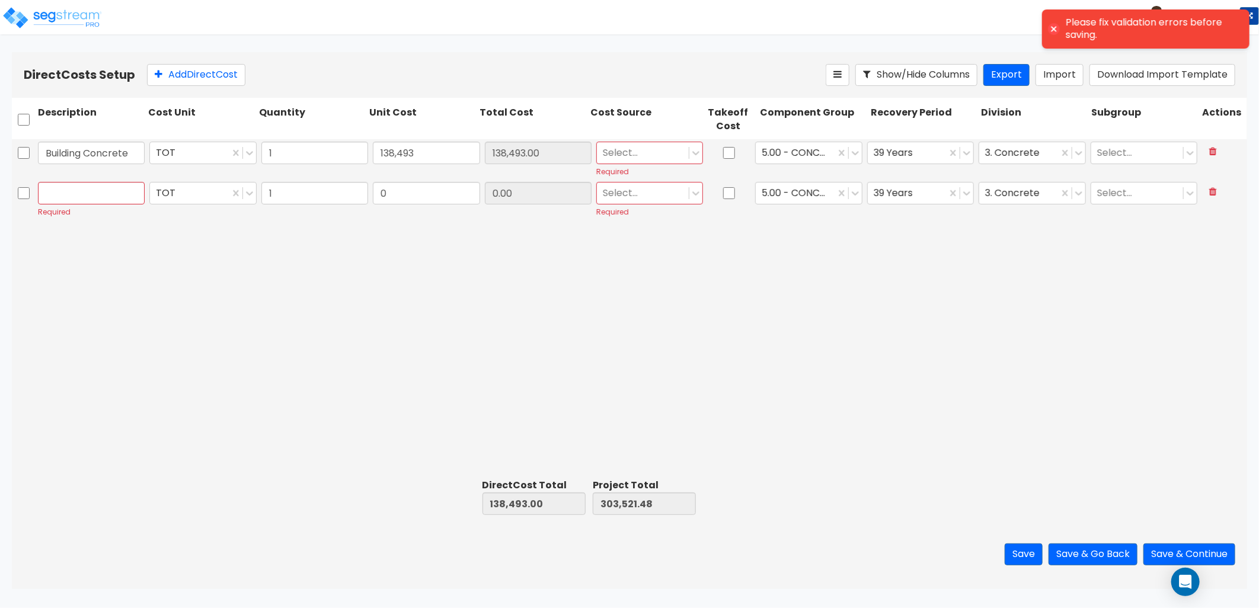
click at [620, 154] on div at bounding box center [643, 153] width 80 height 16
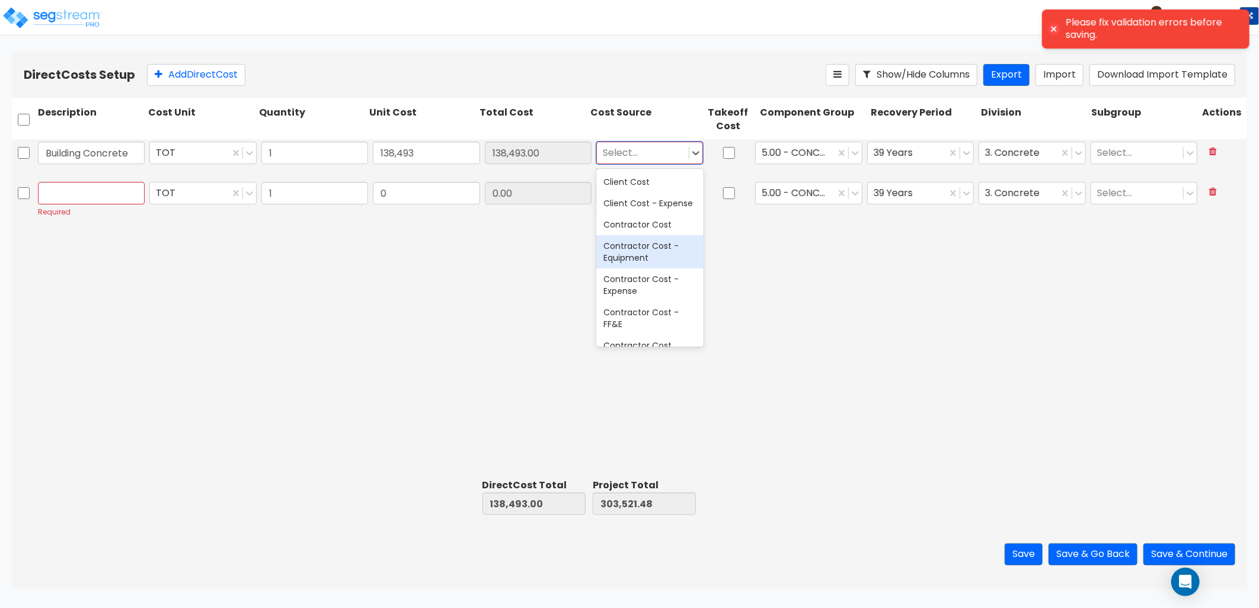
click at [648, 235] on div "Contractor Cost" at bounding box center [649, 224] width 107 height 21
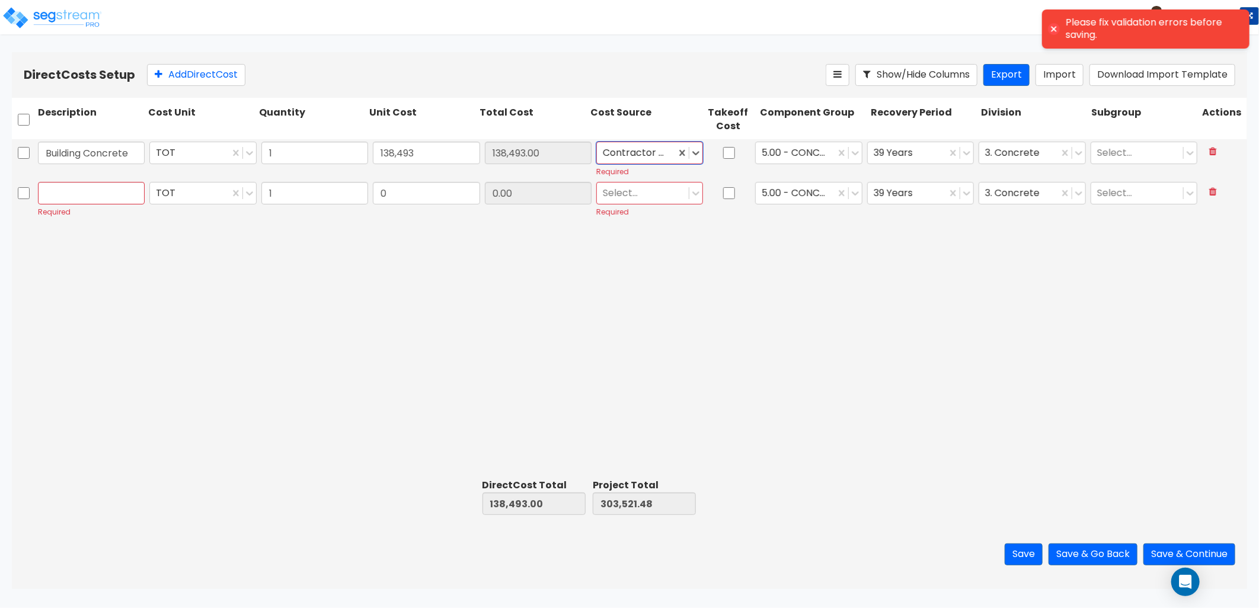
click at [627, 190] on div at bounding box center [643, 194] width 80 height 16
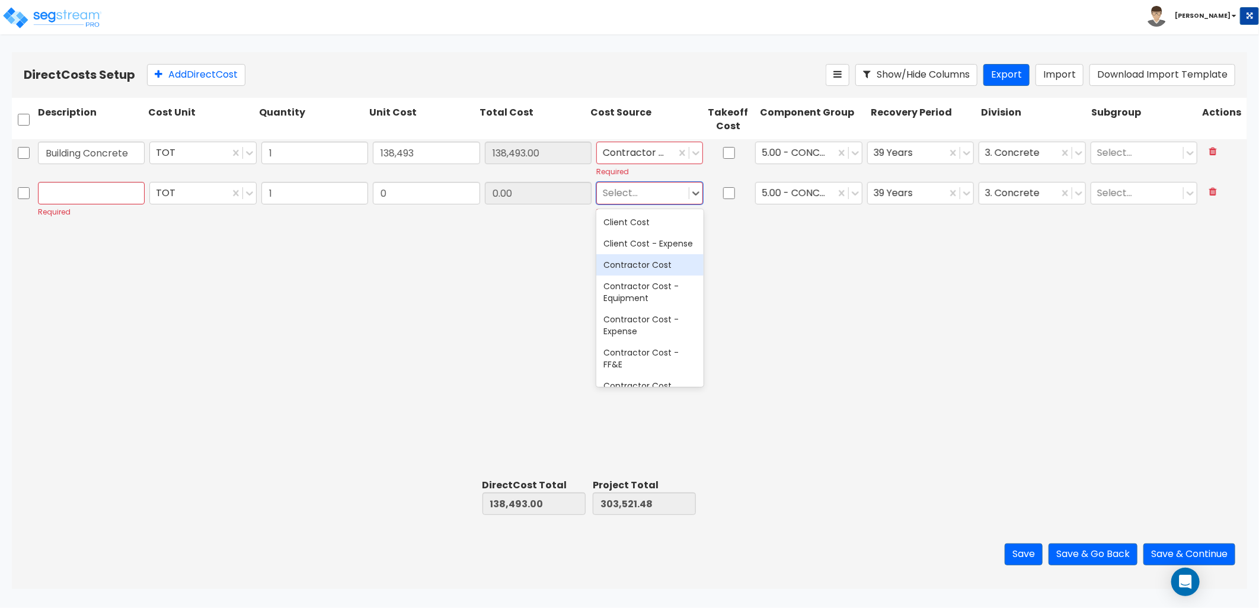
click at [638, 270] on div "Contractor Cost" at bounding box center [649, 264] width 107 height 21
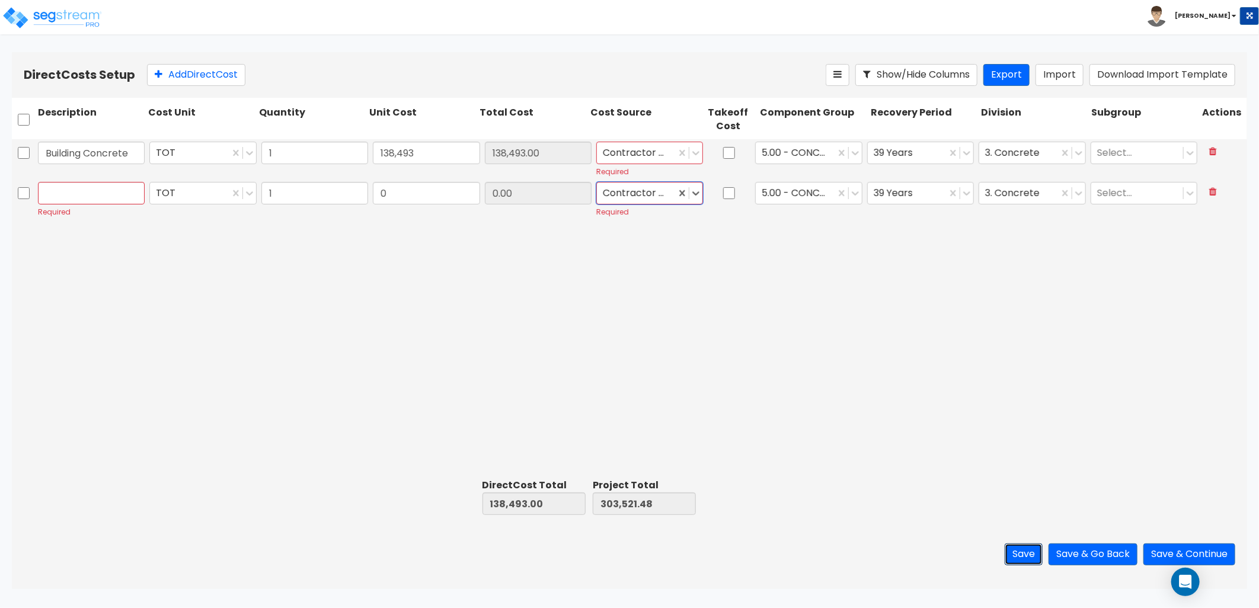
click at [1015, 554] on button "Save" at bounding box center [1024, 555] width 38 height 22
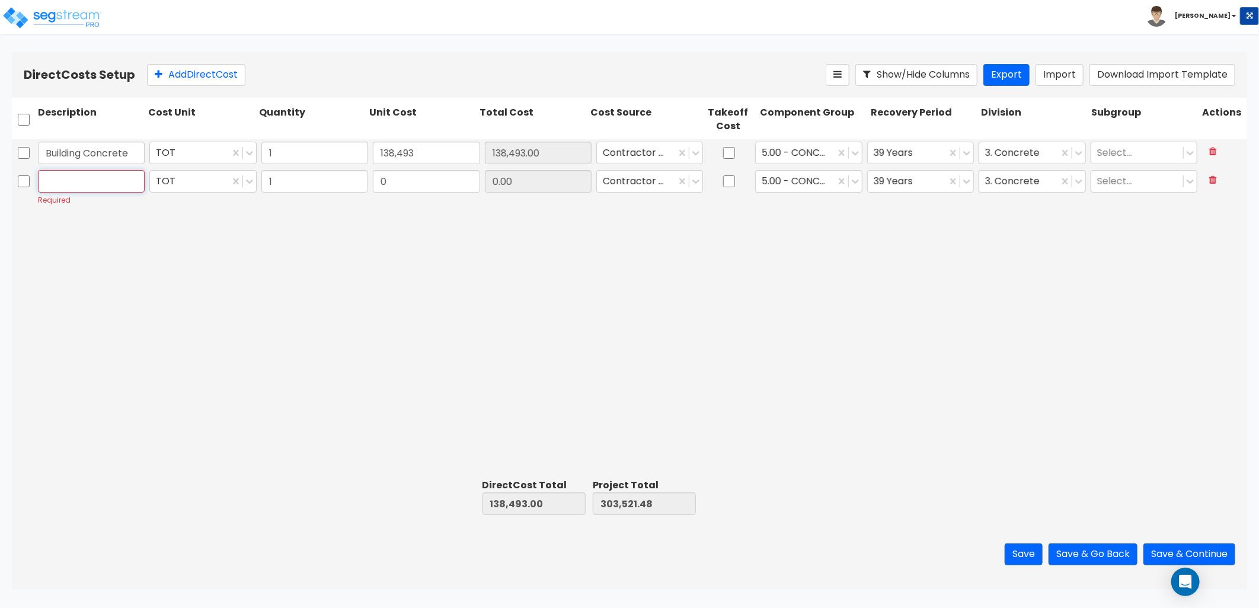
click at [81, 175] on input "text" at bounding box center [91, 181] width 107 height 23
type input "Hangar Material"
type input "219,149.04"
type input "357,642.04"
type input "522,670.52"
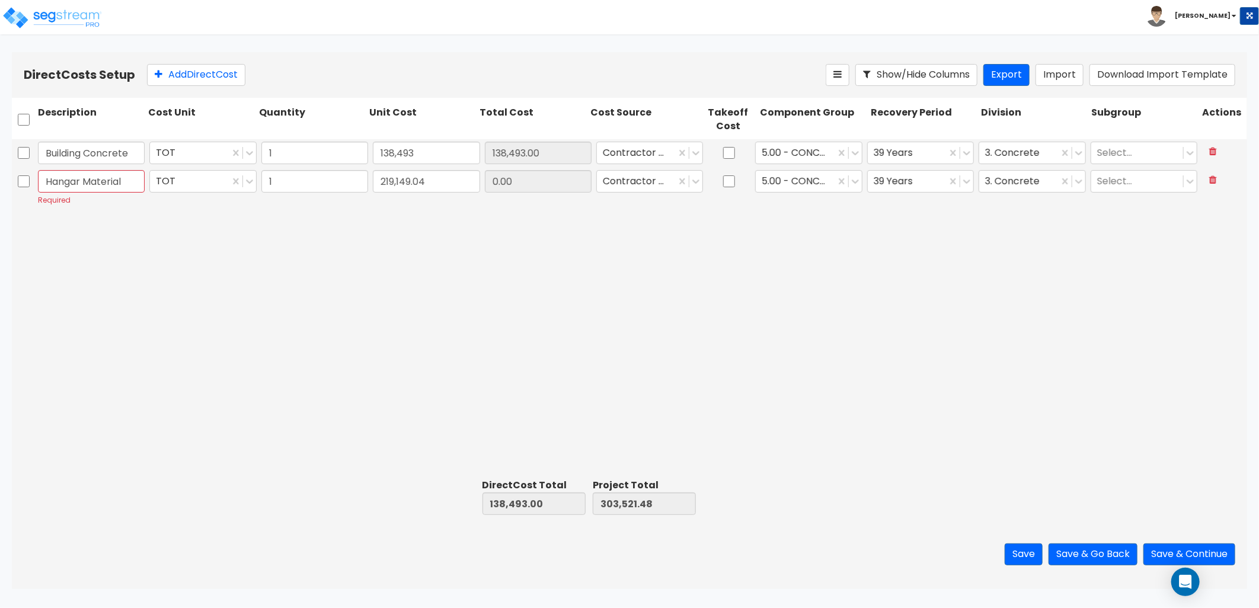
type input "219,149.04"
click at [801, 183] on div at bounding box center [795, 182] width 67 height 16
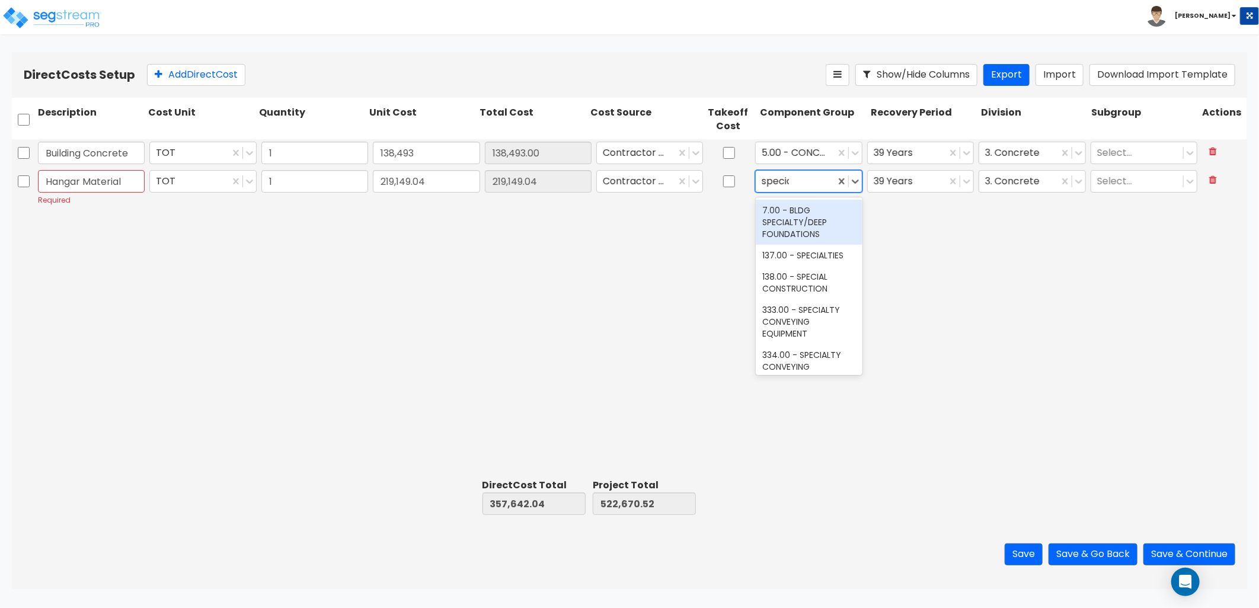
type input "special"
click at [790, 275] on div "138.00 - SPECIAL CONSTRUCTION" at bounding box center [809, 282] width 107 height 33
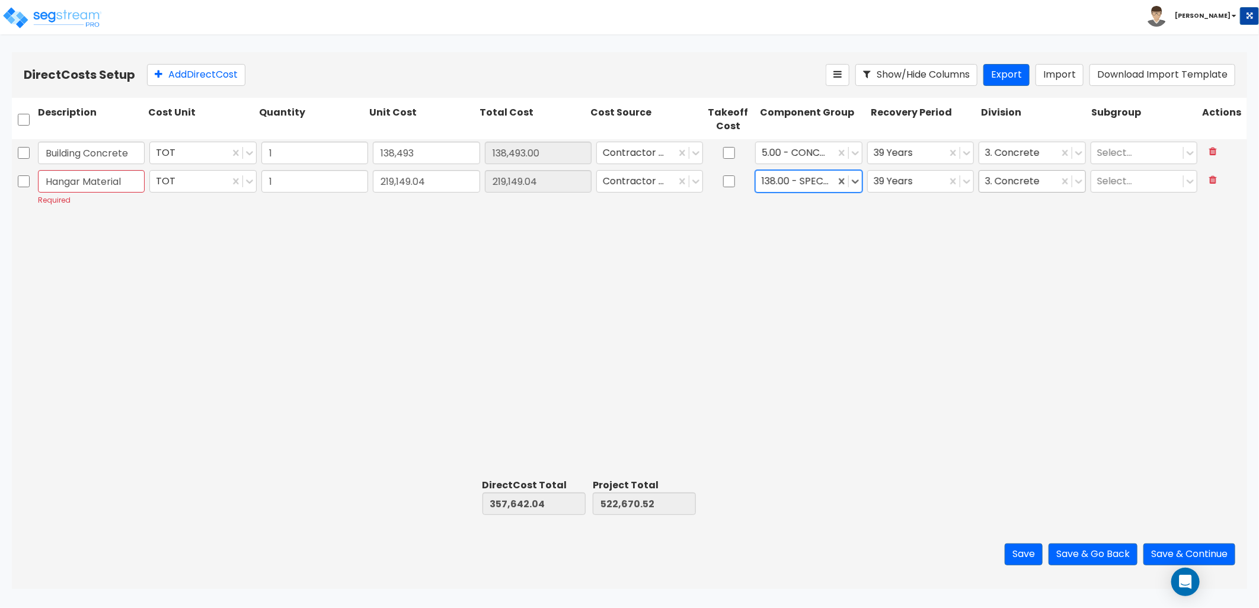
click at [1030, 186] on div at bounding box center [1018, 182] width 67 height 16
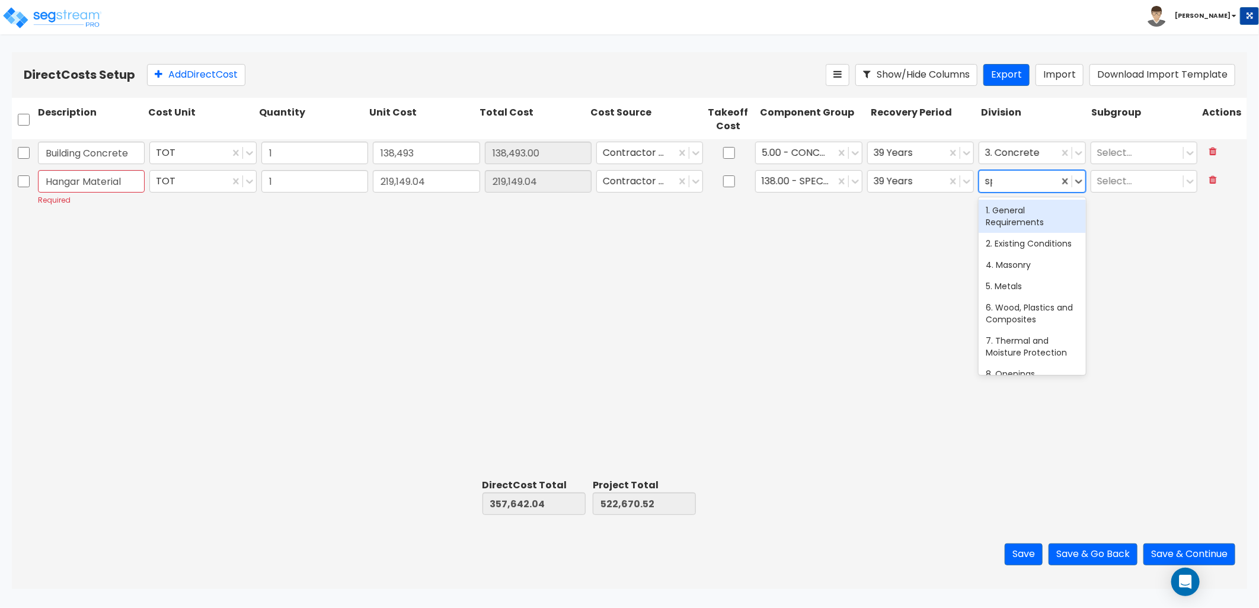
type input "spe"
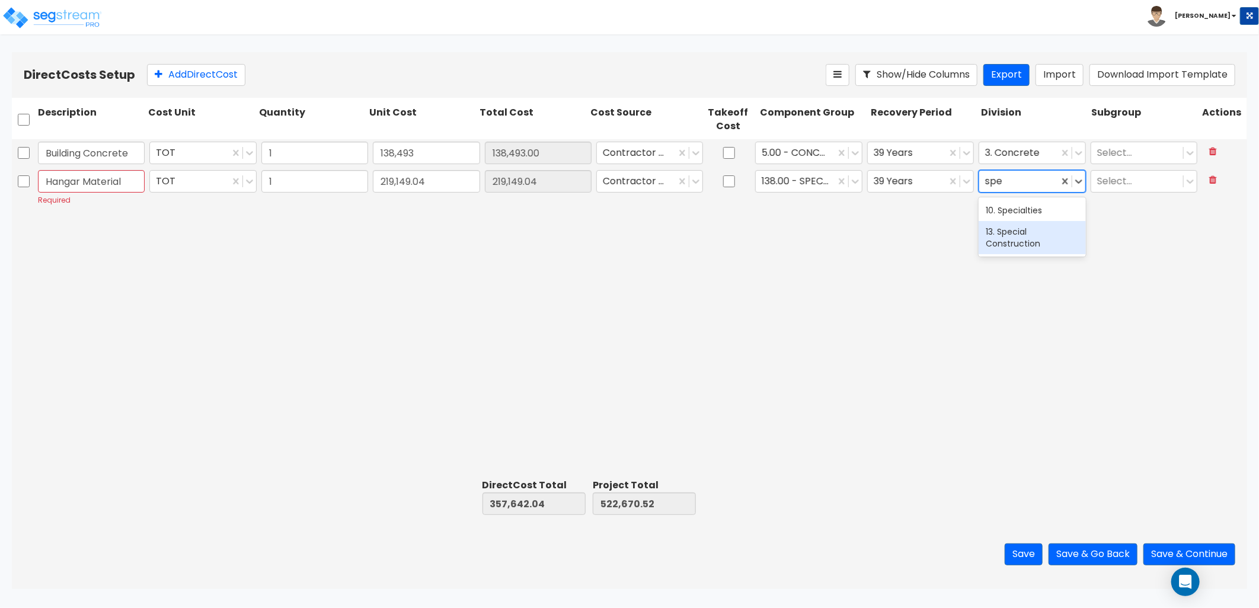
click at [1002, 241] on div "13. Special Construction" at bounding box center [1032, 237] width 107 height 33
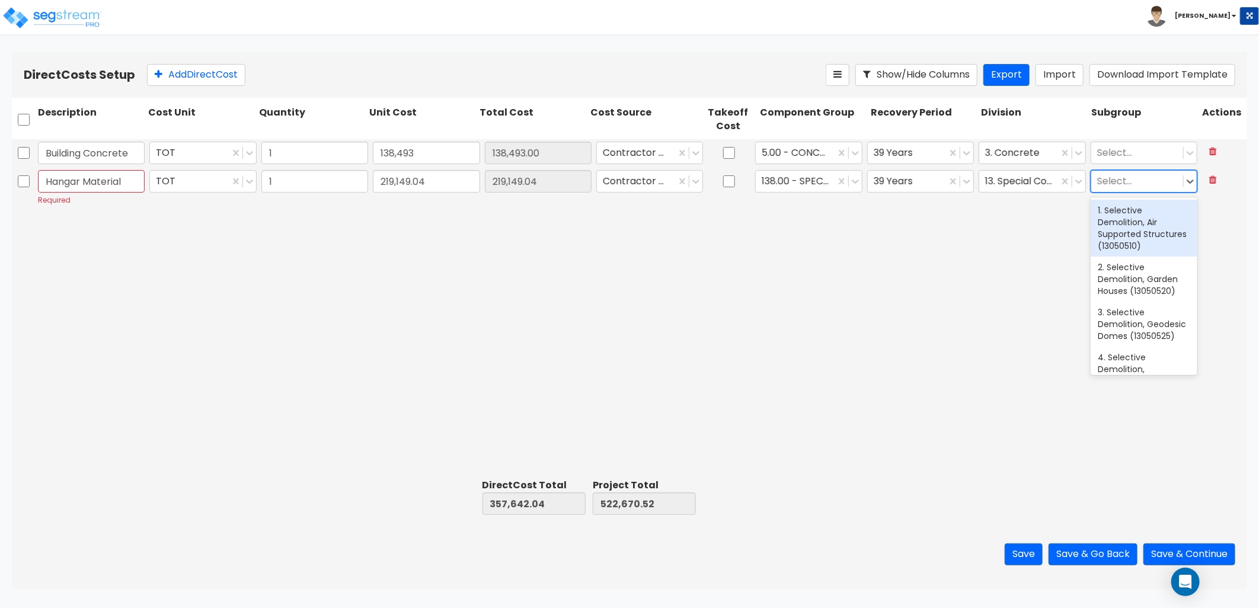
click at [1127, 178] on div at bounding box center [1137, 182] width 80 height 16
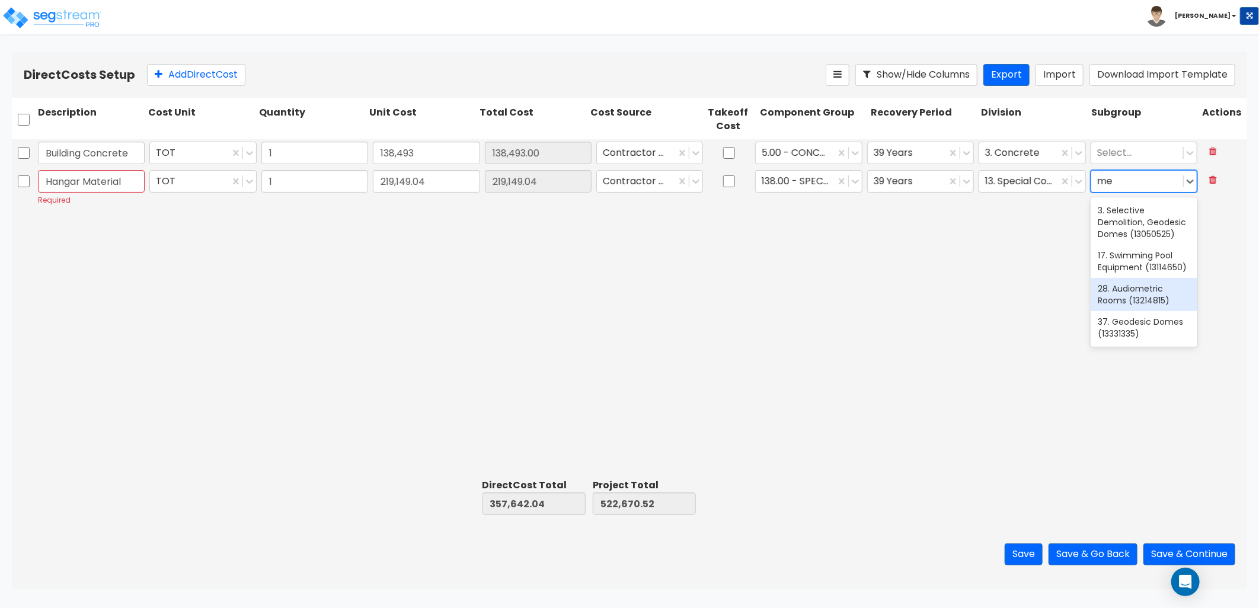
type input "m"
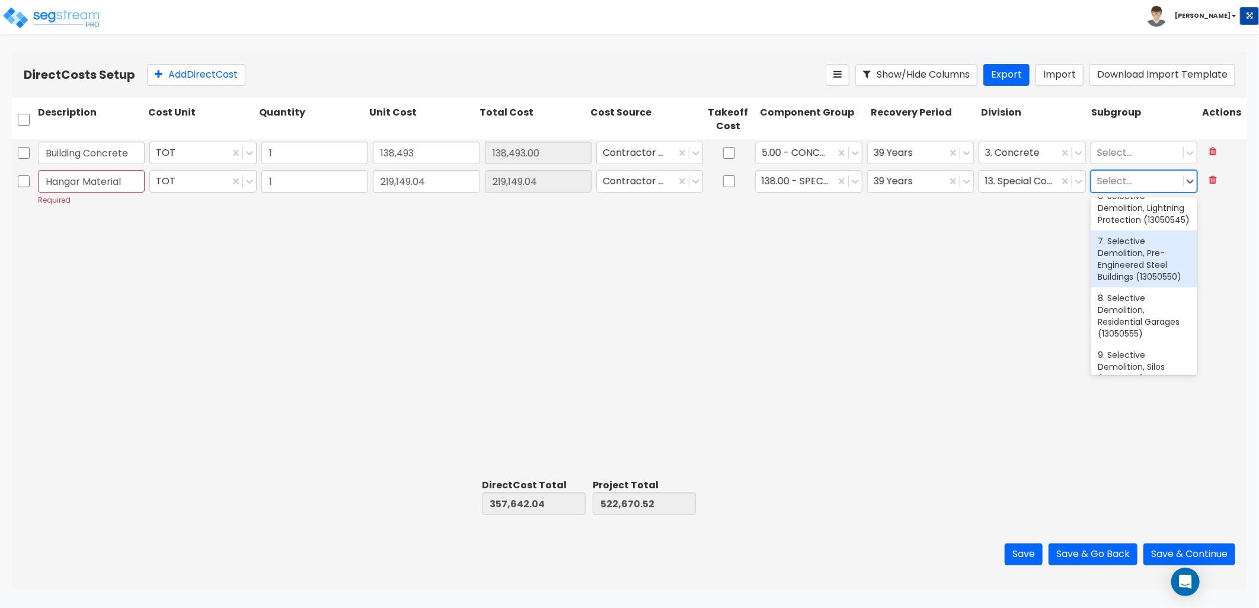
scroll to position [526, 0]
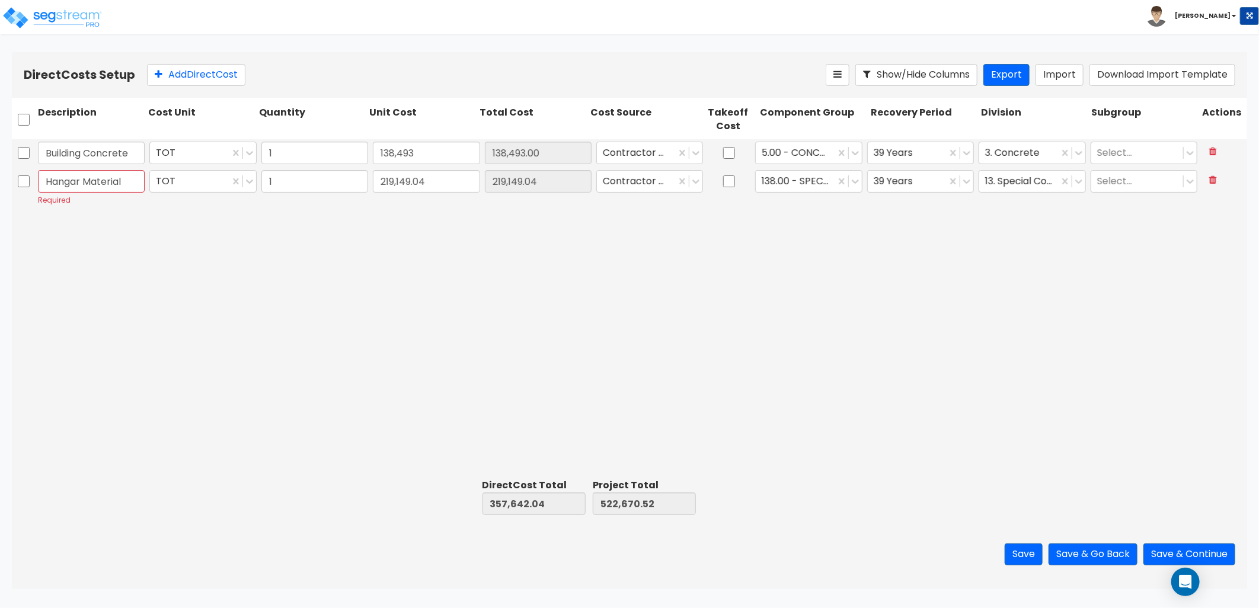
click at [914, 299] on div "Building Concrete TOT 1 138,493 138,493.00 Contractor Cost 5.00 - CONCRETE 39 Y…" at bounding box center [629, 306] width 1235 height 335
click at [1010, 552] on button "Save" at bounding box center [1024, 555] width 38 height 22
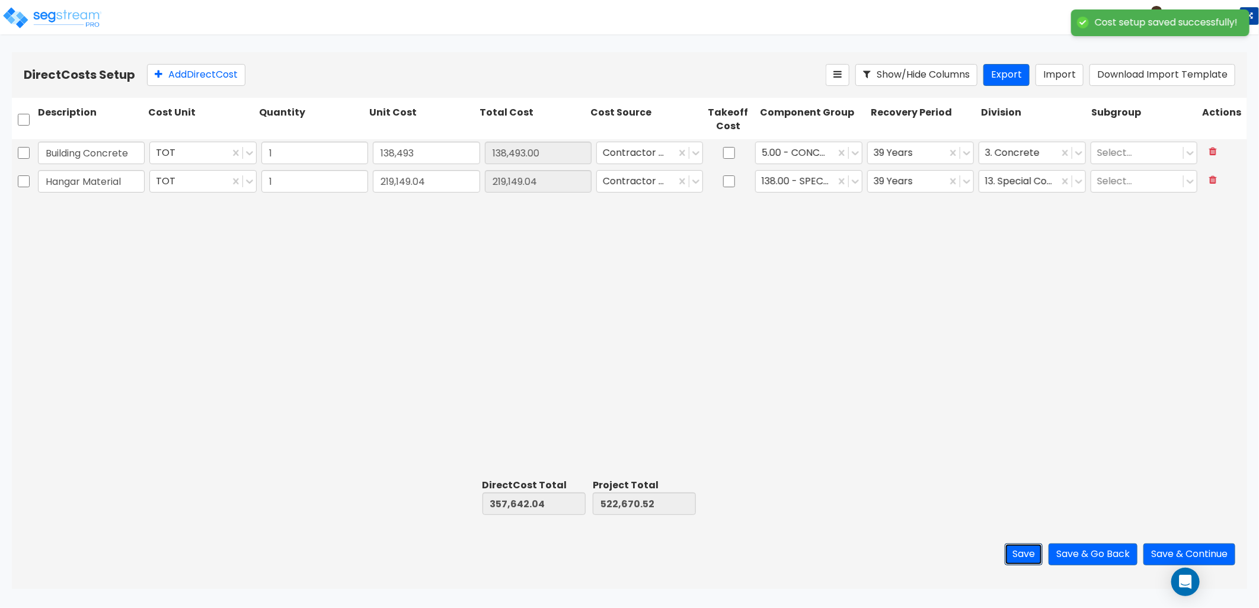
type input "1.00"
type input "138,493.00"
type input "1.00"
click at [191, 79] on button "Add Direct Cost" at bounding box center [196, 75] width 98 height 22
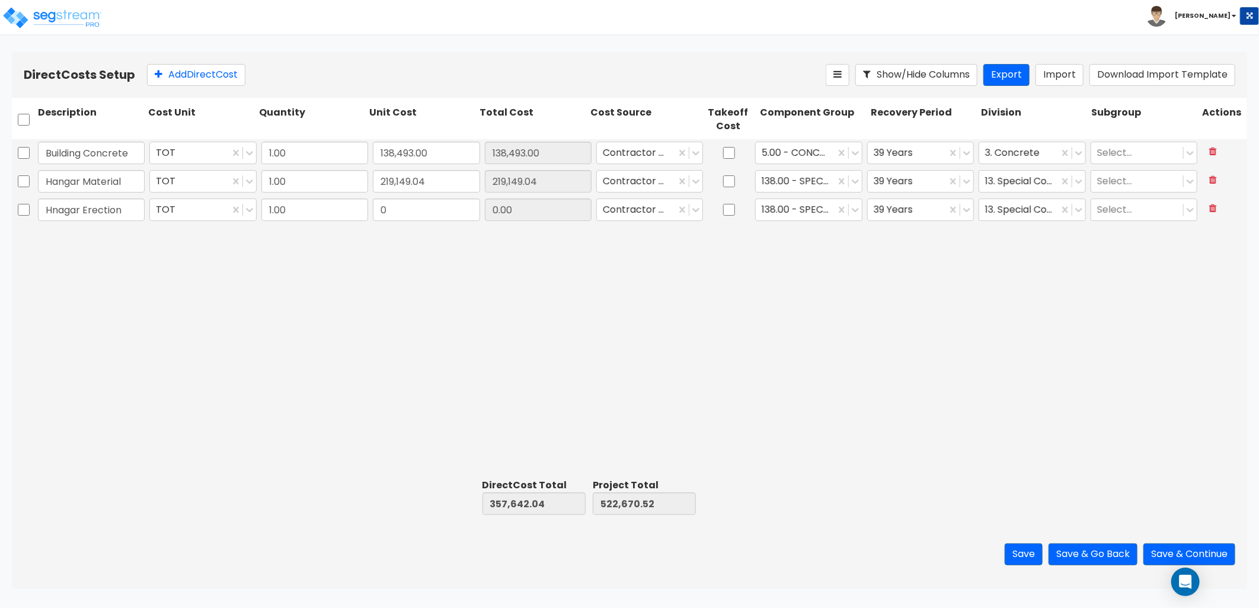
drag, startPoint x: 63, startPoint y: 208, endPoint x: 50, endPoint y: 224, distance: 21.0
click at [50, 224] on div "Hnagar Erection TOT 1.00 0 0.00 Contractor Cost 138.00 - SPECIAL CONSTRUCTION 3…" at bounding box center [629, 210] width 1235 height 28
click at [62, 209] on input "Hnagar Erection" at bounding box center [91, 210] width 107 height 23
type input "Hangar Erection"
click at [406, 215] on input "0" at bounding box center [426, 210] width 107 height 23
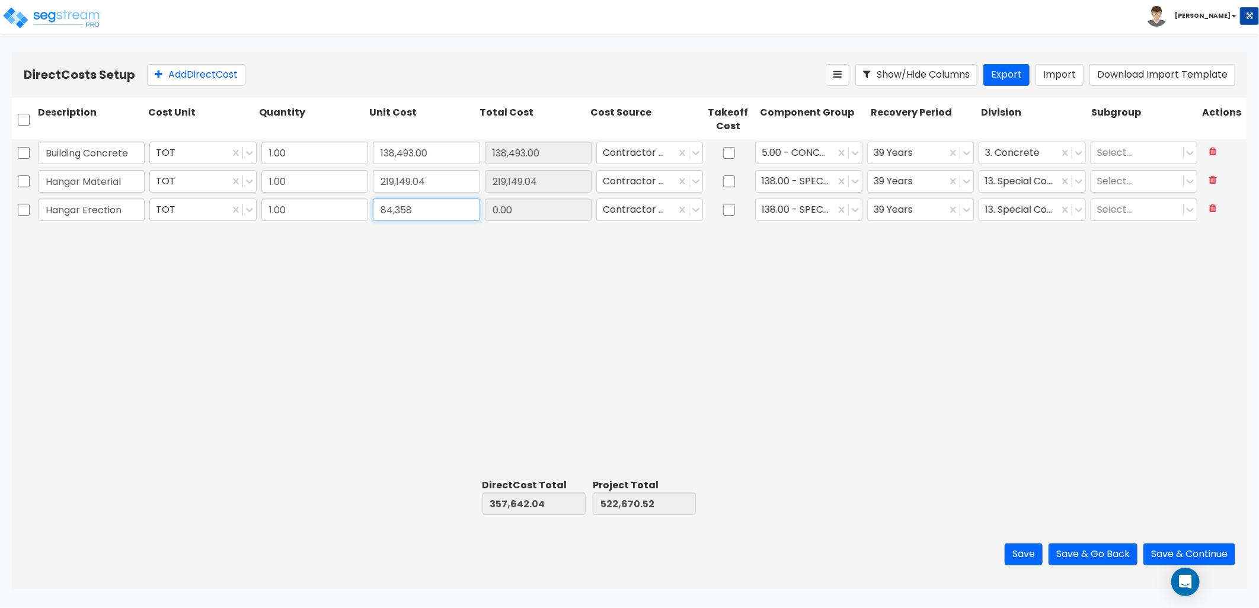
type input "84,358"
type input "442,000.04"
type input "607,028.52"
type input "84,358.00"
drag, startPoint x: 181, startPoint y: 82, endPoint x: 282, endPoint y: 162, distance: 128.7
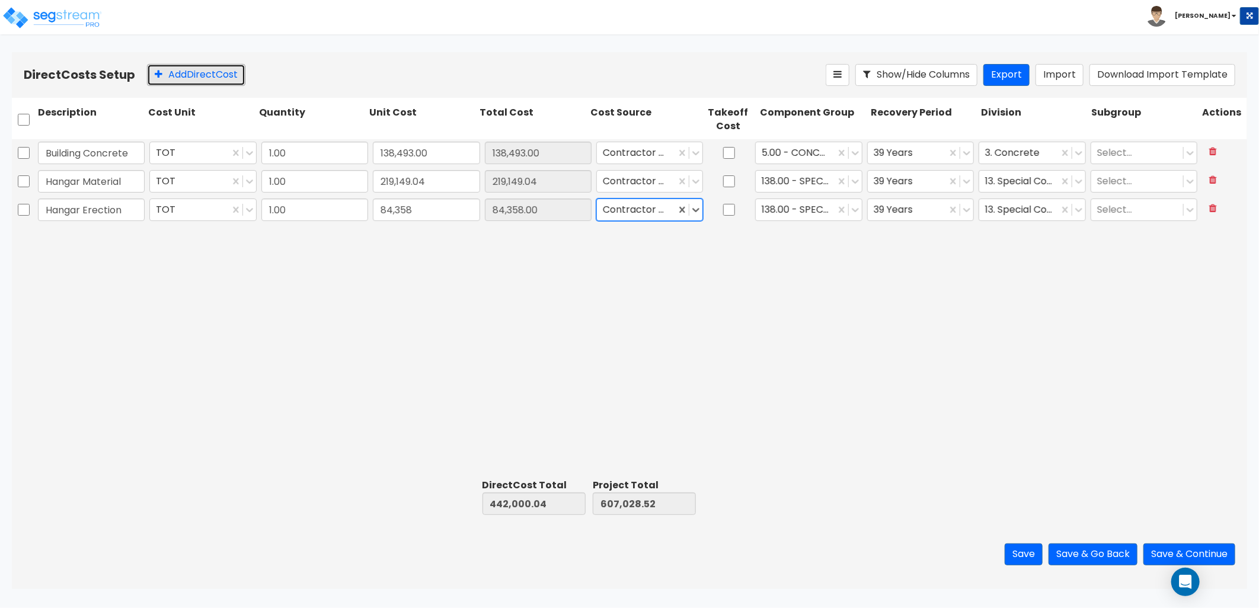
click at [181, 82] on button "Add Direct Cost" at bounding box center [196, 75] width 98 height 22
click at [813, 186] on div at bounding box center [795, 182] width 67 height 16
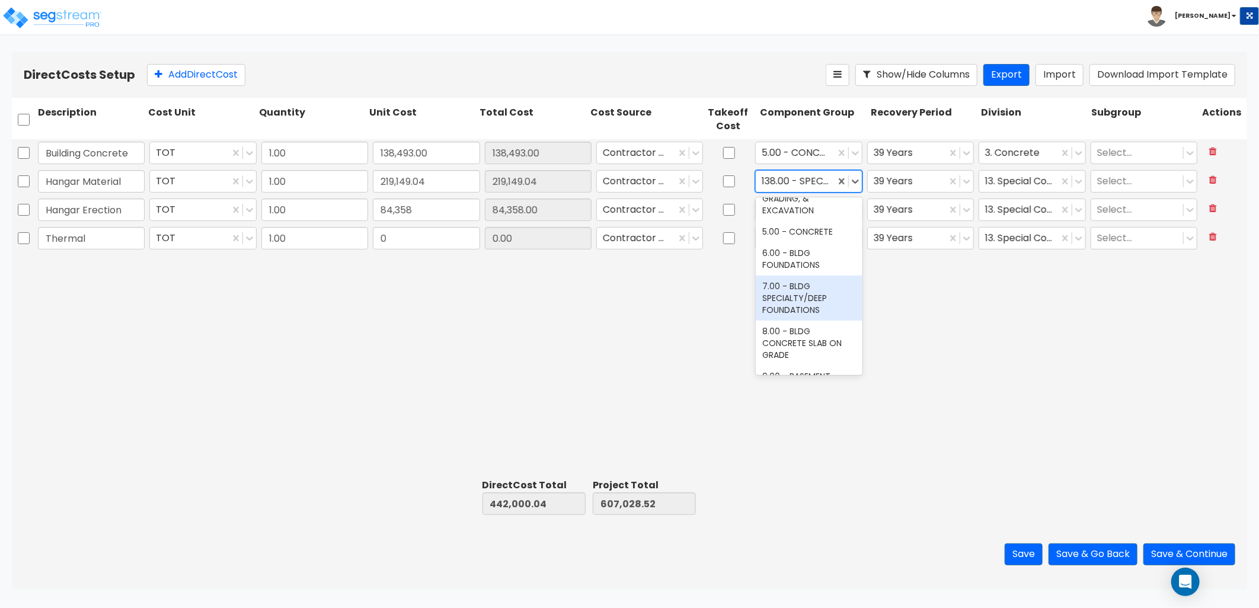
scroll to position [132, 0]
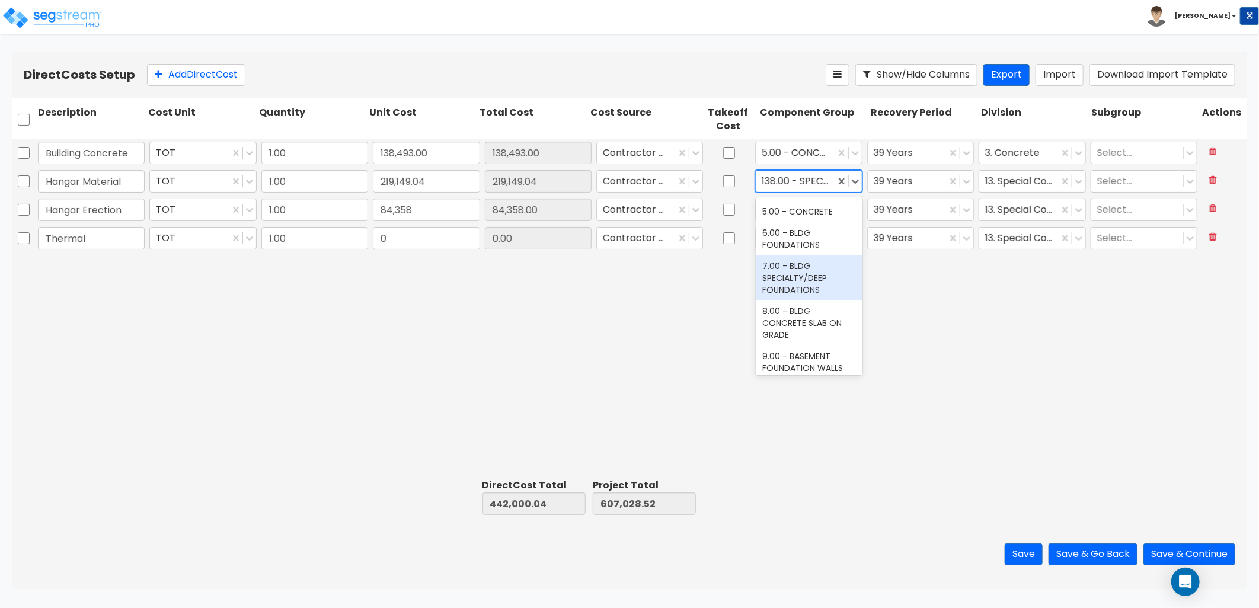
click at [682, 296] on div "Building Concrete TOT 1.00 138,493.00 138,493.00 Contractor Cost 5.00 - CONCRET…" at bounding box center [629, 306] width 1235 height 335
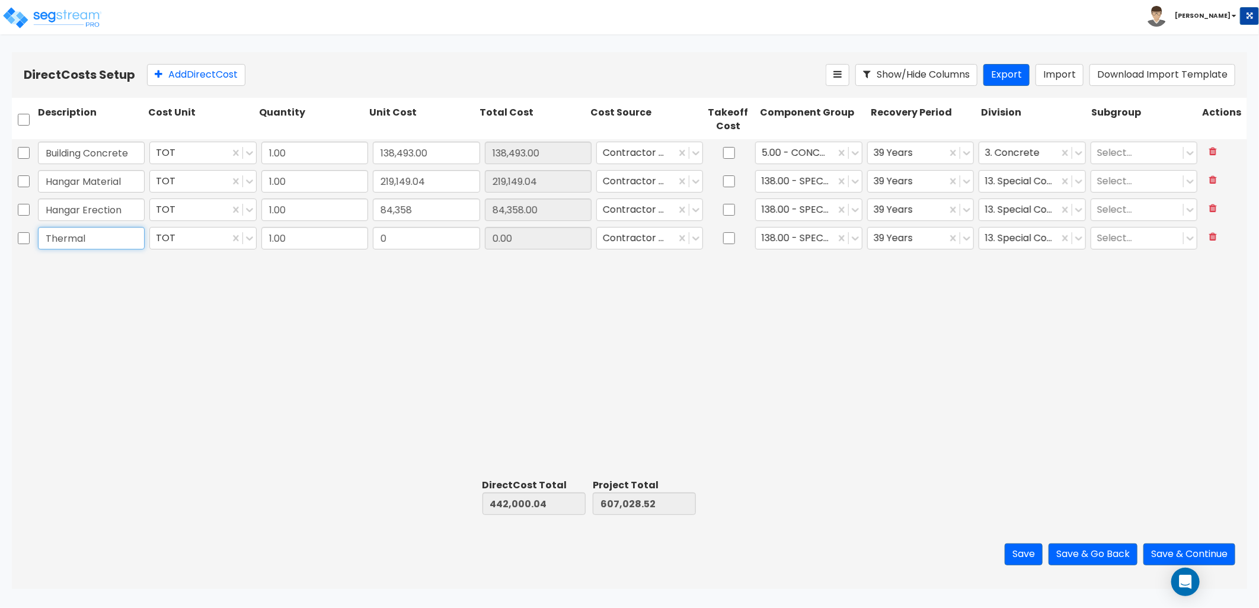
click at [101, 238] on input "Thermal" at bounding box center [91, 238] width 107 height 23
type input "Thermal & Moisture Protection"
type input "19,580"
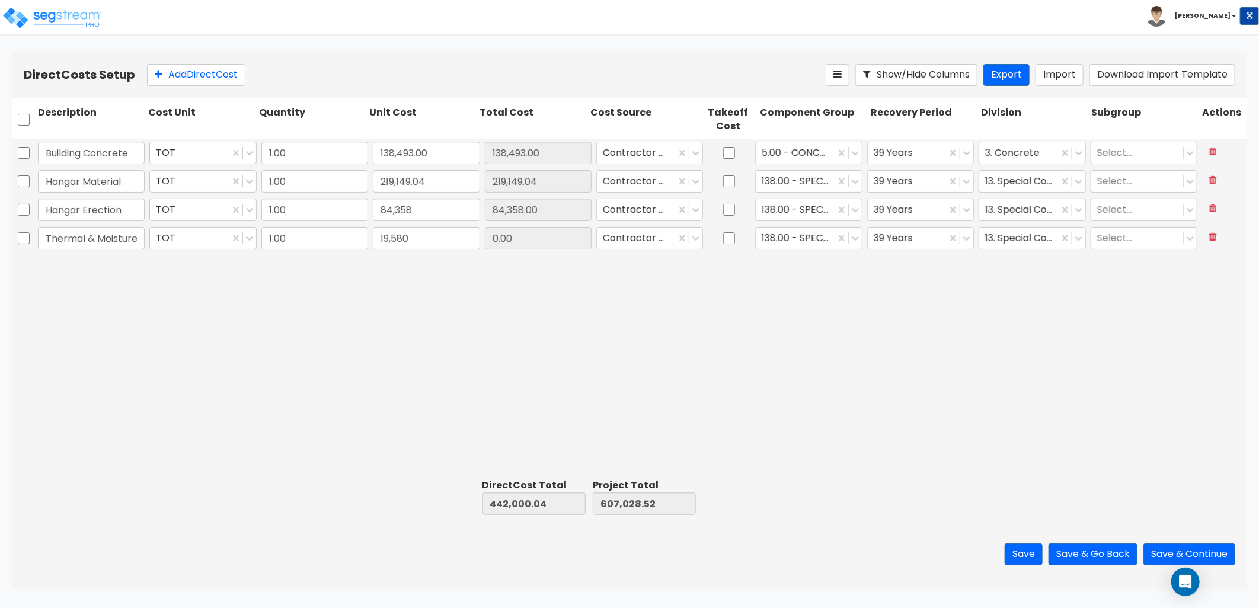
type input "461,580.04"
type input "626,608.52"
type input "19,580.00"
click at [828, 241] on div at bounding box center [795, 239] width 67 height 16
type input "ther"
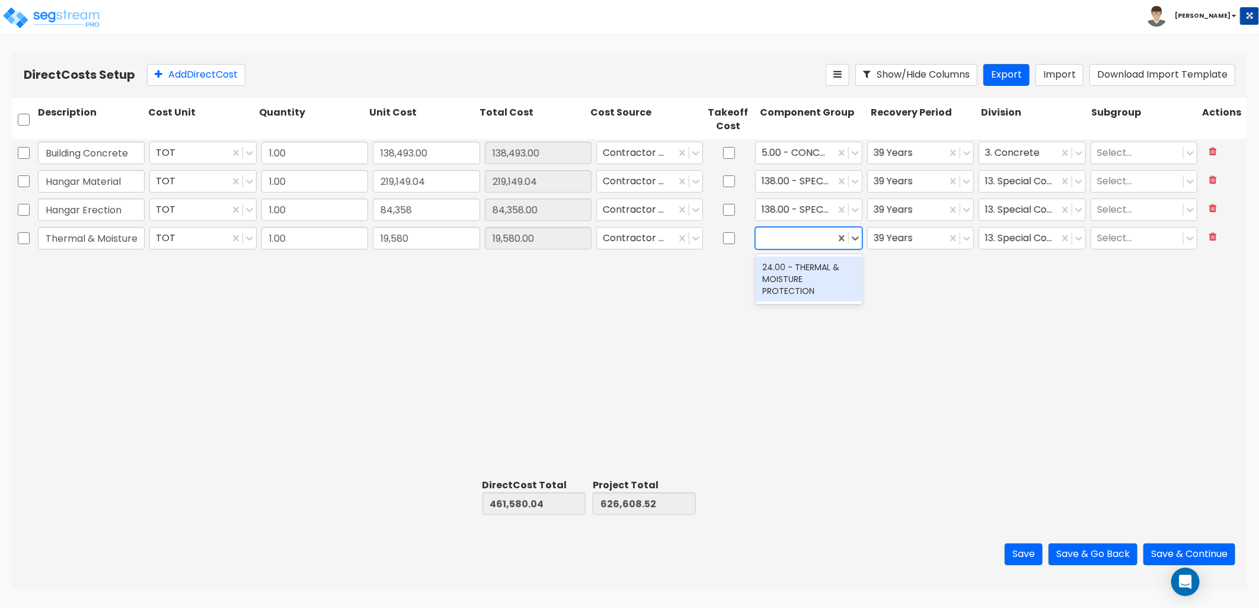
click at [809, 295] on div "Building Concrete TOT 1.00 138,493.00 138,493.00 Contractor Cost 5.00 - CONCRET…" at bounding box center [629, 306] width 1235 height 335
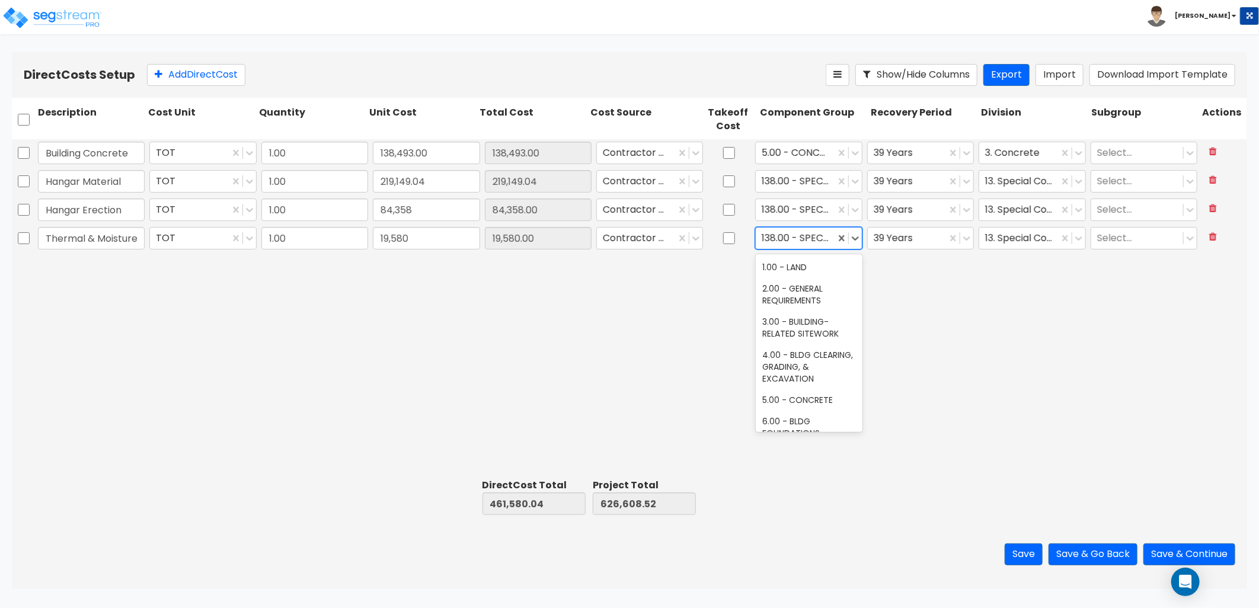
drag, startPoint x: 766, startPoint y: 233, endPoint x: 787, endPoint y: 244, distance: 24.1
click at [766, 234] on div at bounding box center [795, 239] width 67 height 16
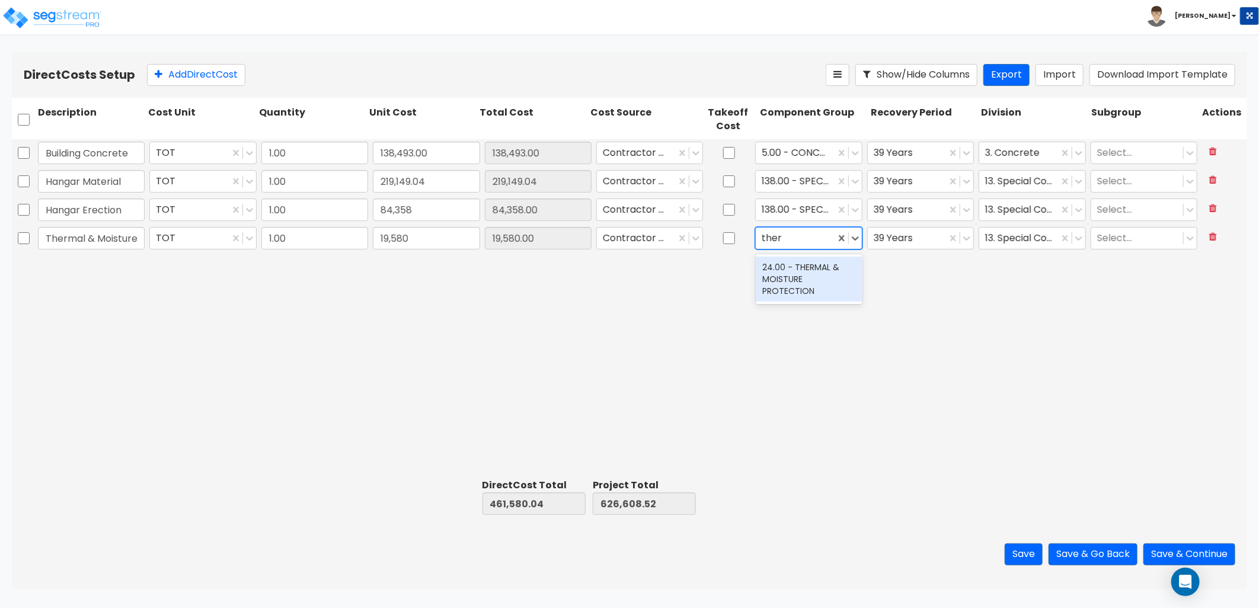
type input "therm"
click at [801, 280] on div "24.00 - THERMAL & MOISTURE PROTECTION" at bounding box center [809, 279] width 107 height 45
click at [1027, 234] on div at bounding box center [1018, 239] width 67 height 16
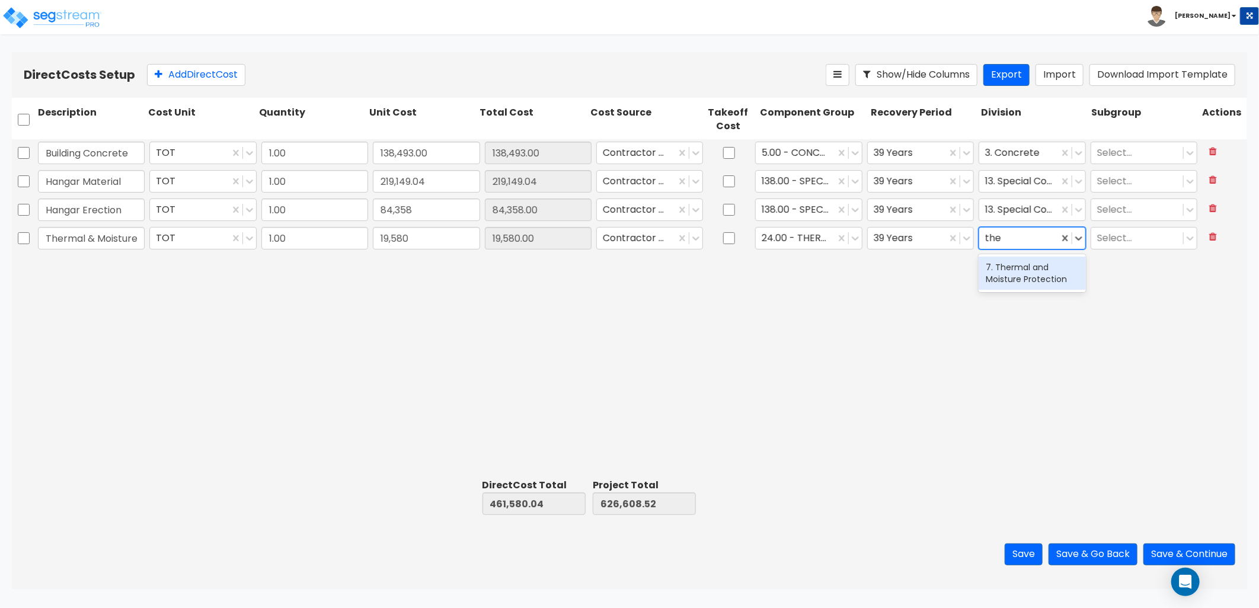
type input "ther"
click at [1024, 283] on div "7. Thermal and Moisture Protection" at bounding box center [1032, 273] width 107 height 33
click at [1016, 186] on div at bounding box center [1018, 182] width 67 height 16
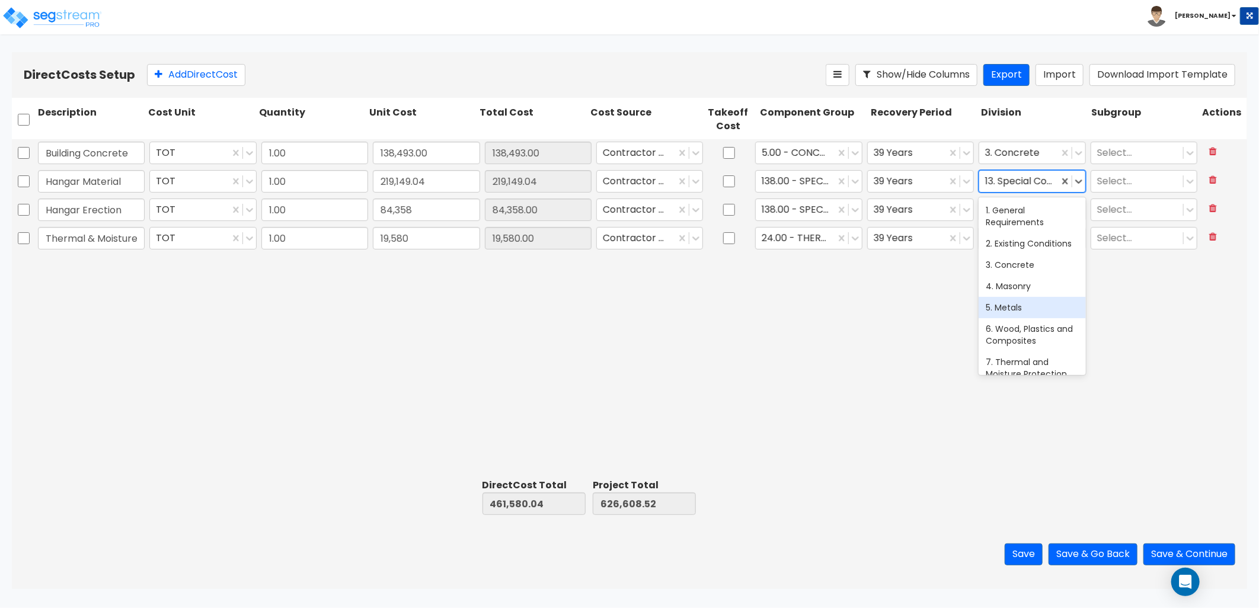
click at [1034, 311] on div "5. Metals" at bounding box center [1032, 307] width 107 height 21
click at [1020, 212] on div at bounding box center [1018, 210] width 67 height 16
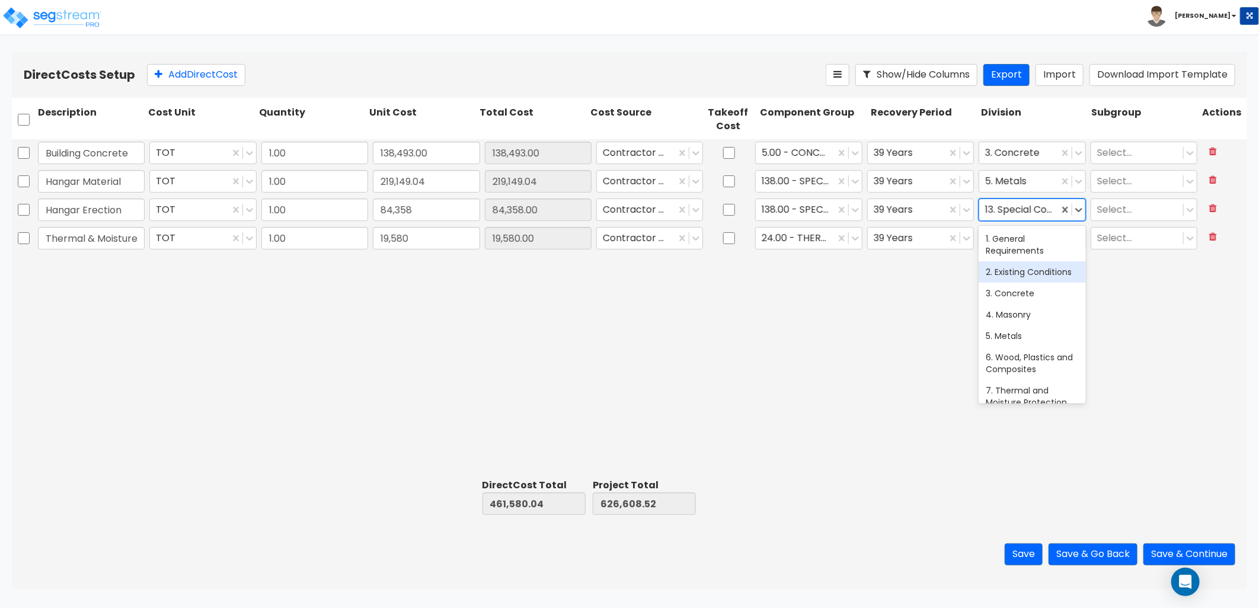
click at [928, 310] on div "Building Concrete TOT 1.00 138,493.00 138,493.00 Contractor Cost 5.00 - CONCRET…" at bounding box center [629, 306] width 1235 height 335
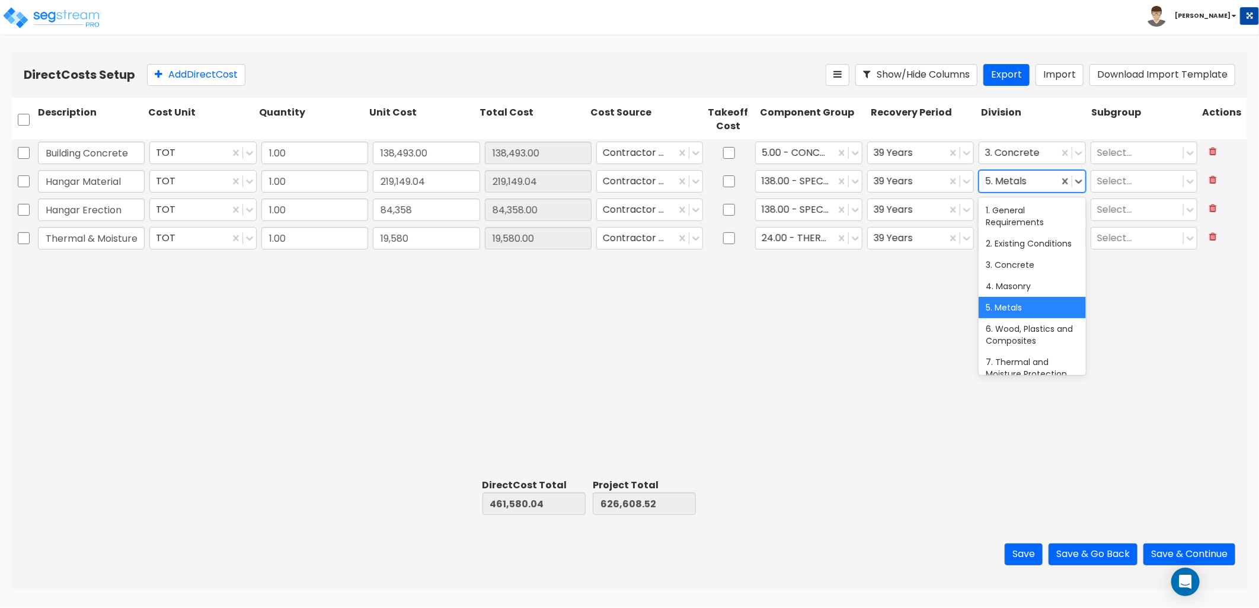
click at [1015, 186] on div at bounding box center [1018, 182] width 67 height 16
click at [1004, 318] on div "5. Metals" at bounding box center [1032, 307] width 107 height 21
click at [1119, 185] on div at bounding box center [1137, 182] width 80 height 16
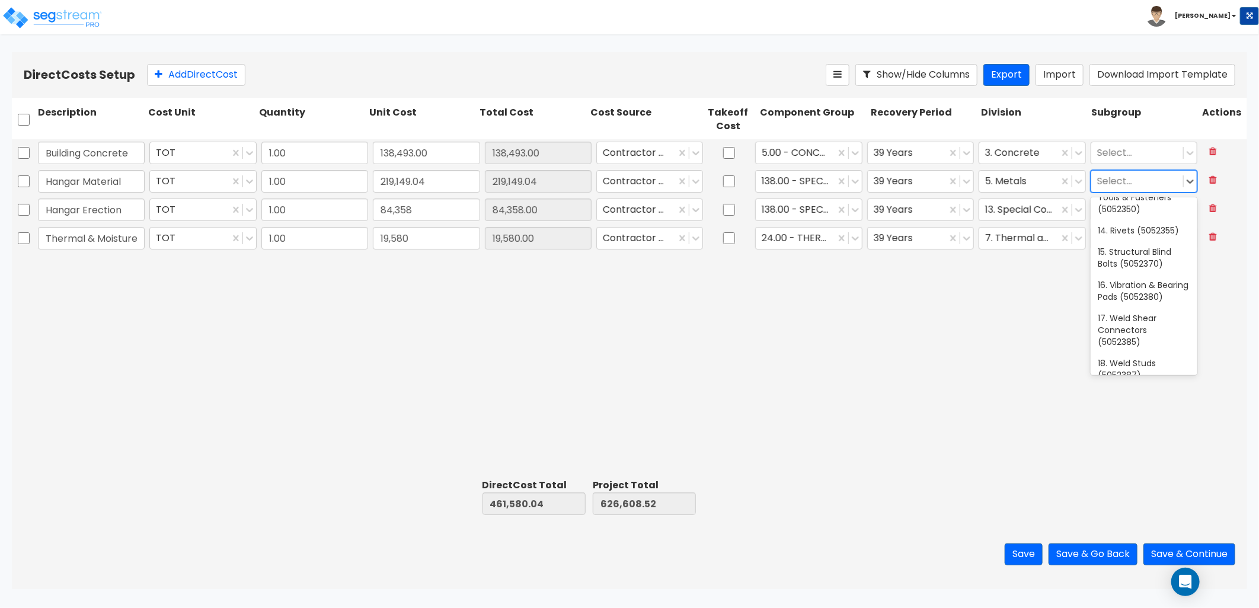
scroll to position [461, 0]
click at [973, 344] on div "Building Concrete TOT 1.00 138,493.00 138,493.00 Contractor Cost 5.00 - CONCRET…" at bounding box center [629, 306] width 1235 height 335
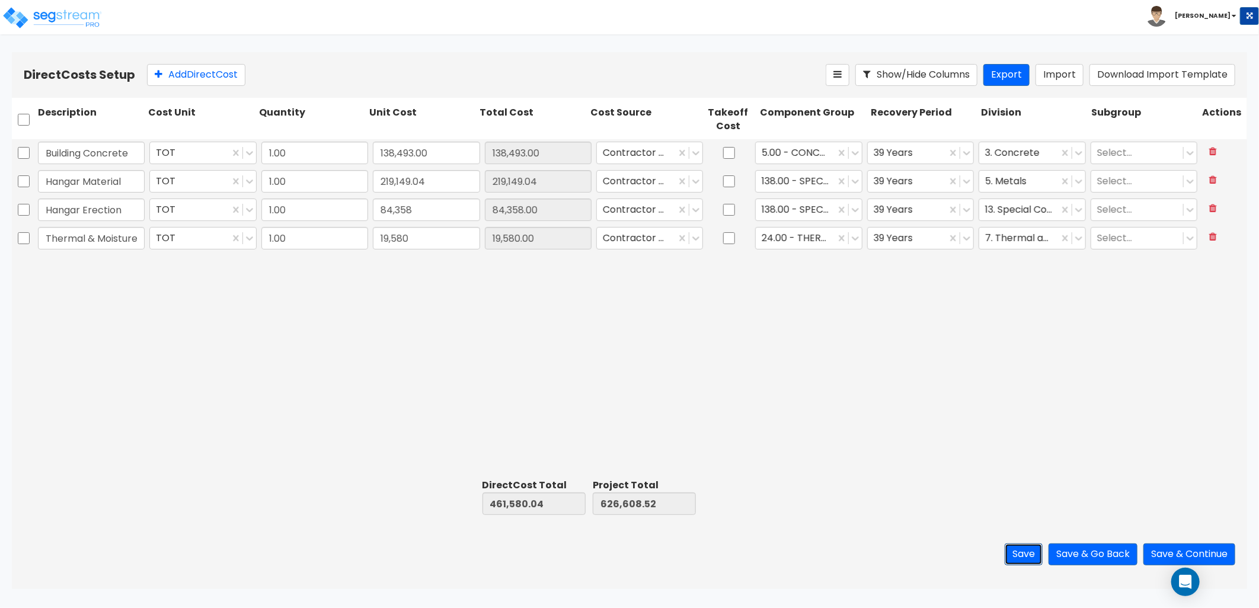
click at [1010, 553] on button "Save" at bounding box center [1024, 555] width 38 height 22
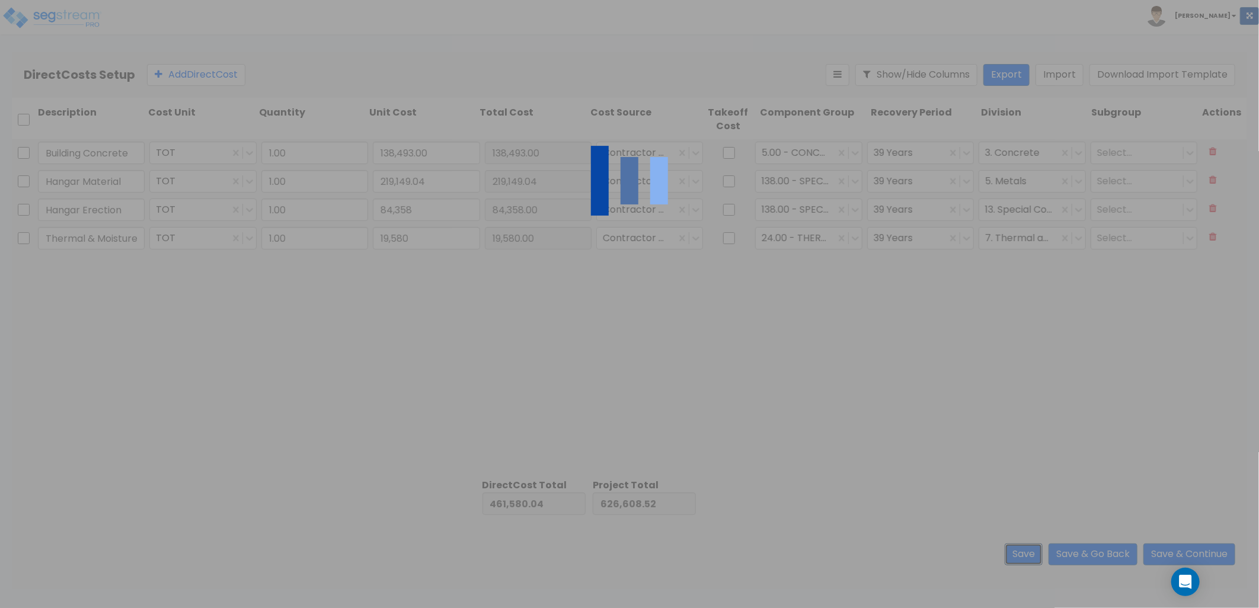
type input "Thermal & Moisture Protection"
type input "84,358.00"
type input "19,580.00"
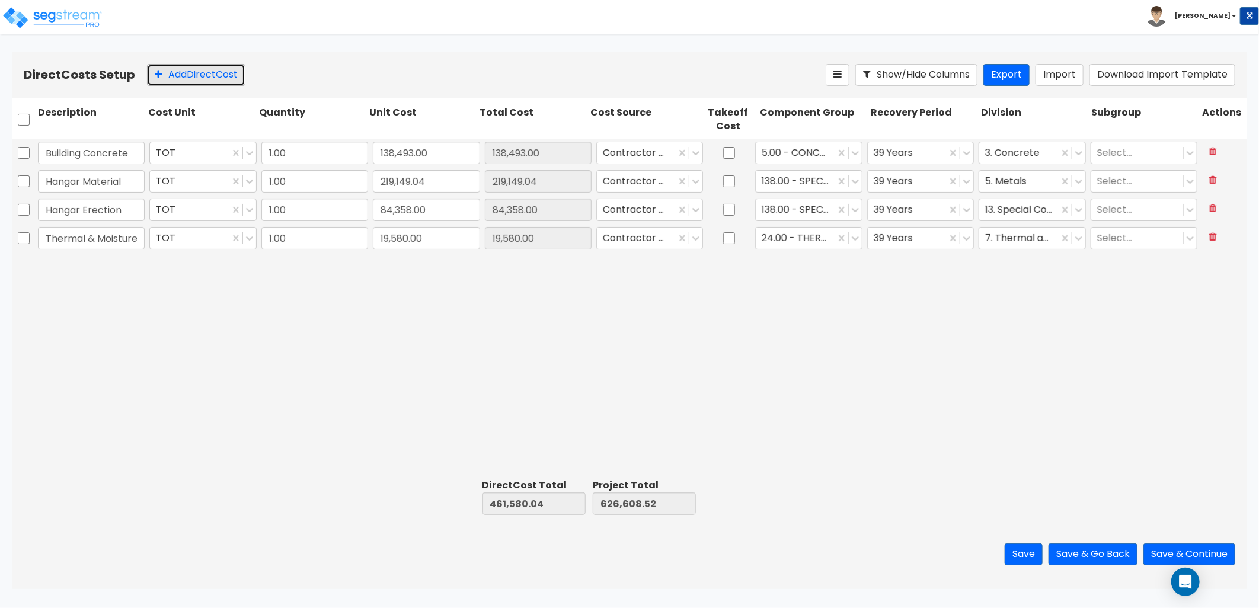
click at [214, 76] on button "Add Direct Cost" at bounding box center [196, 75] width 98 height 22
type input "Hangar Doors"
type input "72,179"
